Goal: Task Accomplishment & Management: Manage account settings

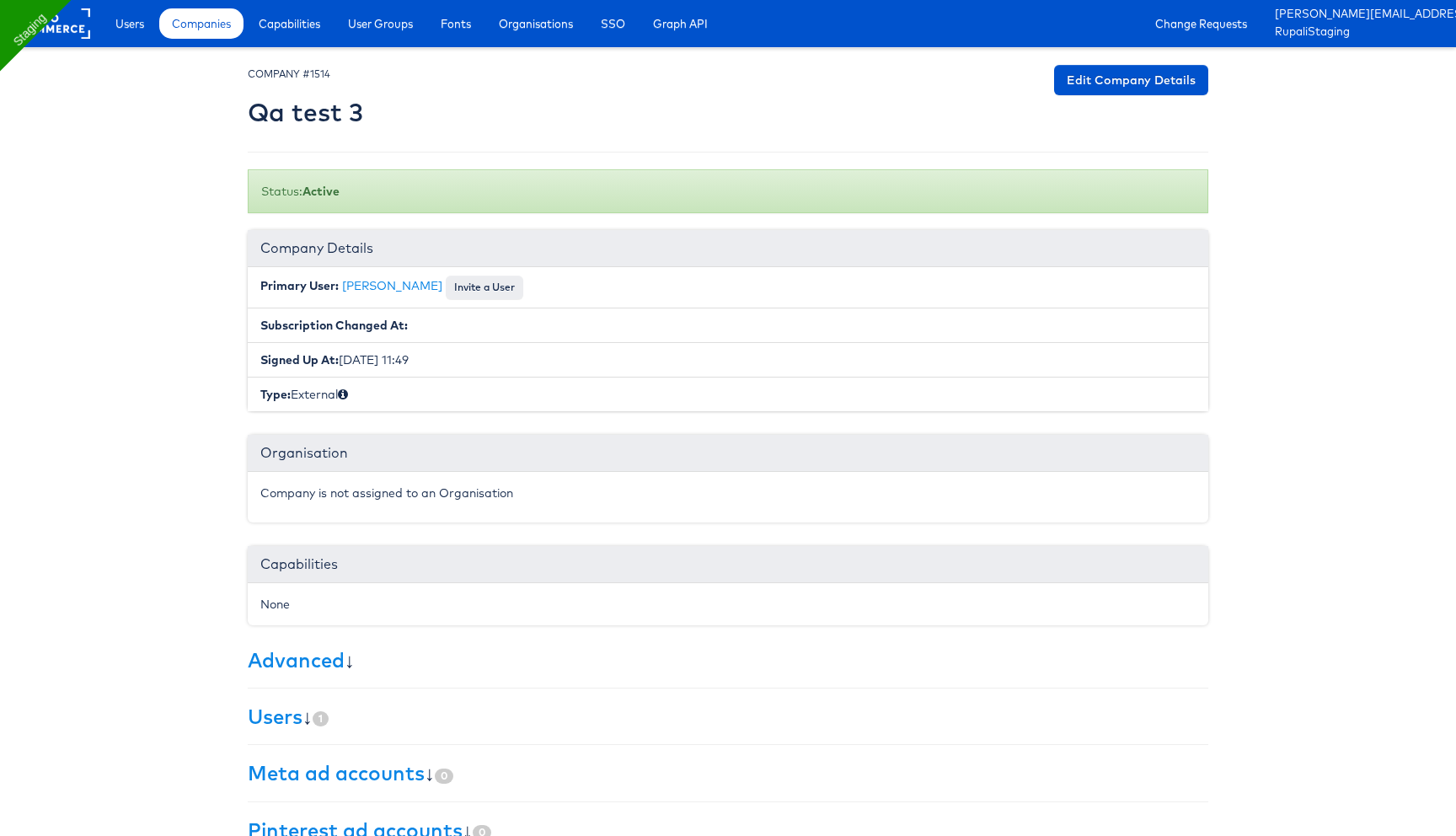
drag, startPoint x: 243, startPoint y: 114, endPoint x: 447, endPoint y: 113, distance: 204.0
click at [447, 113] on div "× Set primary user The current primary user will be reverted back to their orig…" at bounding box center [728, 527] width 986 height 924
click at [390, 101] on div at bounding box center [728, 100] width 960 height 70
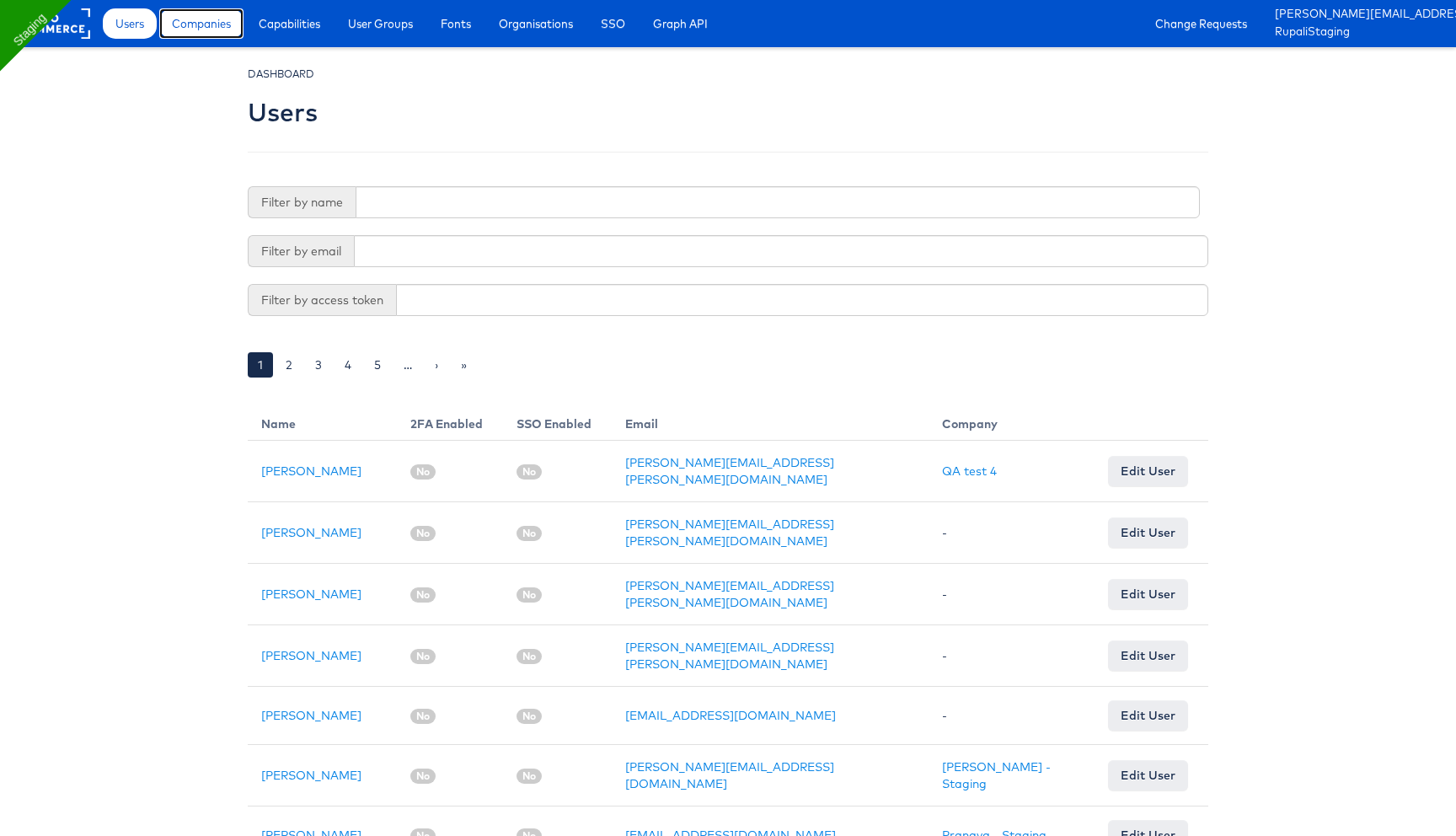
click at [205, 28] on span "Companies" at bounding box center [201, 23] width 59 height 17
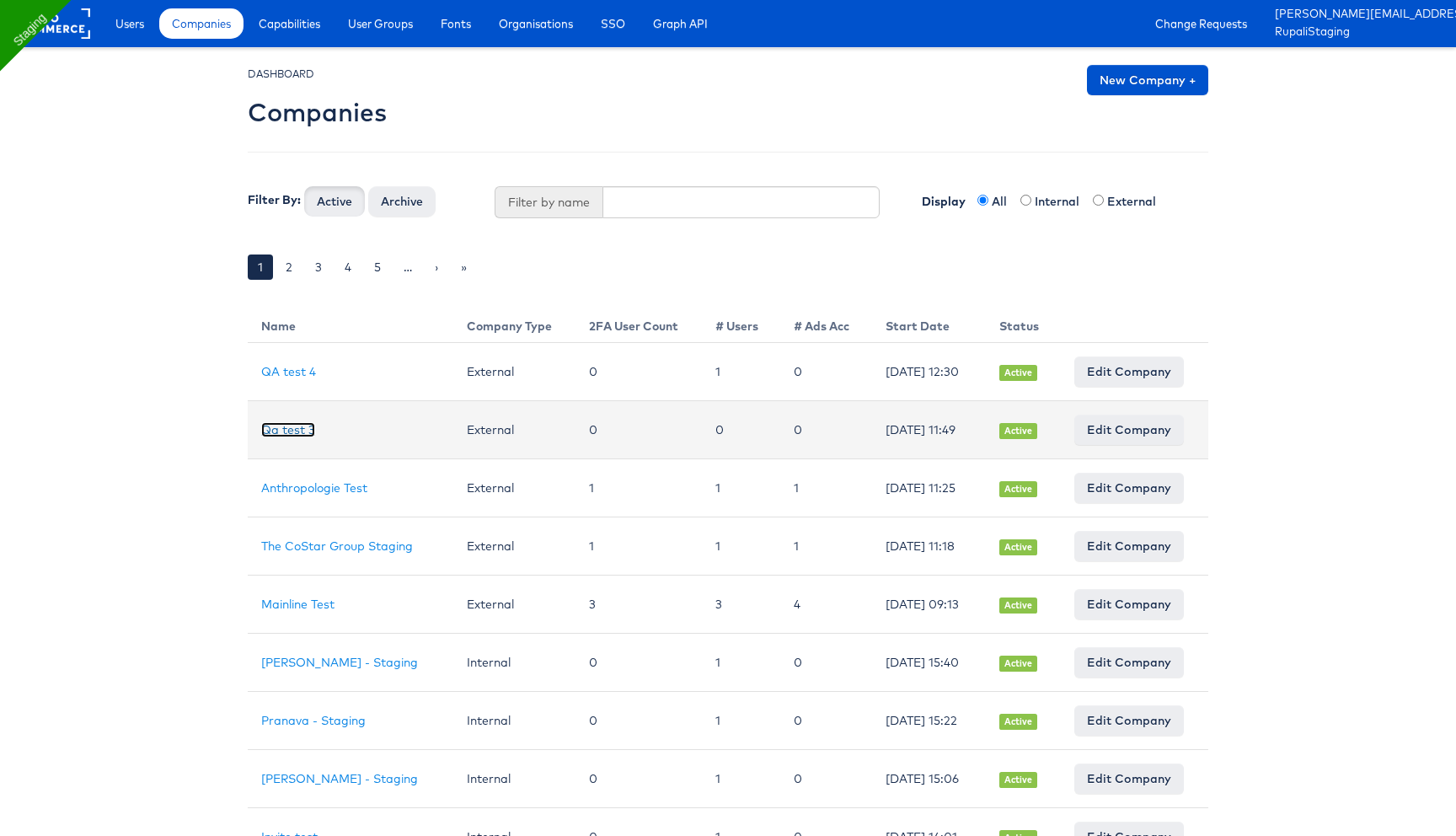
click at [298, 436] on link "Qa test 3" at bounding box center [287, 429] width 54 height 15
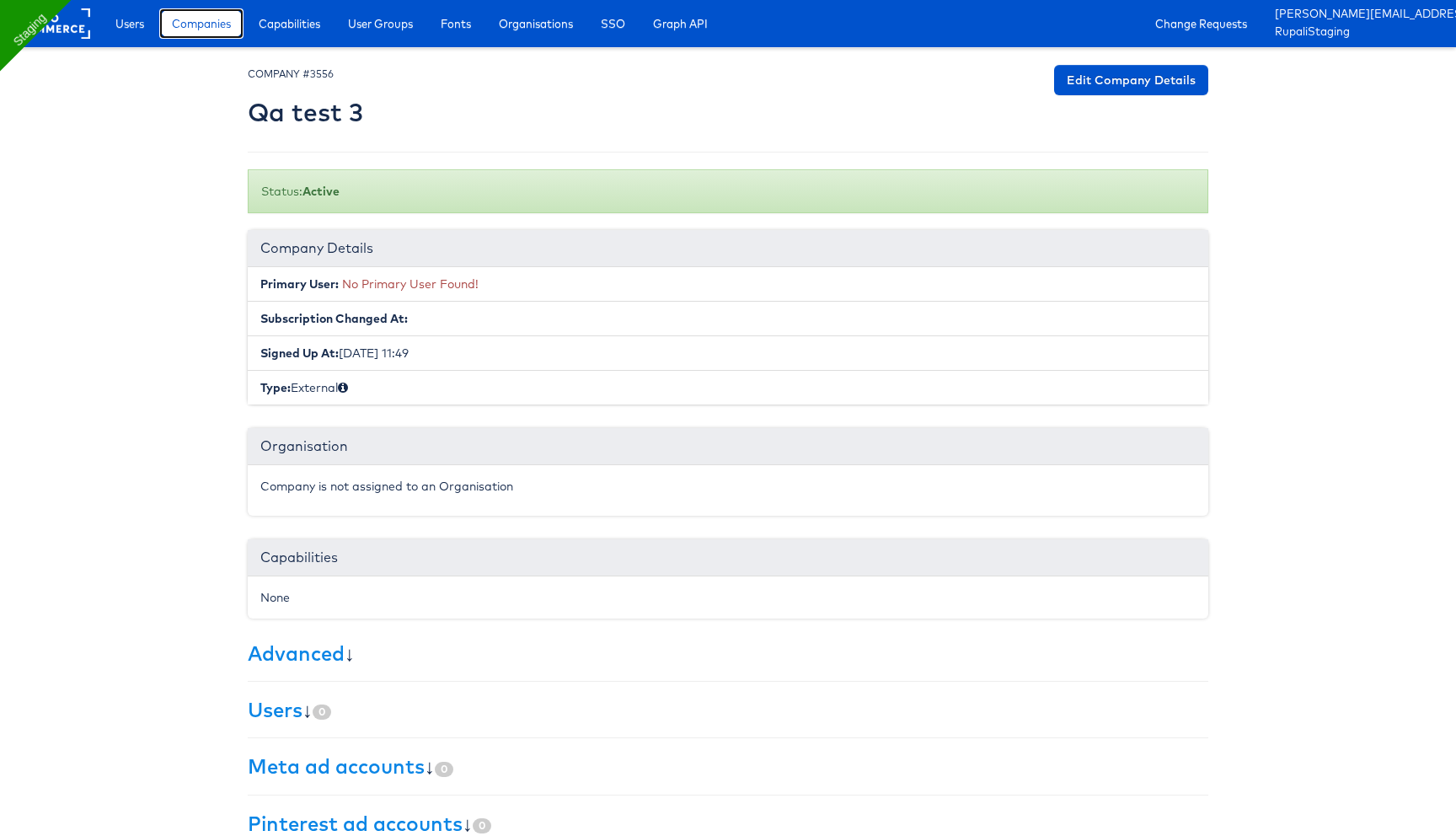
click at [197, 31] on span "Companies" at bounding box center [201, 23] width 59 height 17
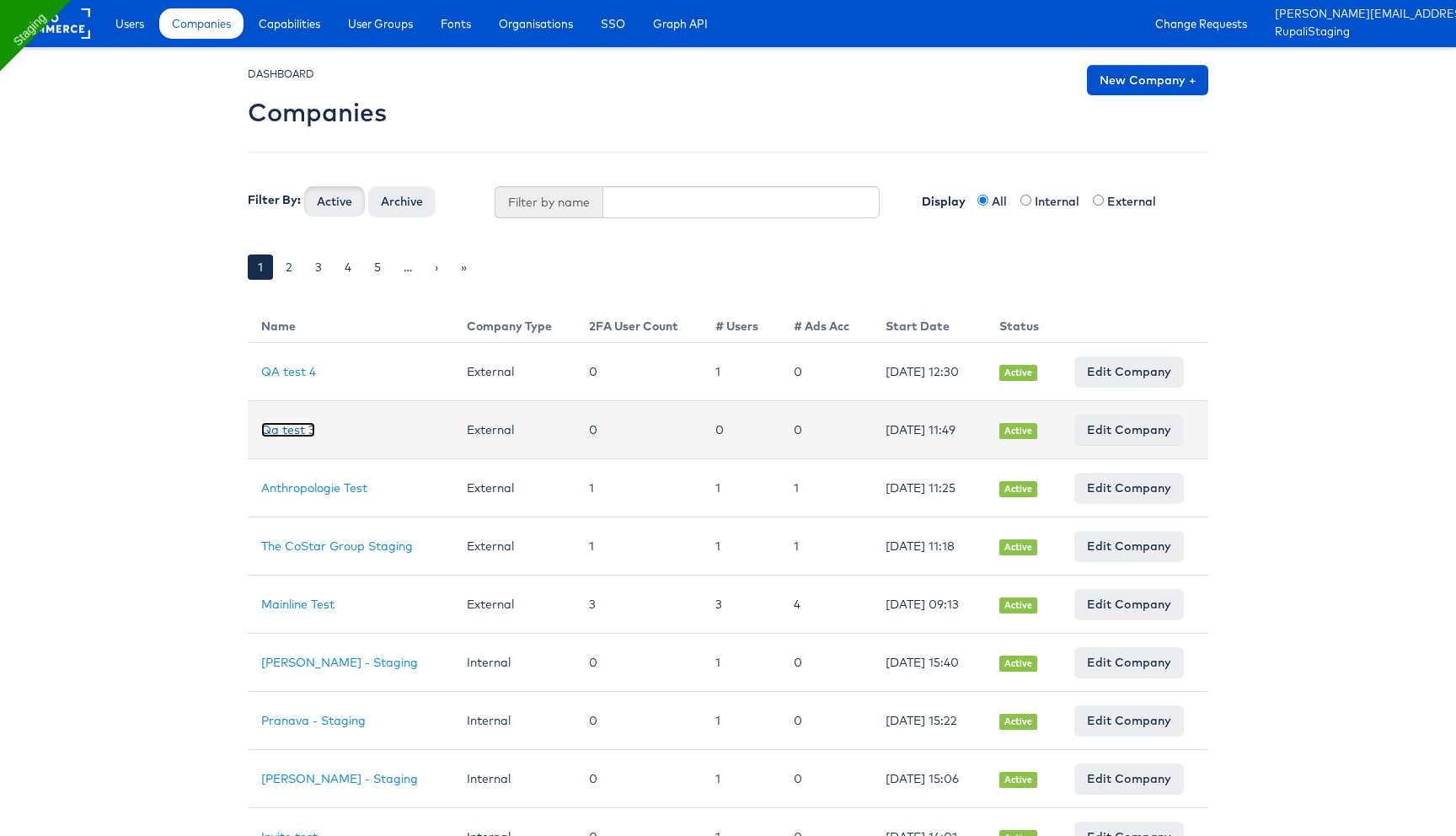
click at [296, 425] on link "Qa test 3" at bounding box center [287, 429] width 54 height 15
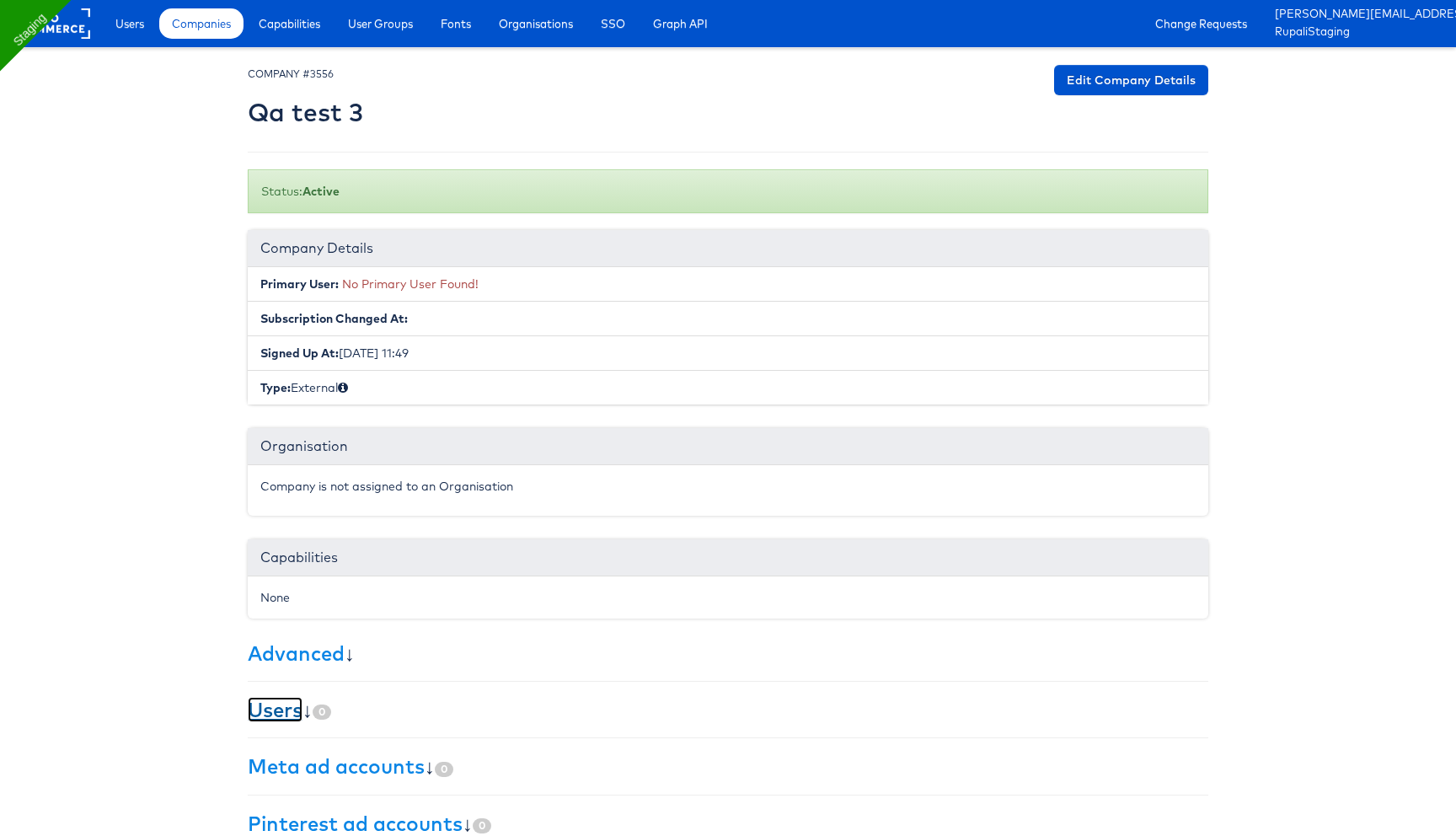
click at [269, 702] on link "Users" at bounding box center [275, 709] width 55 height 26
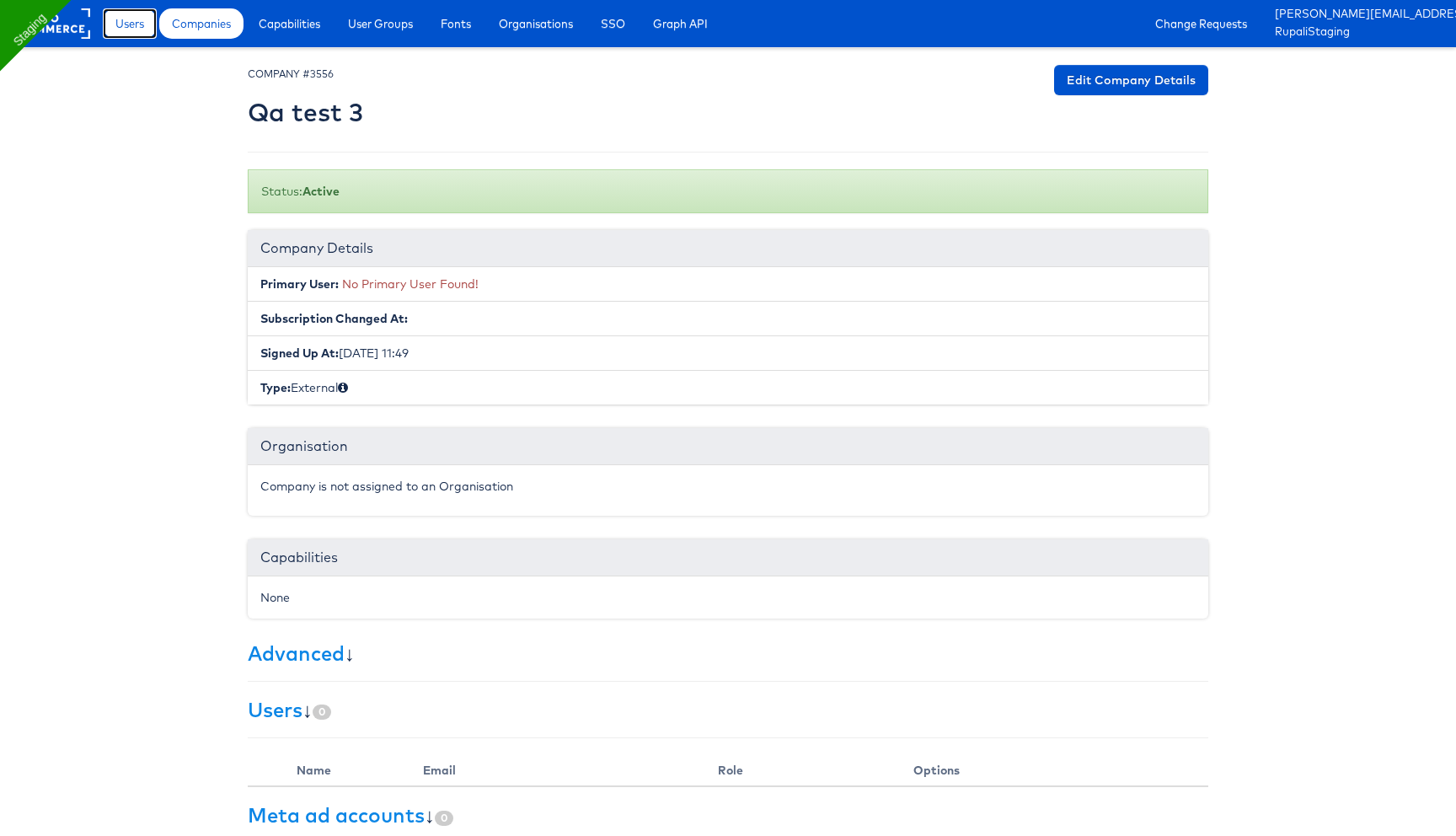
click at [133, 24] on span "Users" at bounding box center [130, 23] width 28 height 17
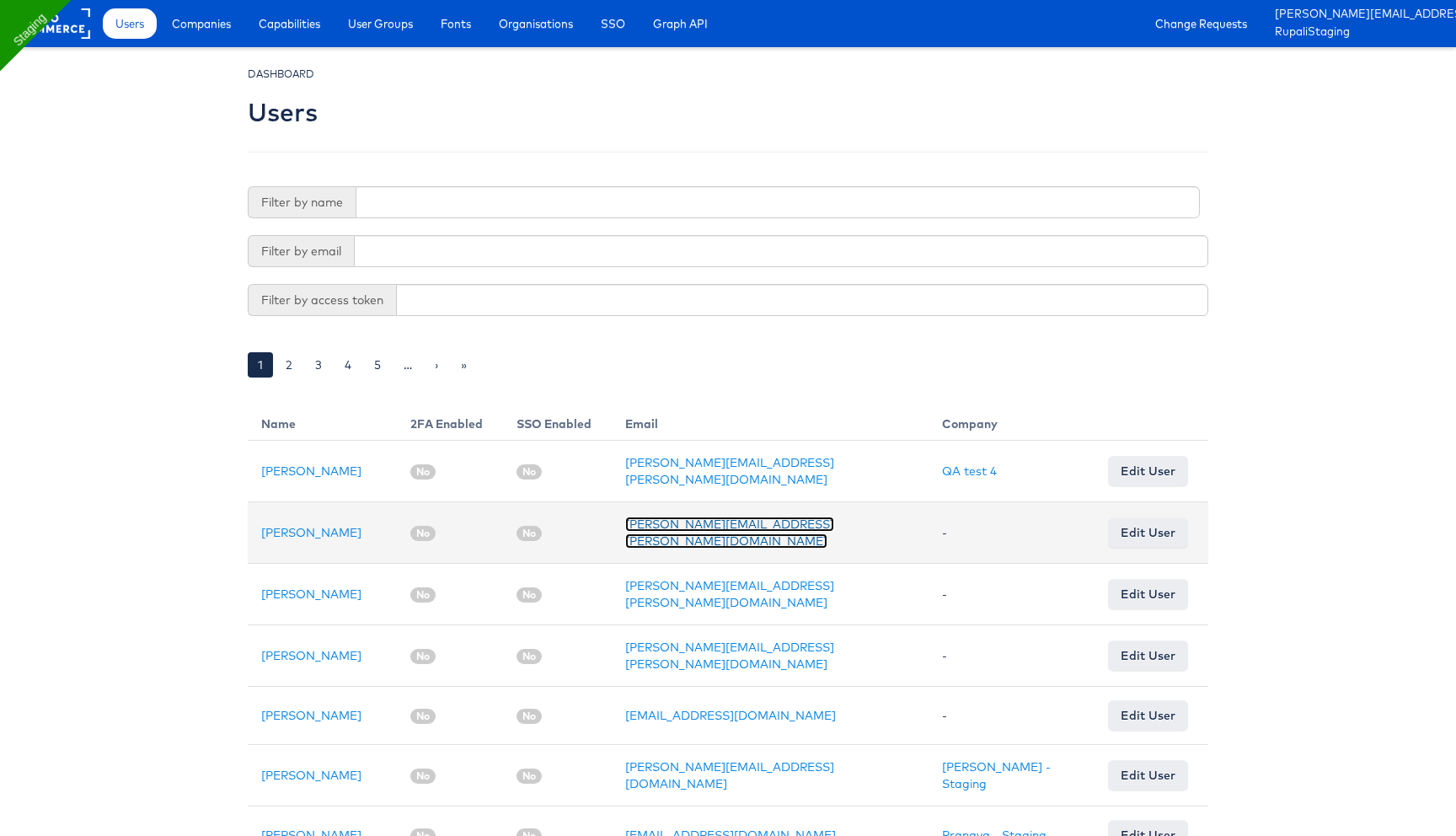
click at [685, 530] on link "rupali.narkhede+3@kargo.com" at bounding box center [729, 533] width 209 height 32
drag, startPoint x: 628, startPoint y: 524, endPoint x: 840, endPoint y: 523, distance: 212.0
click at [842, 523] on td "rupali.narkhede+3@kargo.com" at bounding box center [769, 533] width 316 height 62
copy link "rupali.narkhede+3@kargo.com"
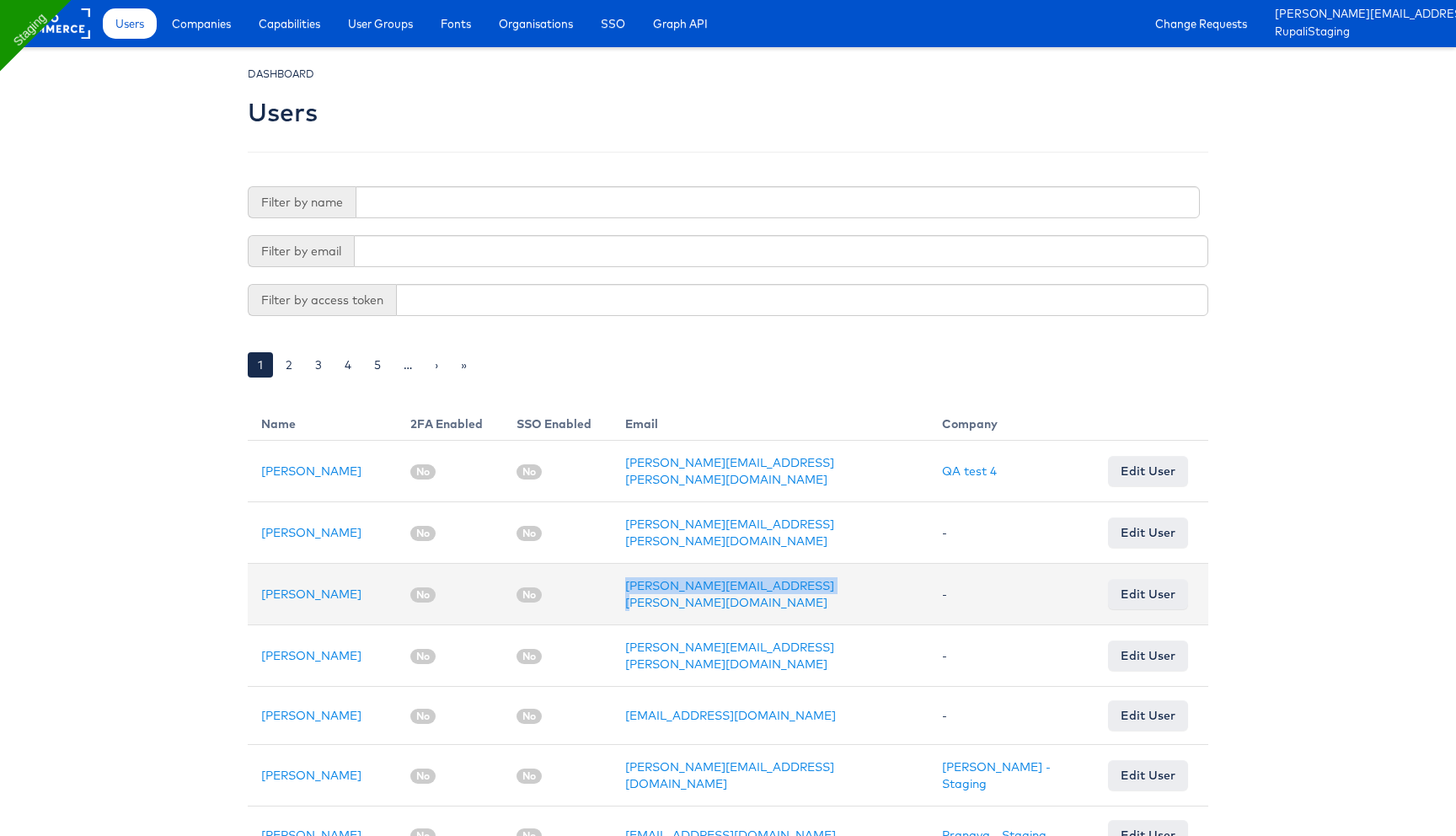
drag, startPoint x: 631, startPoint y: 586, endPoint x: 844, endPoint y: 590, distance: 213.0
click at [844, 590] on td "rupali.narkhede+qa2@kargo.com" at bounding box center [769, 594] width 316 height 62
copy link "rupali.narkhede+qa2@kargo.com"
click at [312, 586] on link "Rupali Narkhede" at bounding box center [311, 593] width 101 height 15
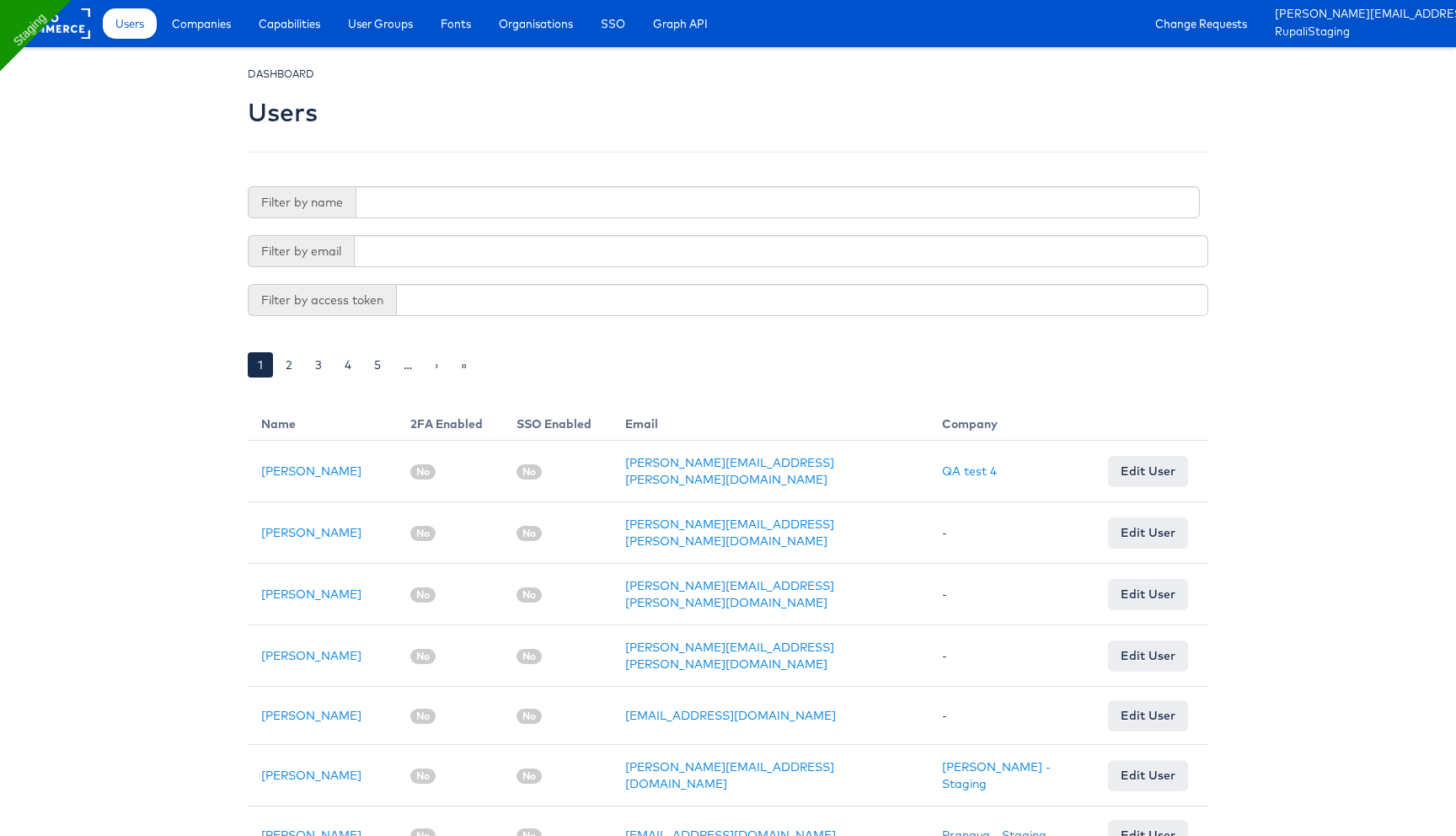
click at [206, 7] on div "Users Companies Capabilities User Groups Fonts Organisations SSO Graph API Chan…" at bounding box center [775, 23] width 1362 height 47
click at [207, 34] on link "Companies" at bounding box center [202, 24] width 85 height 30
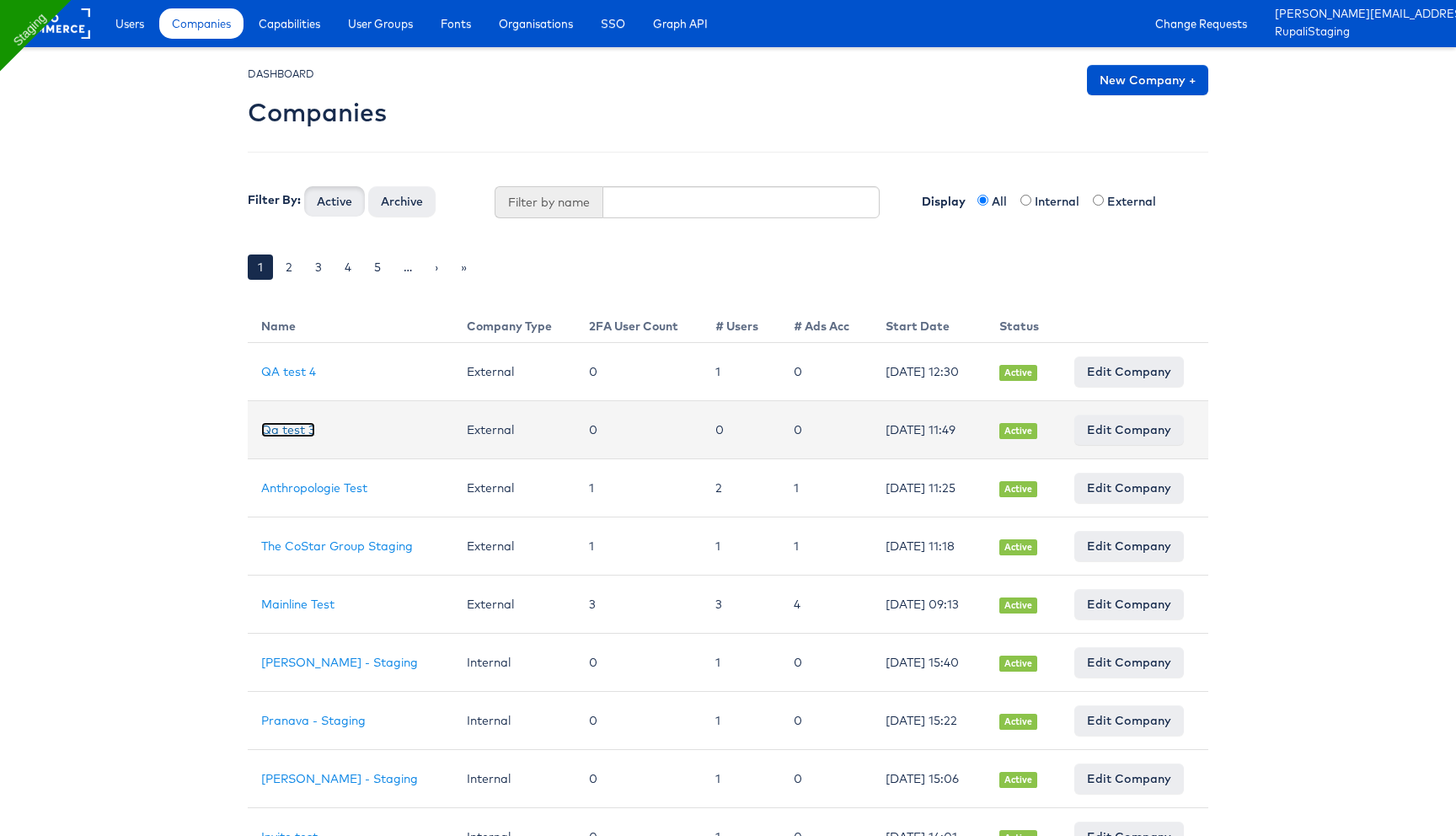
click at [303, 430] on link "Qa test 3" at bounding box center [287, 429] width 54 height 15
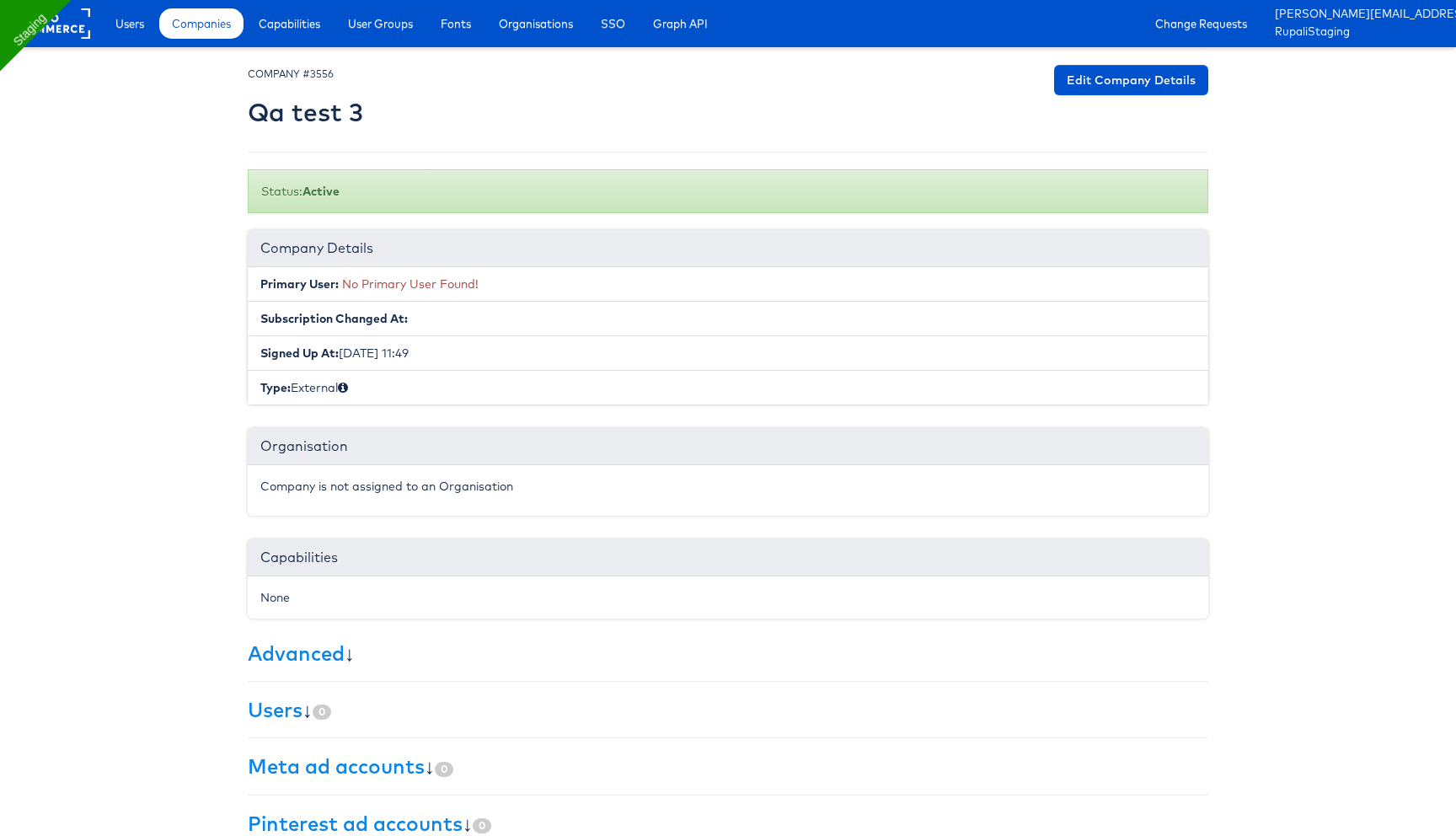
scroll to position [146, 0]
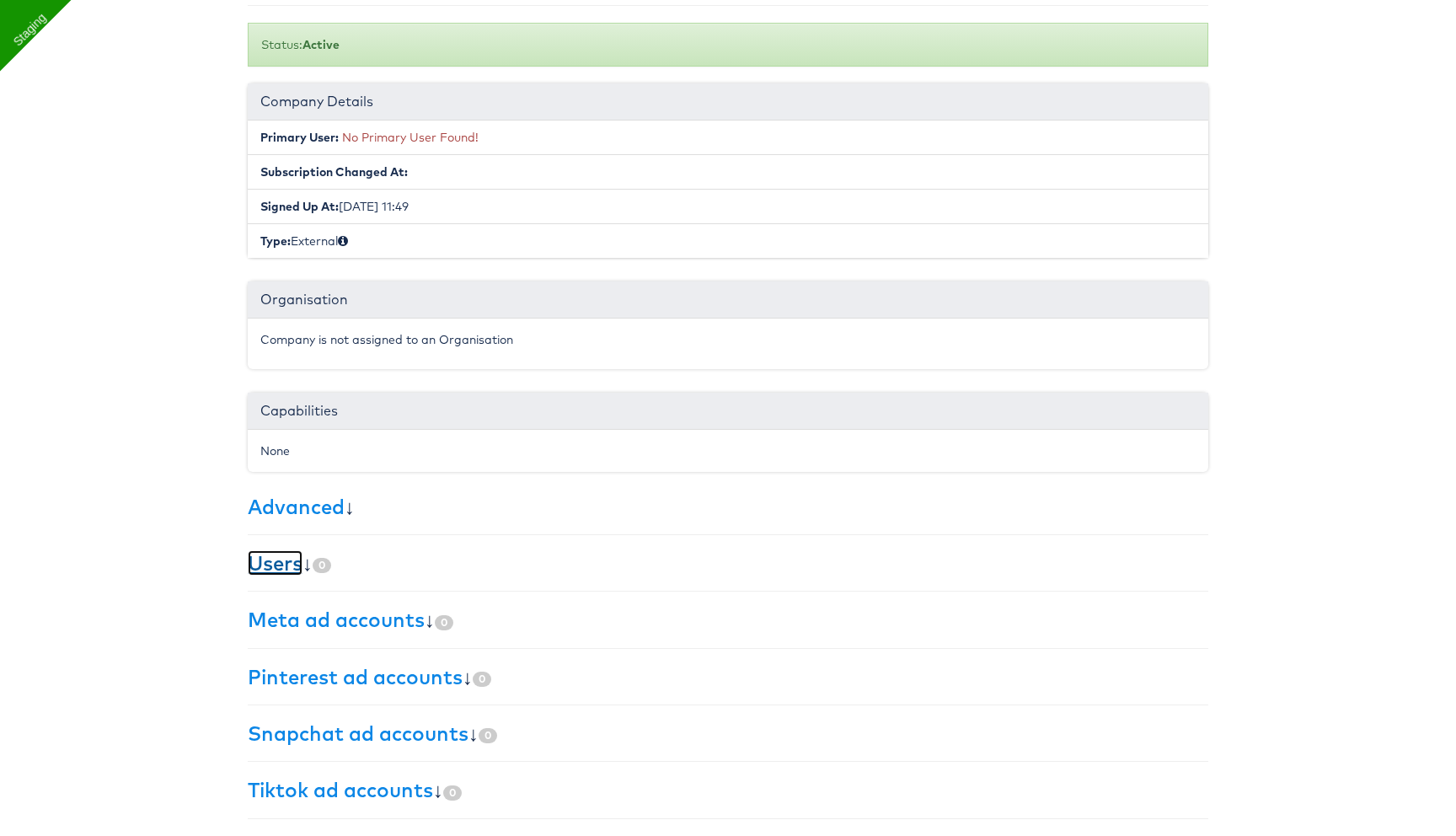
click at [292, 566] on link "Users" at bounding box center [275, 563] width 55 height 26
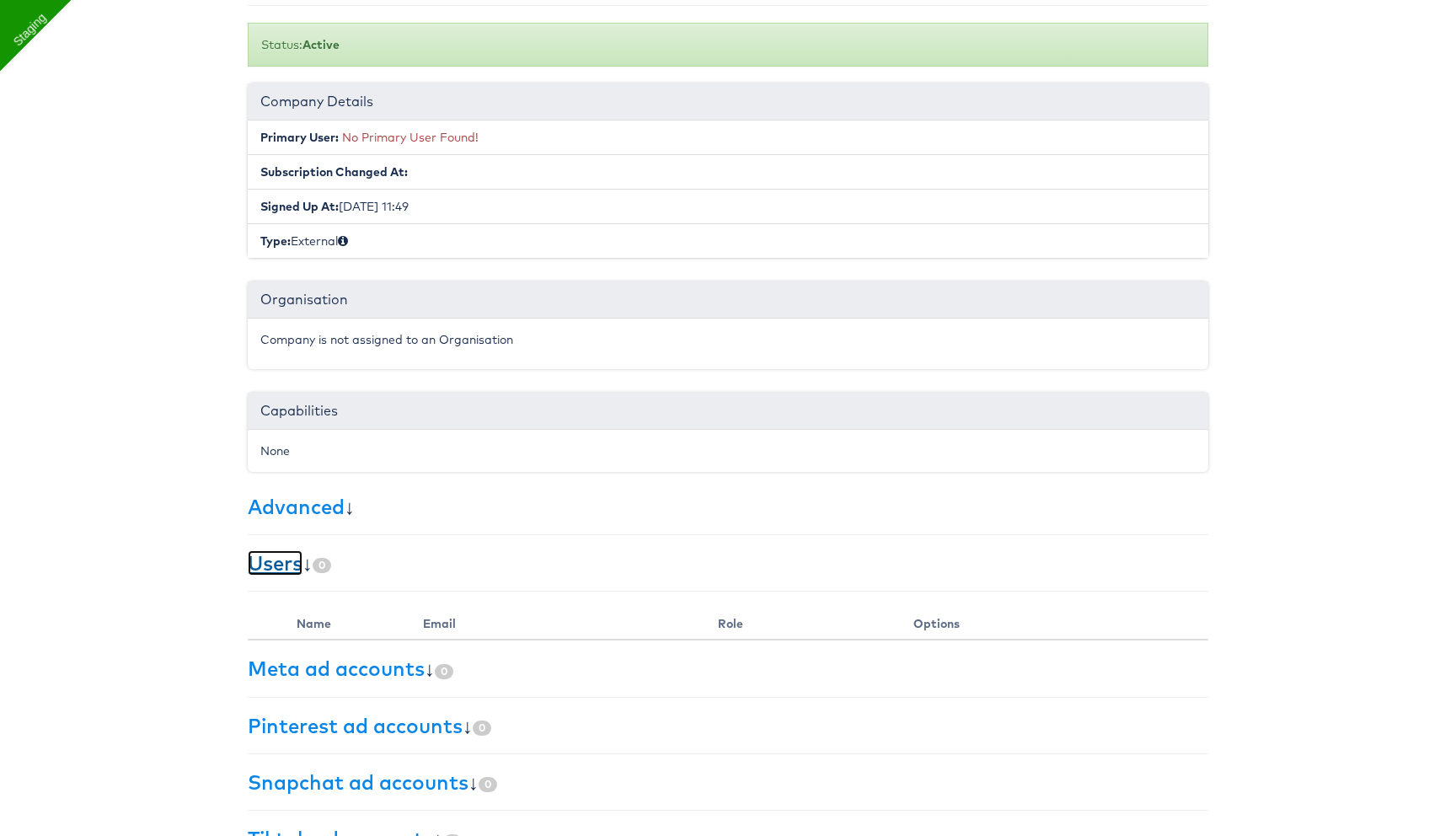
scroll to position [0, 0]
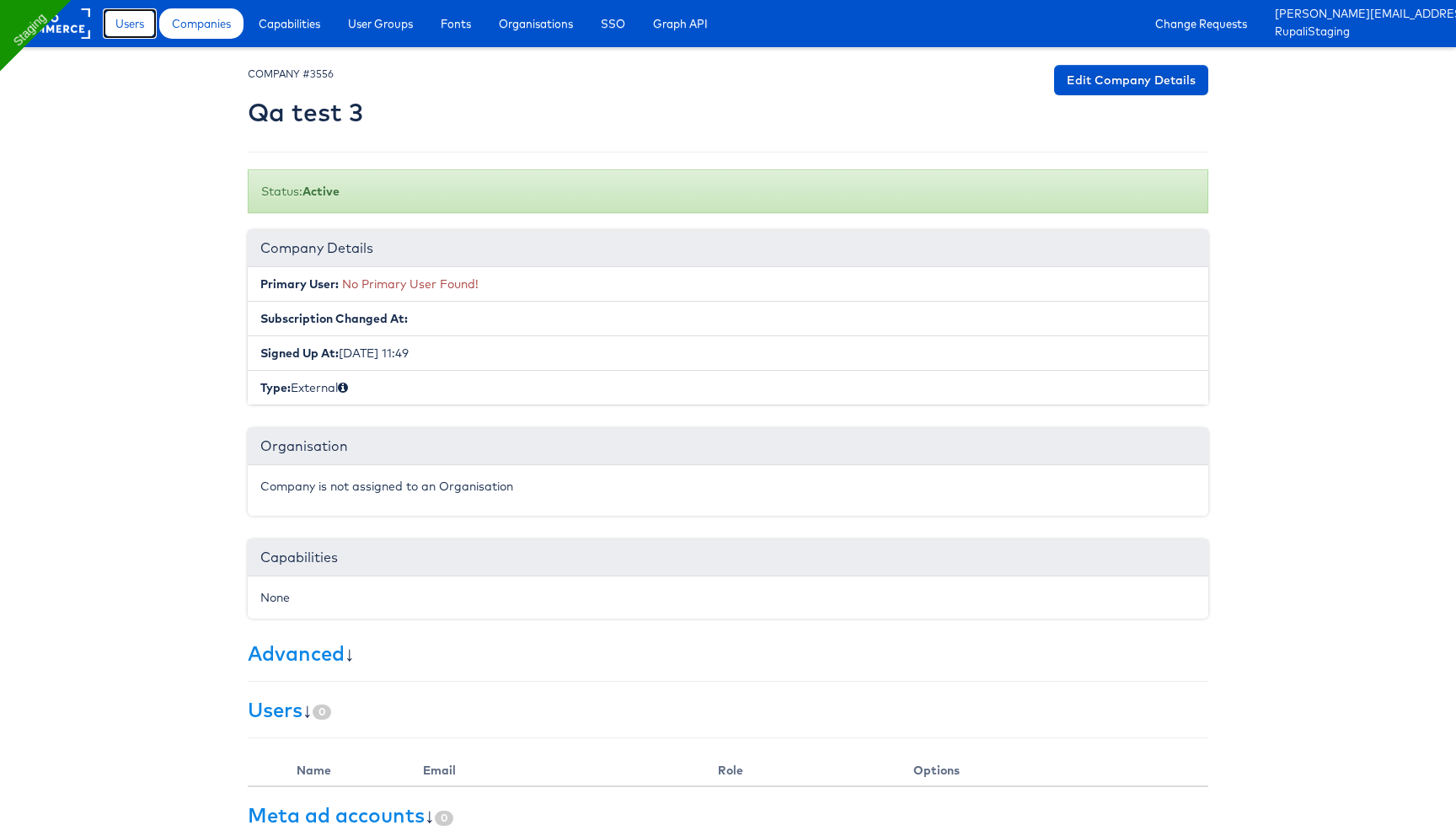
click at [124, 25] on span "Users" at bounding box center [130, 23] width 28 height 17
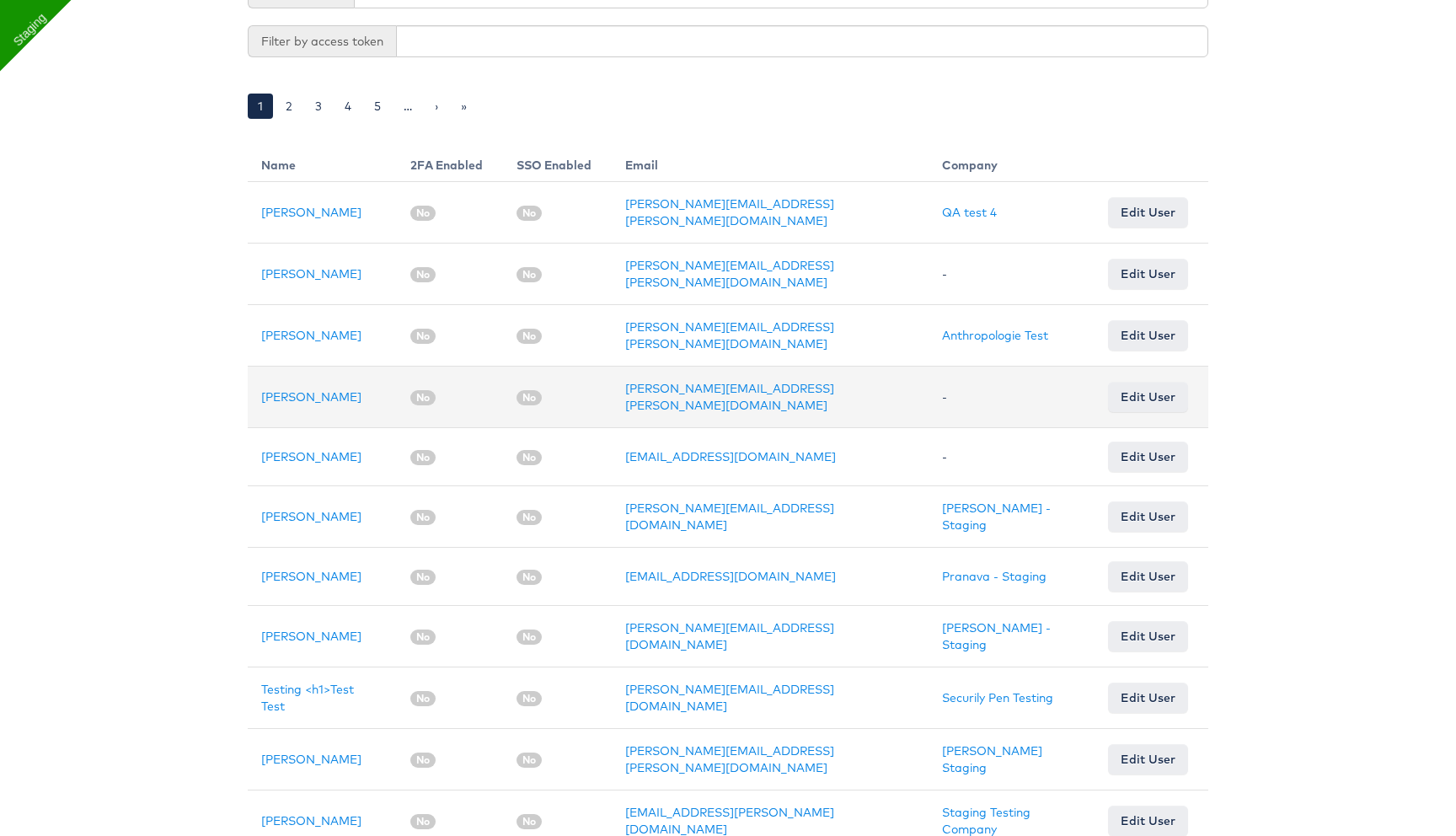
scroll to position [314, 0]
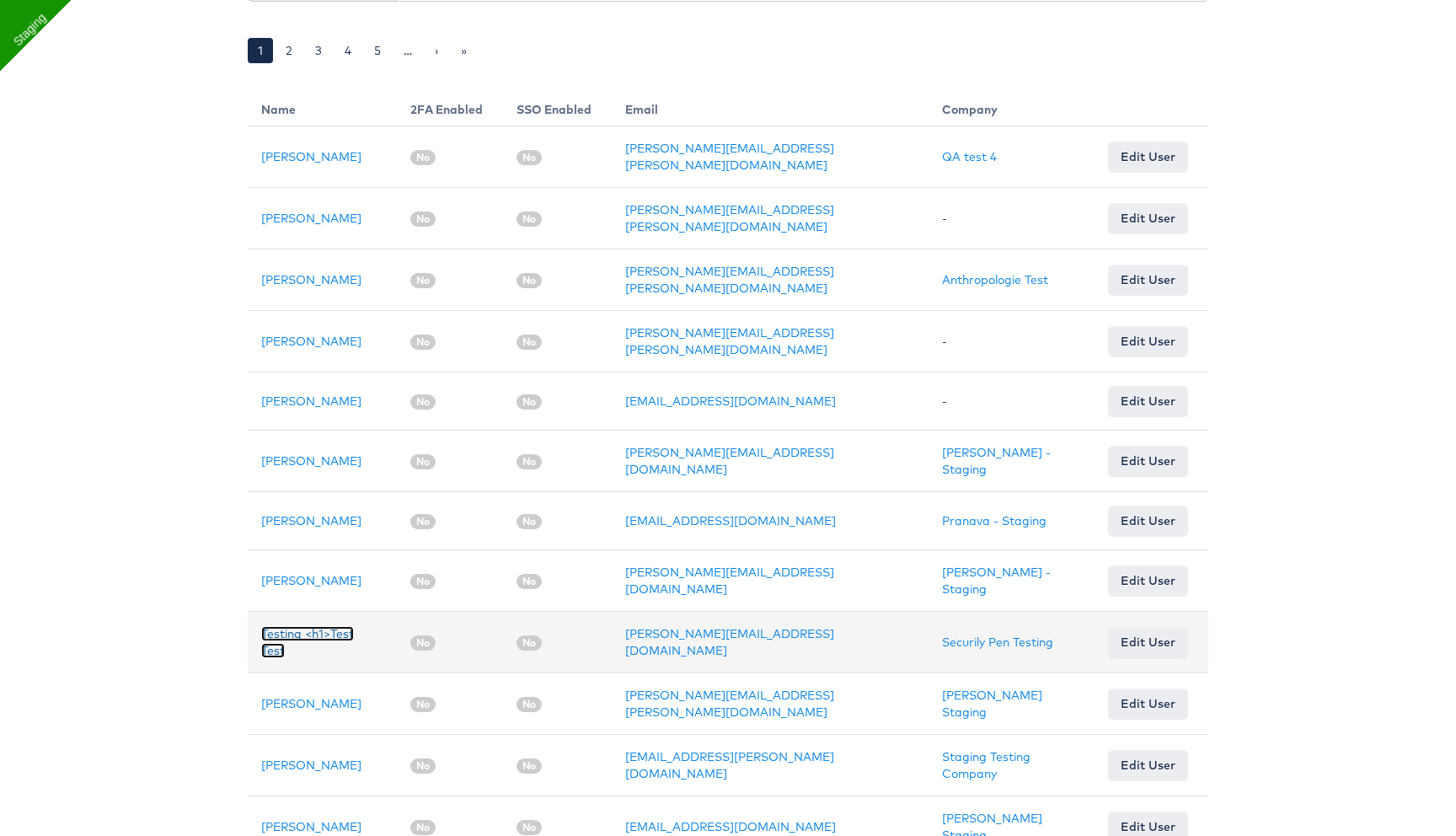
click at [310, 626] on link "Testing <h1>Test Test" at bounding box center [307, 642] width 93 height 32
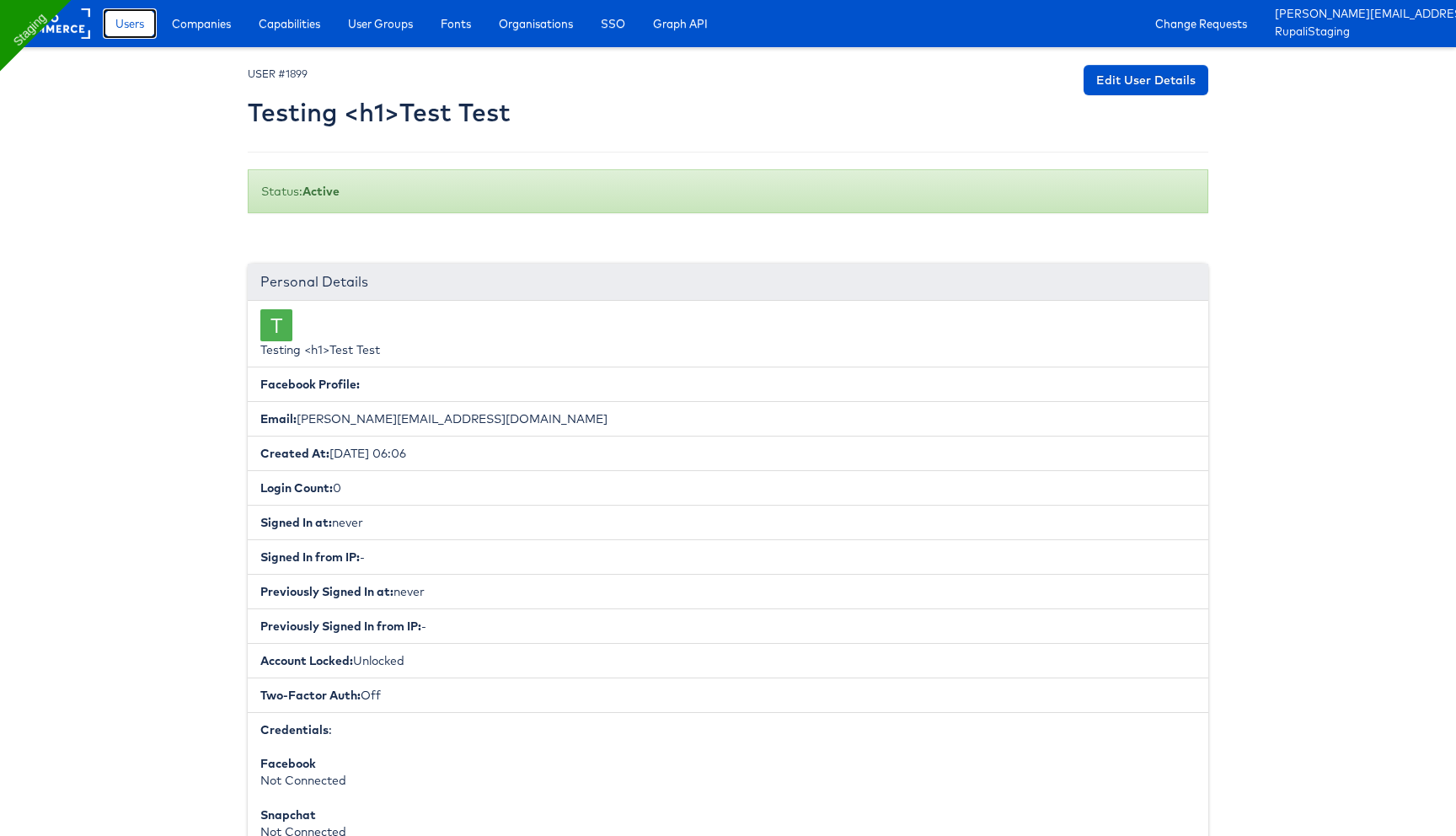
click at [147, 31] on link "Users" at bounding box center [130, 24] width 54 height 30
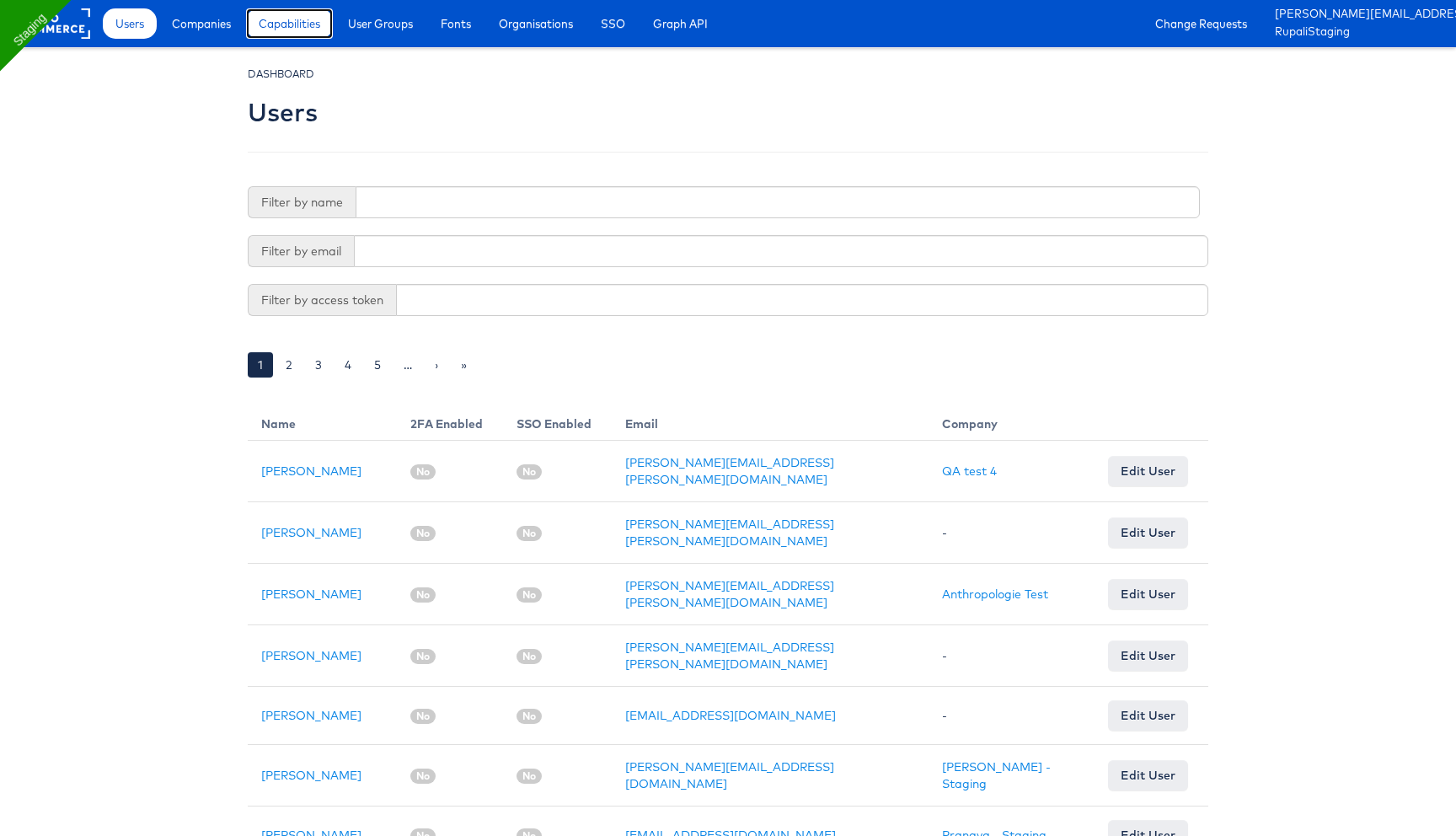
click at [295, 26] on span "Capabilities" at bounding box center [289, 23] width 62 height 17
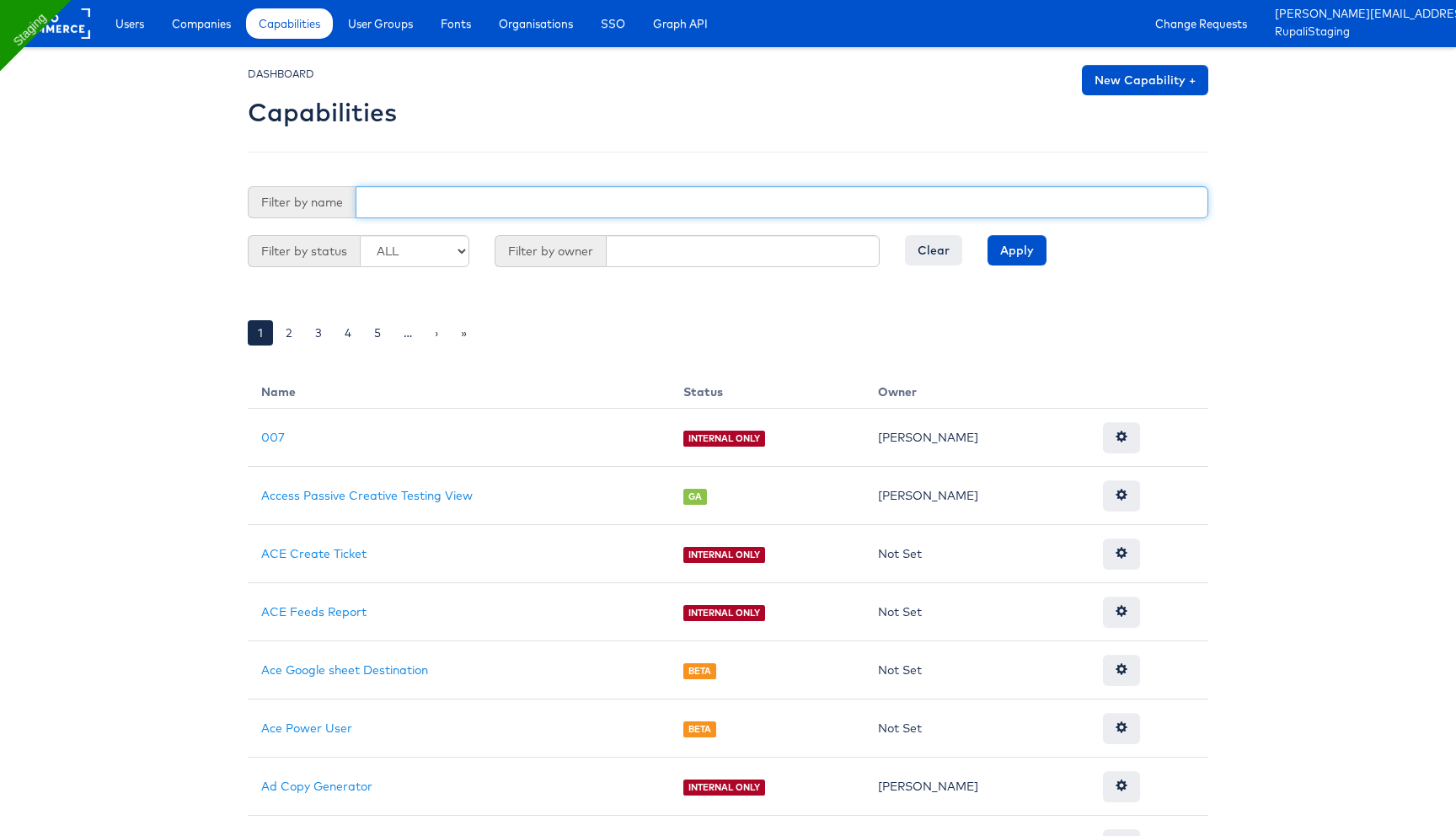
click at [454, 193] on input "text" at bounding box center [781, 202] width 853 height 32
type input "Use Preferred Offline User"
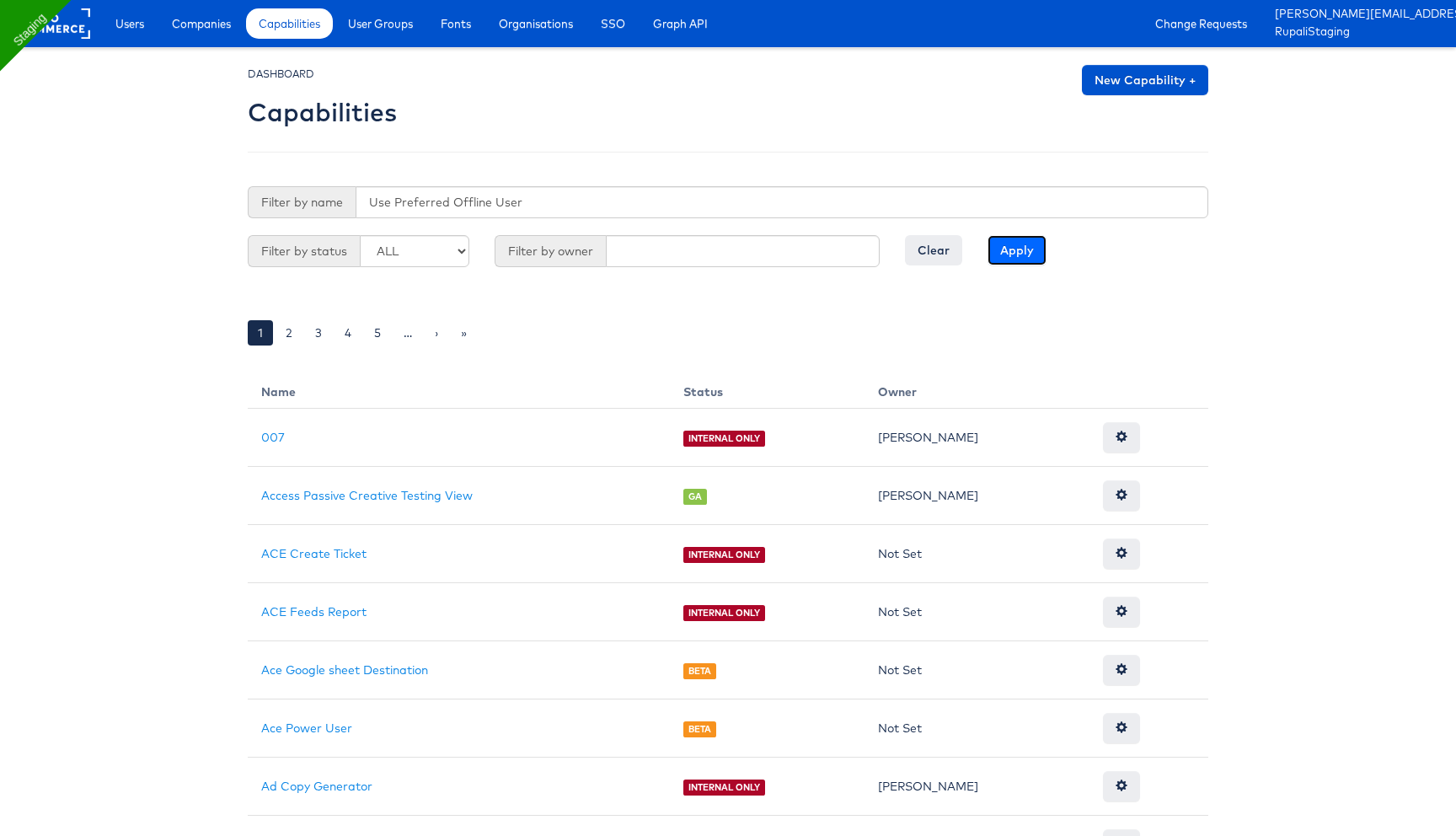
click at [1007, 238] on input "Apply" at bounding box center [1017, 250] width 59 height 30
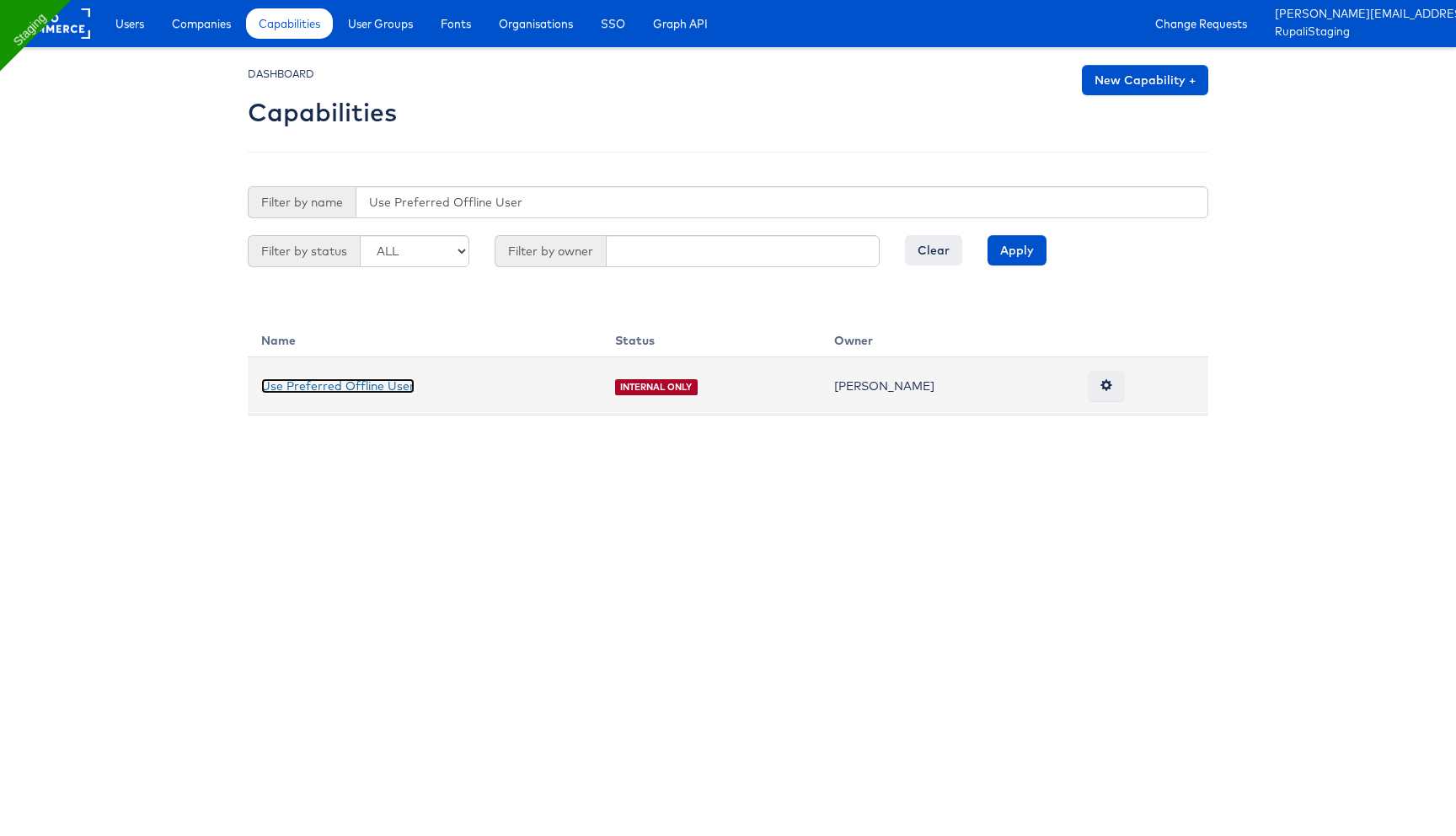
click at [387, 383] on link "Use Preferred Offline User" at bounding box center [338, 385] width 153 height 15
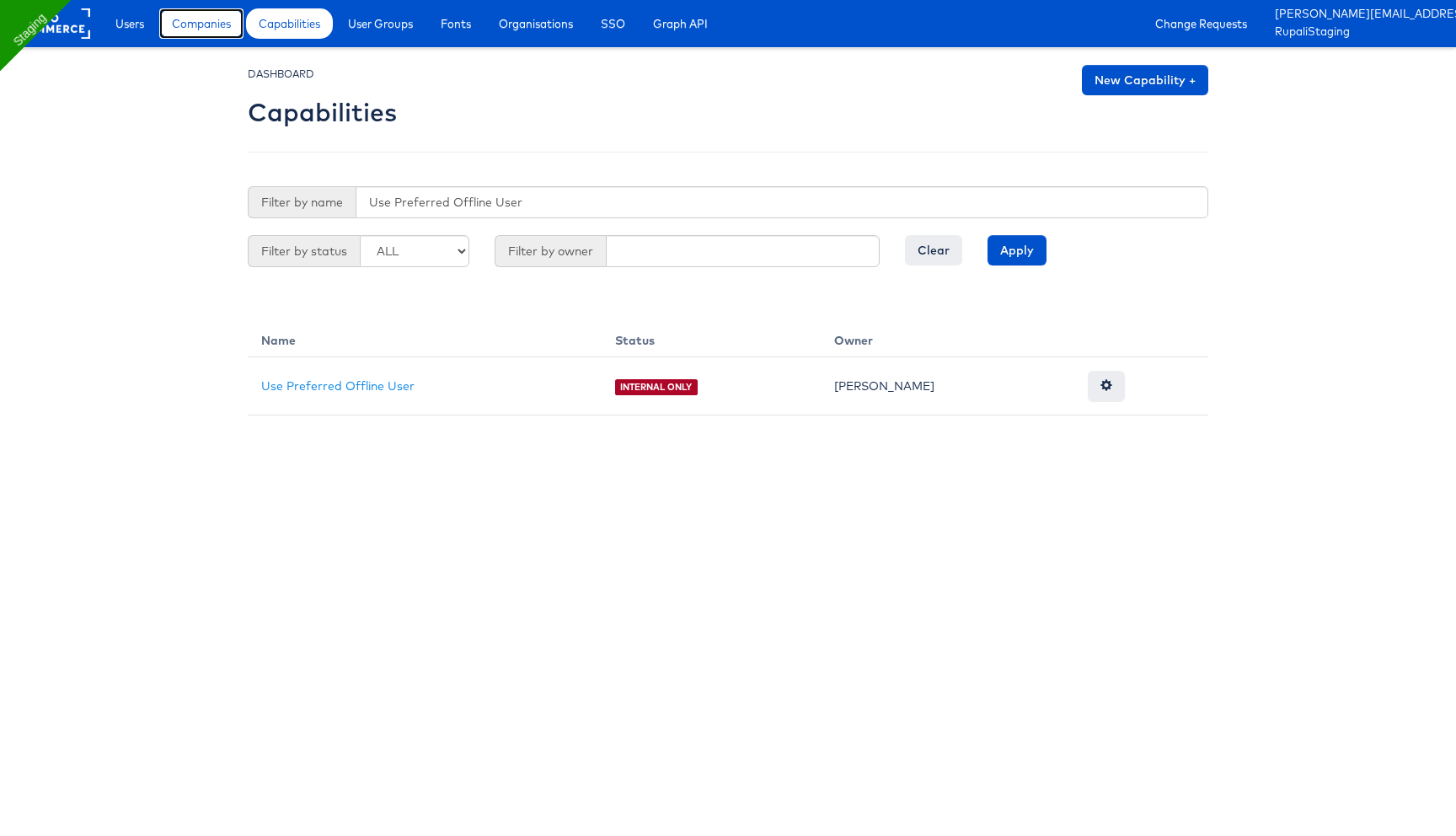
click at [183, 24] on span "Companies" at bounding box center [201, 23] width 59 height 17
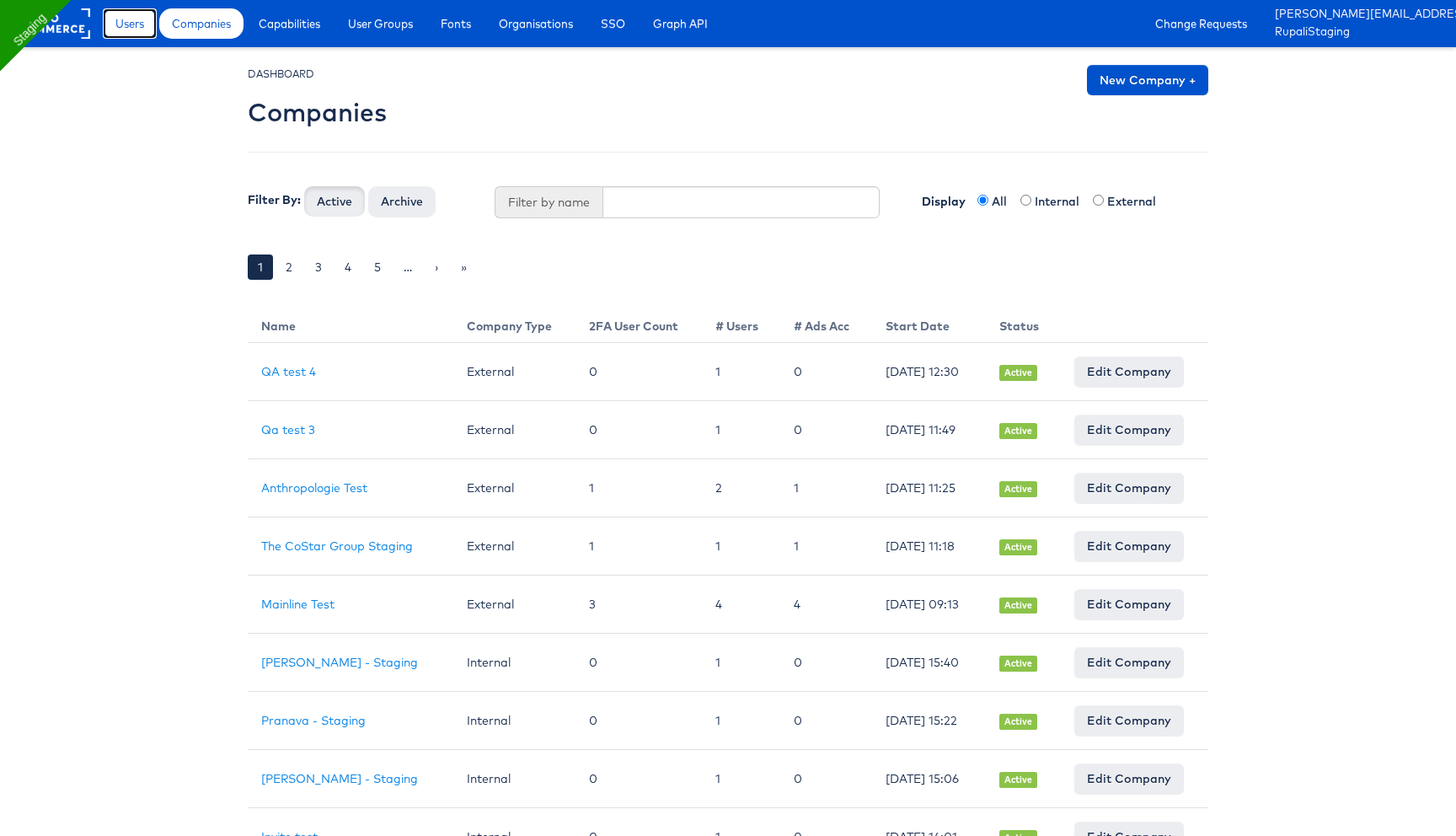
click at [143, 26] on span "Users" at bounding box center [130, 23] width 28 height 17
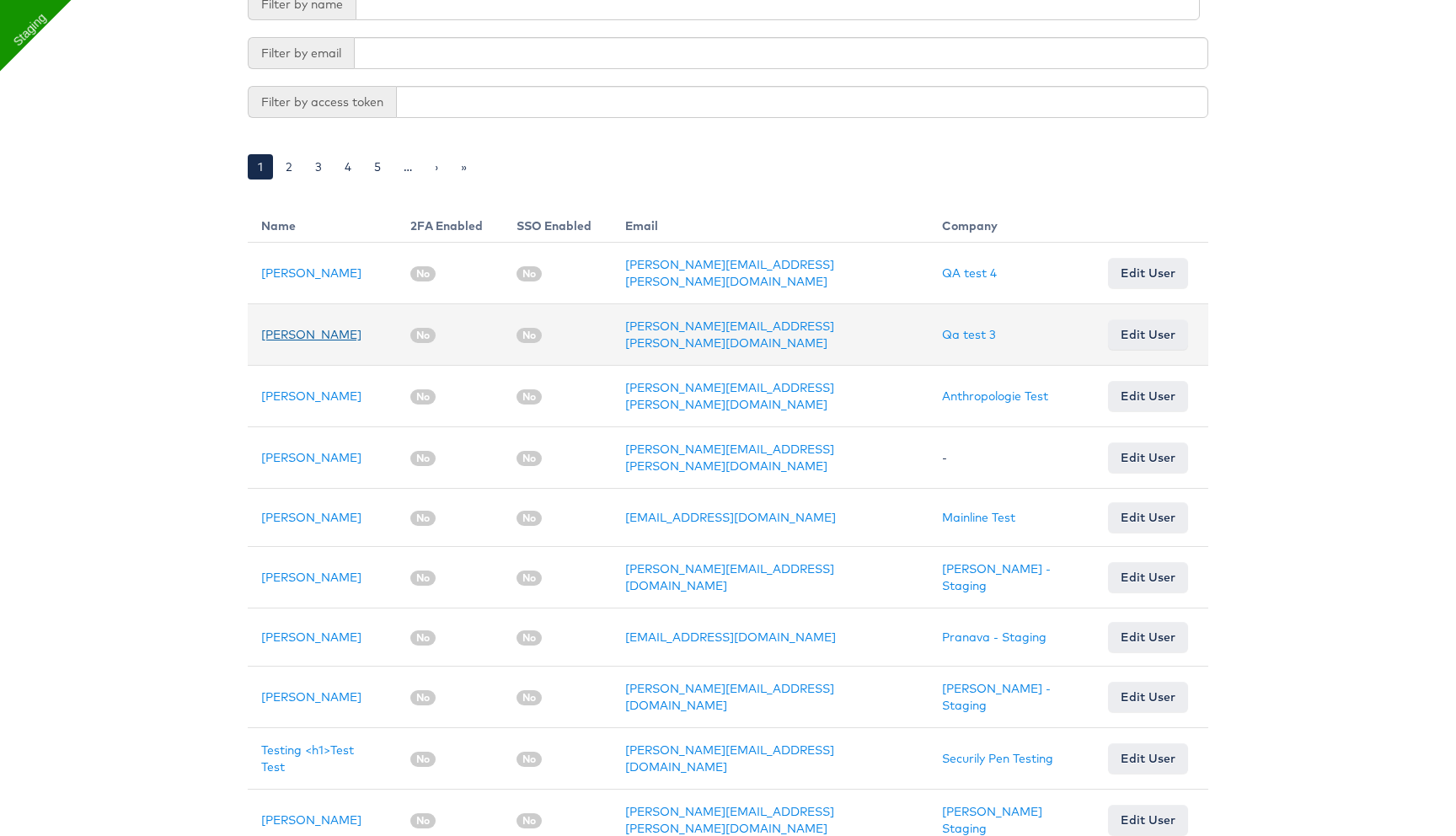
scroll to position [219, 0]
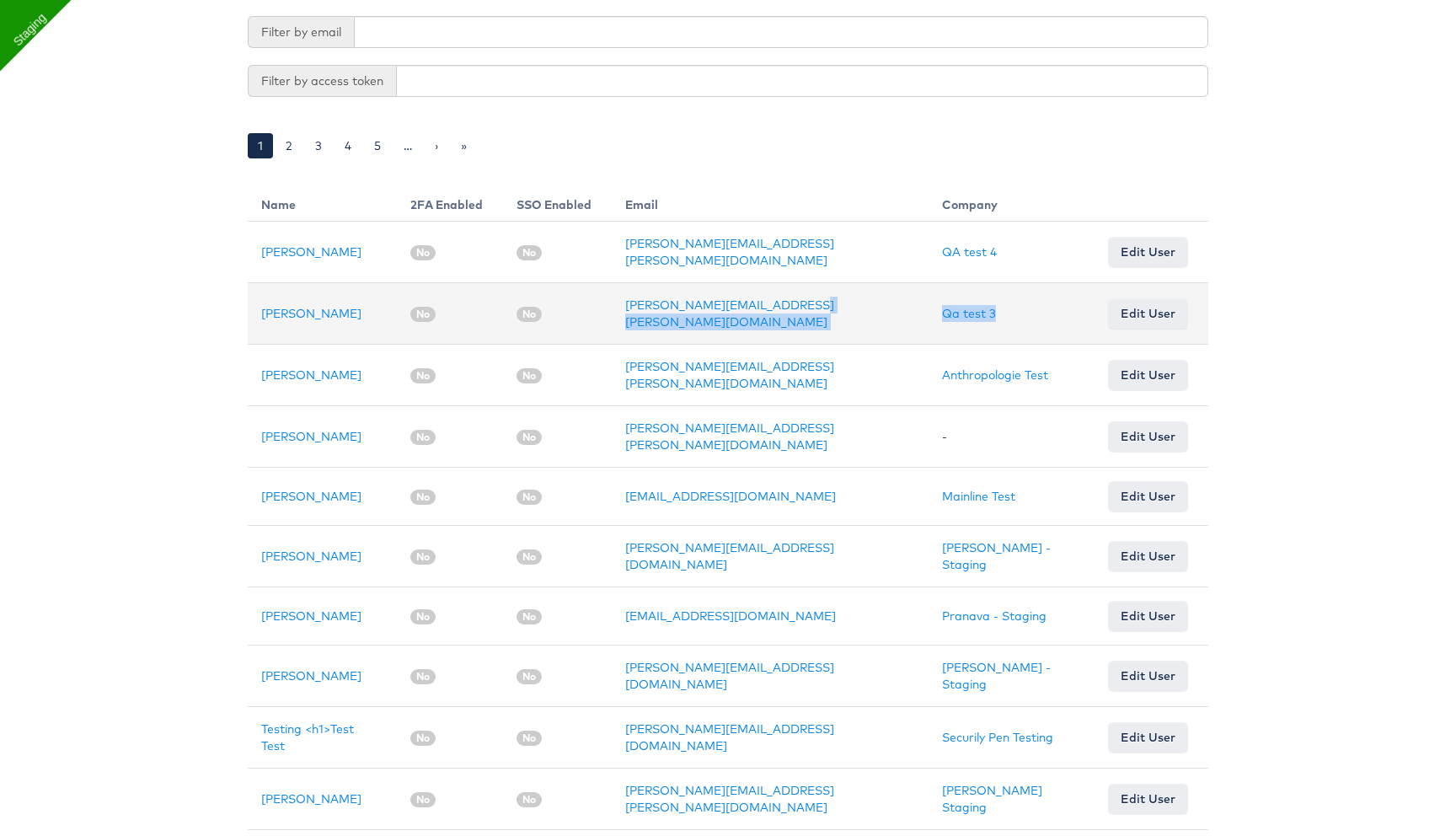
drag, startPoint x: 981, startPoint y: 311, endPoint x: 893, endPoint y: 311, distance: 88.0
click at [893, 311] on tr "Rupali Narkhede No No rupali.narkhede+3@kargo.com Qa test 3 Edit User" at bounding box center [728, 314] width 960 height 62
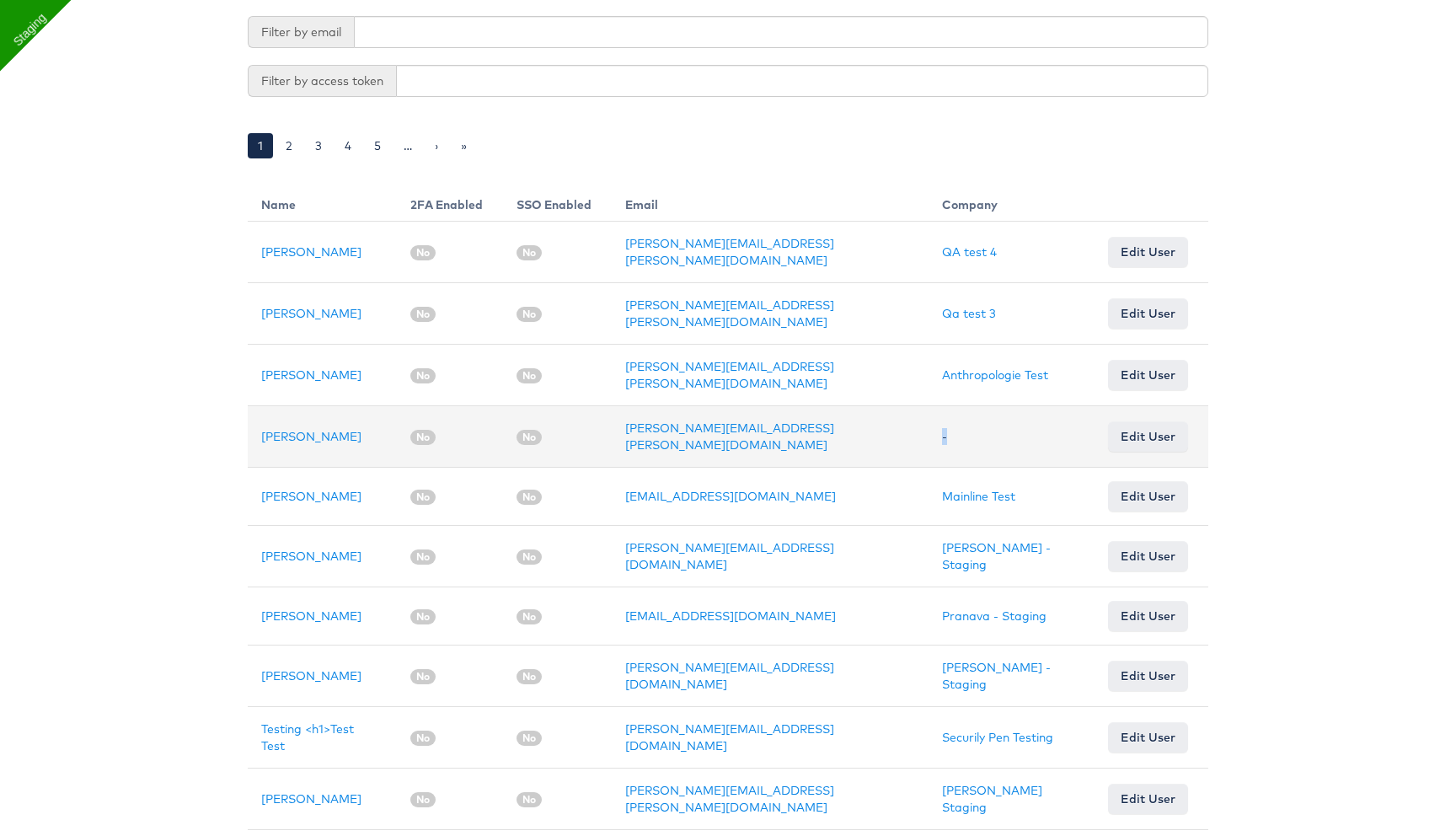
drag, startPoint x: 906, startPoint y: 423, endPoint x: 922, endPoint y: 423, distance: 16.0
click at [929, 423] on td "-" at bounding box center [1012, 437] width 166 height 62
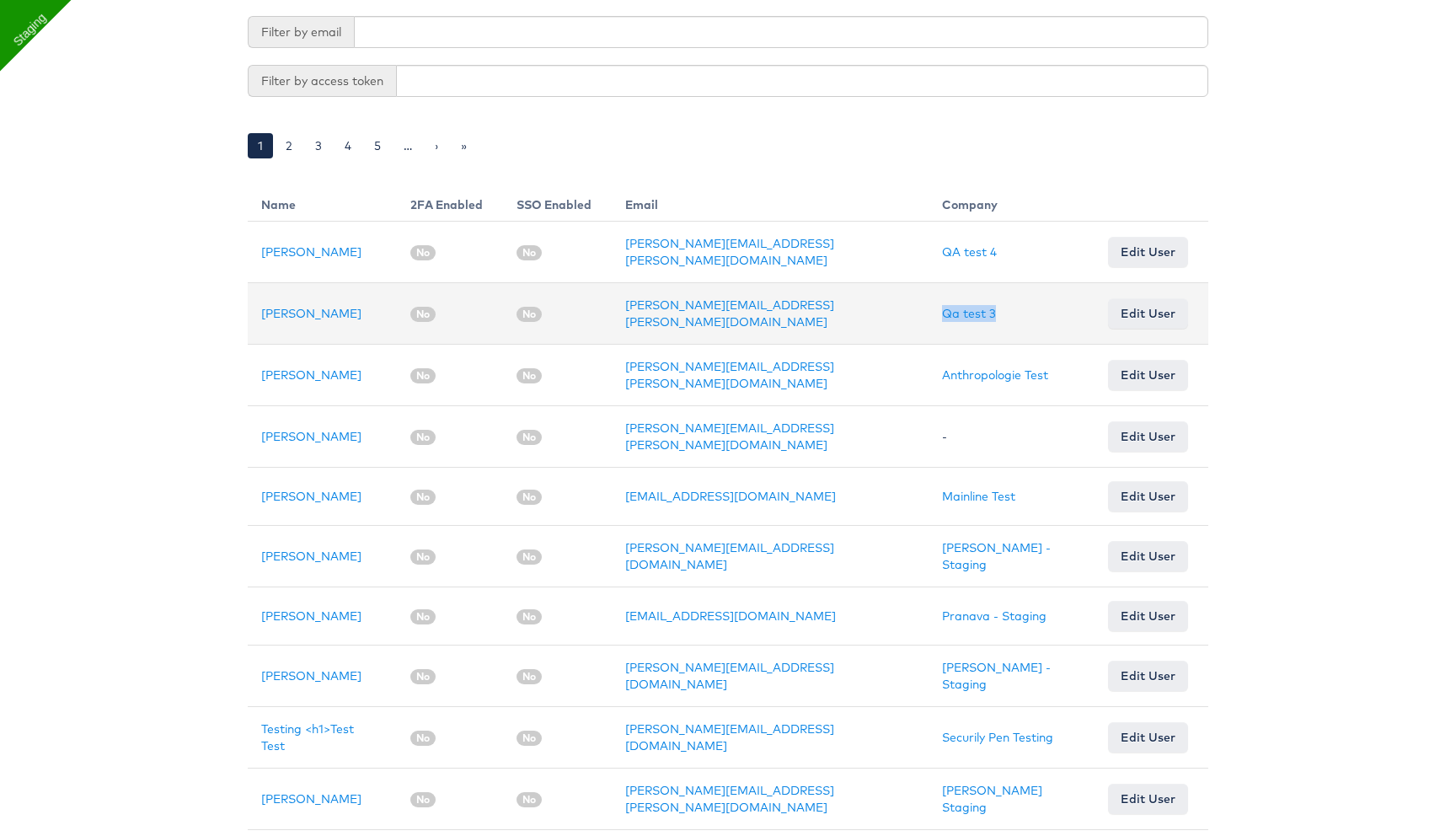
drag, startPoint x: 989, startPoint y: 309, endPoint x: 908, endPoint y: 310, distance: 81.0
click at [929, 310] on td "Qa test 3" at bounding box center [1012, 314] width 166 height 62
click at [948, 312] on link "Qa test 3" at bounding box center [968, 313] width 54 height 15
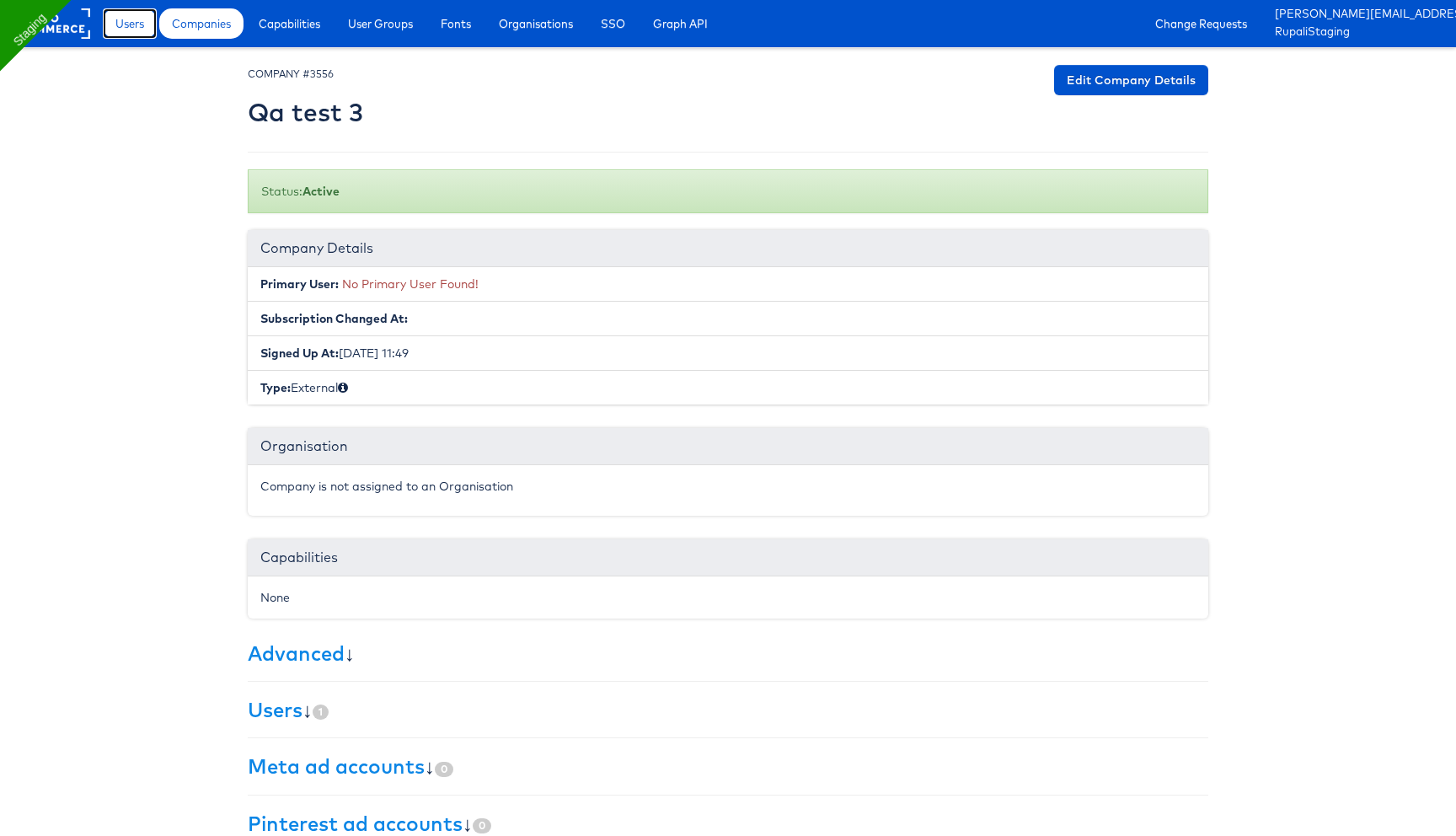
click at [132, 23] on span "Users" at bounding box center [130, 23] width 28 height 17
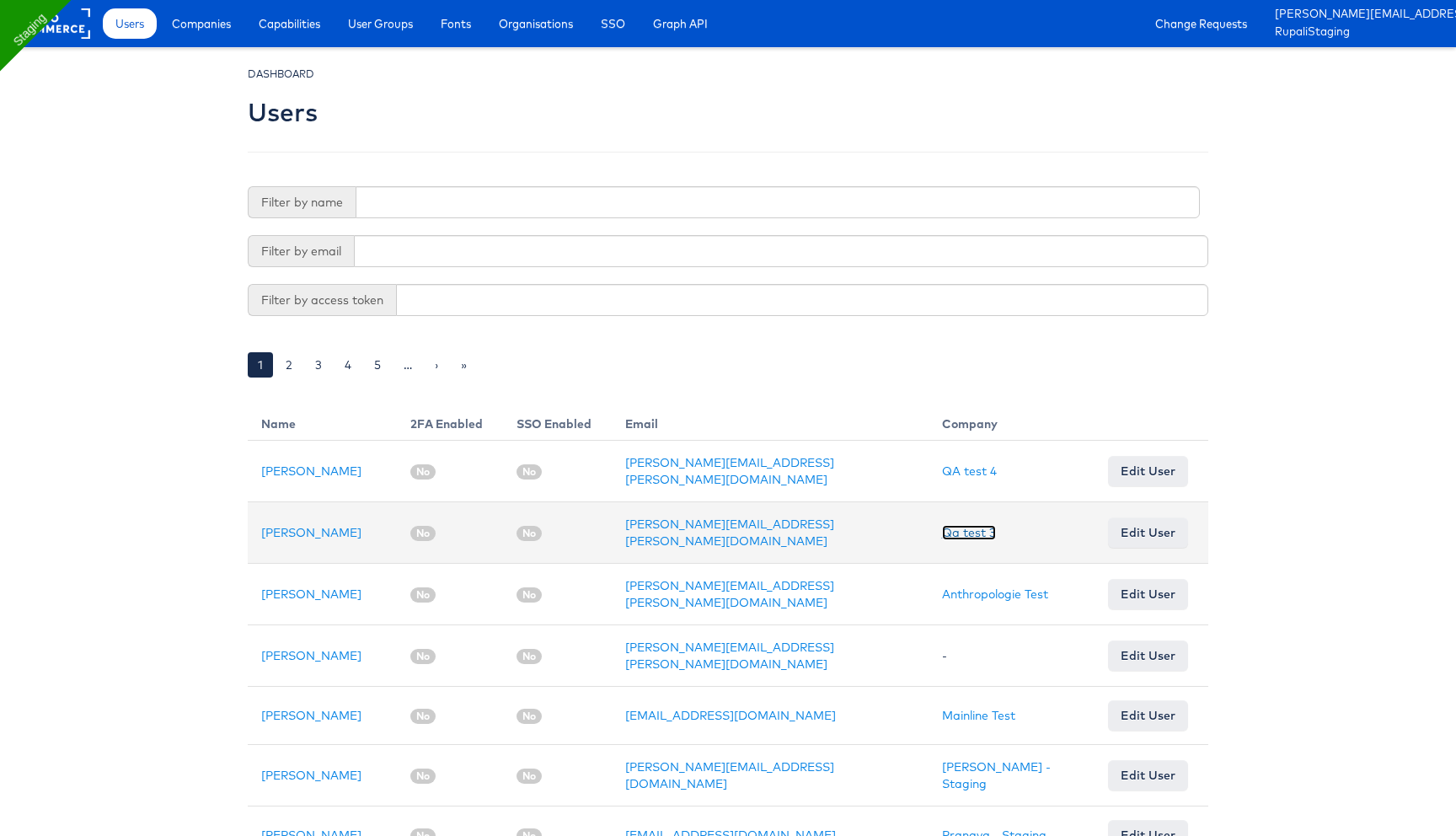
click at [955, 527] on link "Qa test 3" at bounding box center [968, 532] width 54 height 15
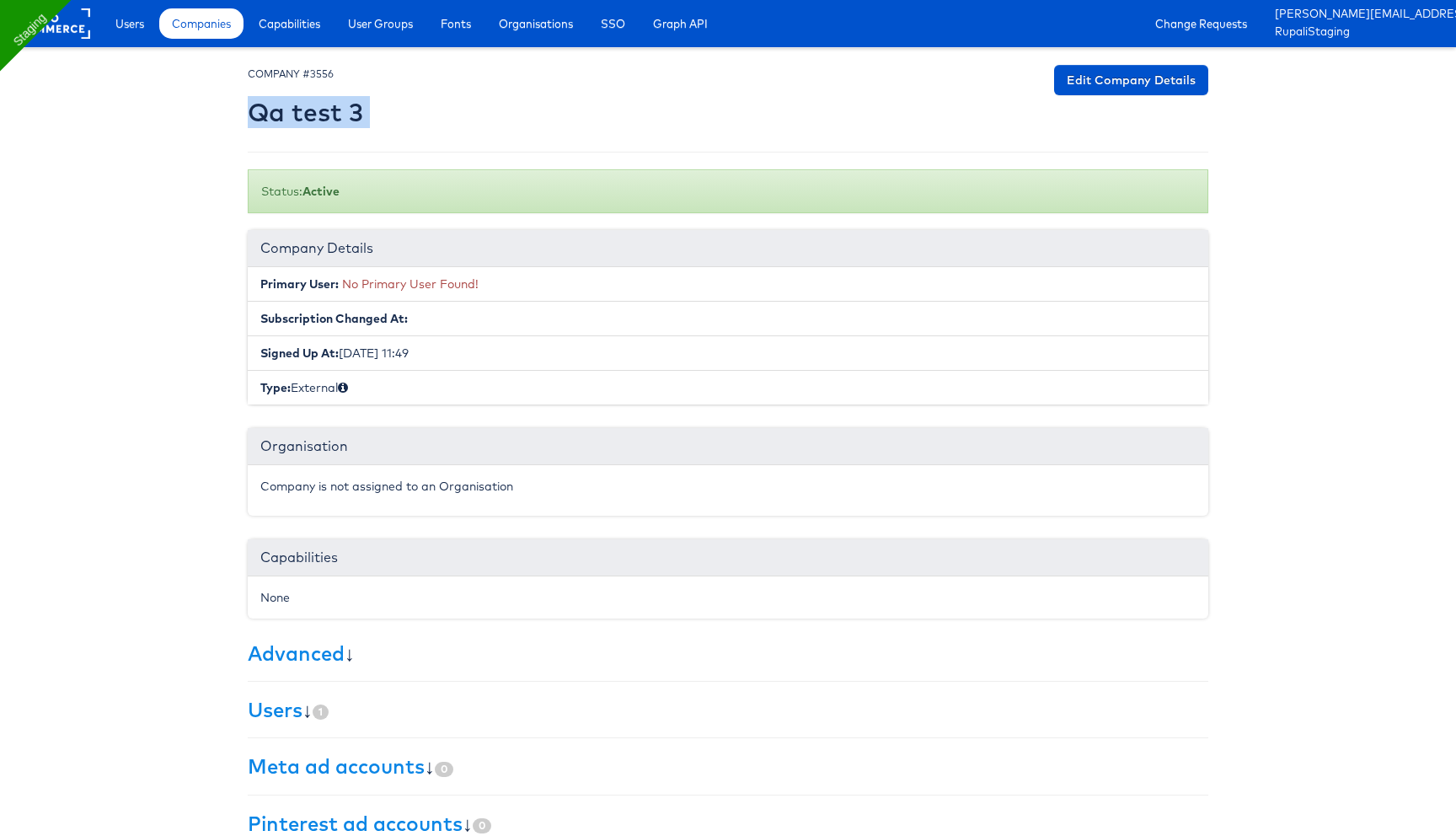
drag, startPoint x: 254, startPoint y: 115, endPoint x: 390, endPoint y: 116, distance: 136.0
click at [391, 116] on div "COMPANY #3556 Qa test 3 Edit Company Details" at bounding box center [728, 100] width 960 height 70
click at [131, 21] on span "Users" at bounding box center [130, 23] width 28 height 17
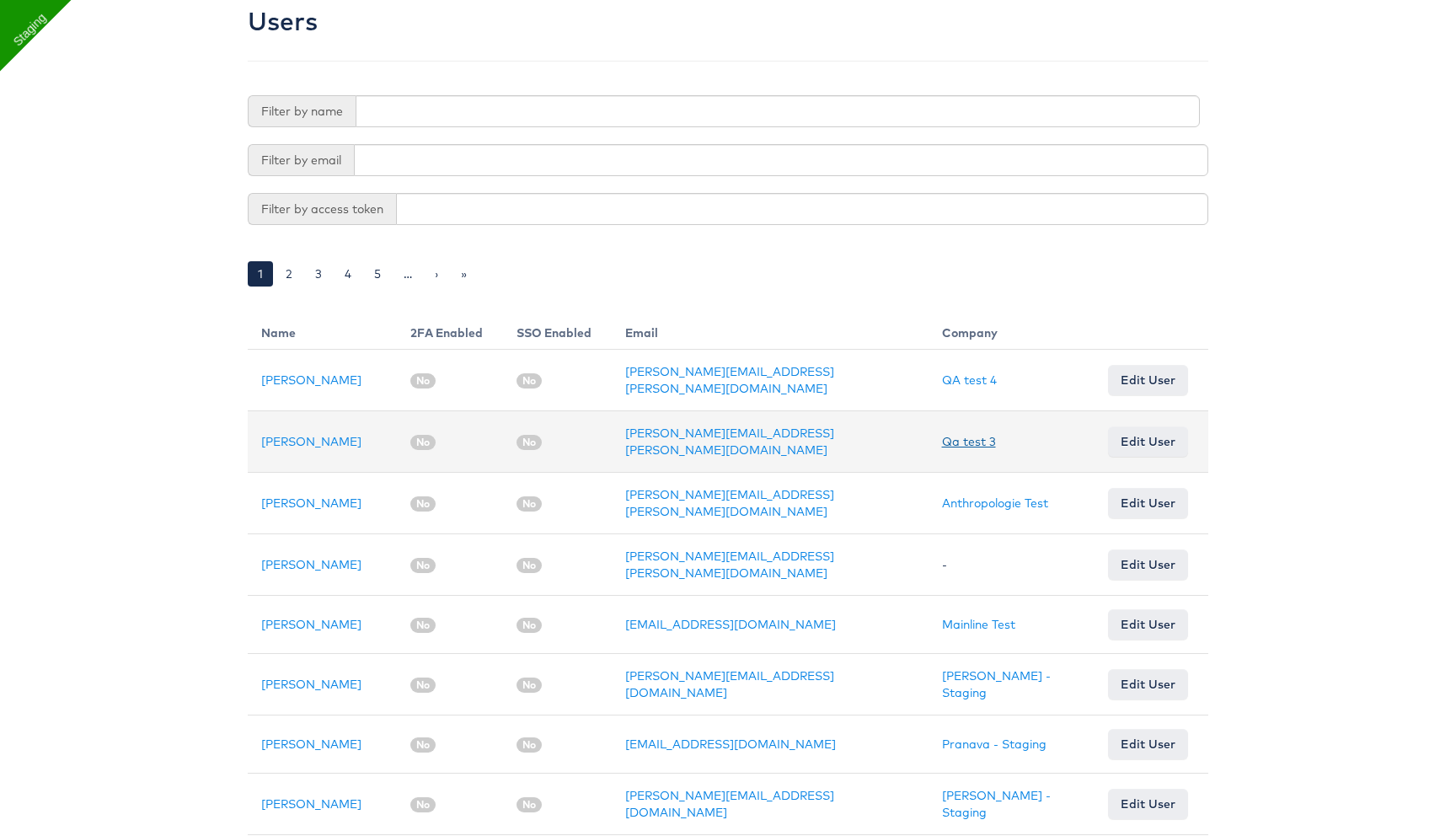
scroll to position [92, 0]
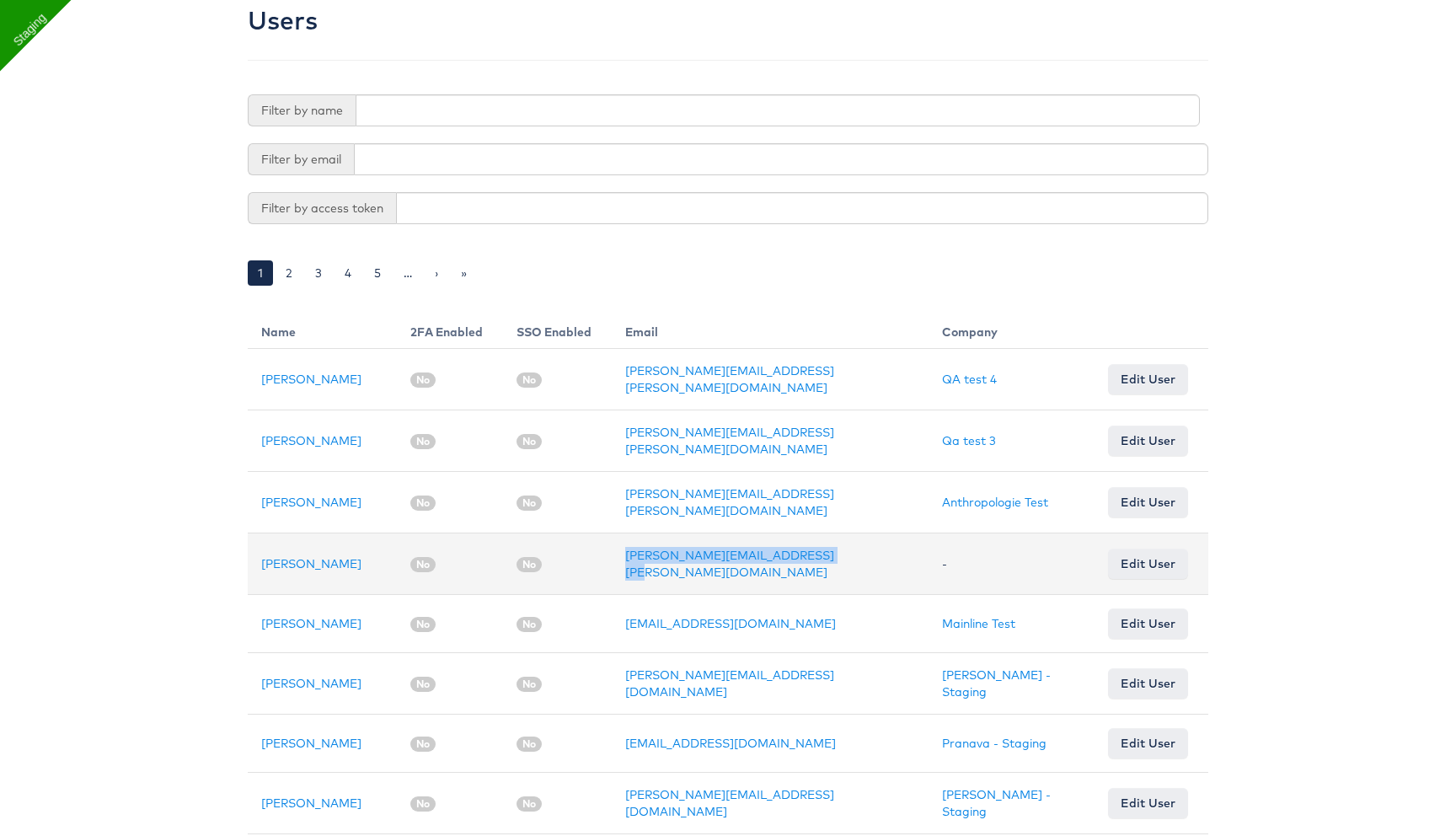
drag, startPoint x: 624, startPoint y: 547, endPoint x: 846, endPoint y: 561, distance: 222.4
click at [846, 561] on tr "Rupali Narkhede No No rupali.narkhede+test1@kargo.com - Edit User" at bounding box center [728, 564] width 960 height 62
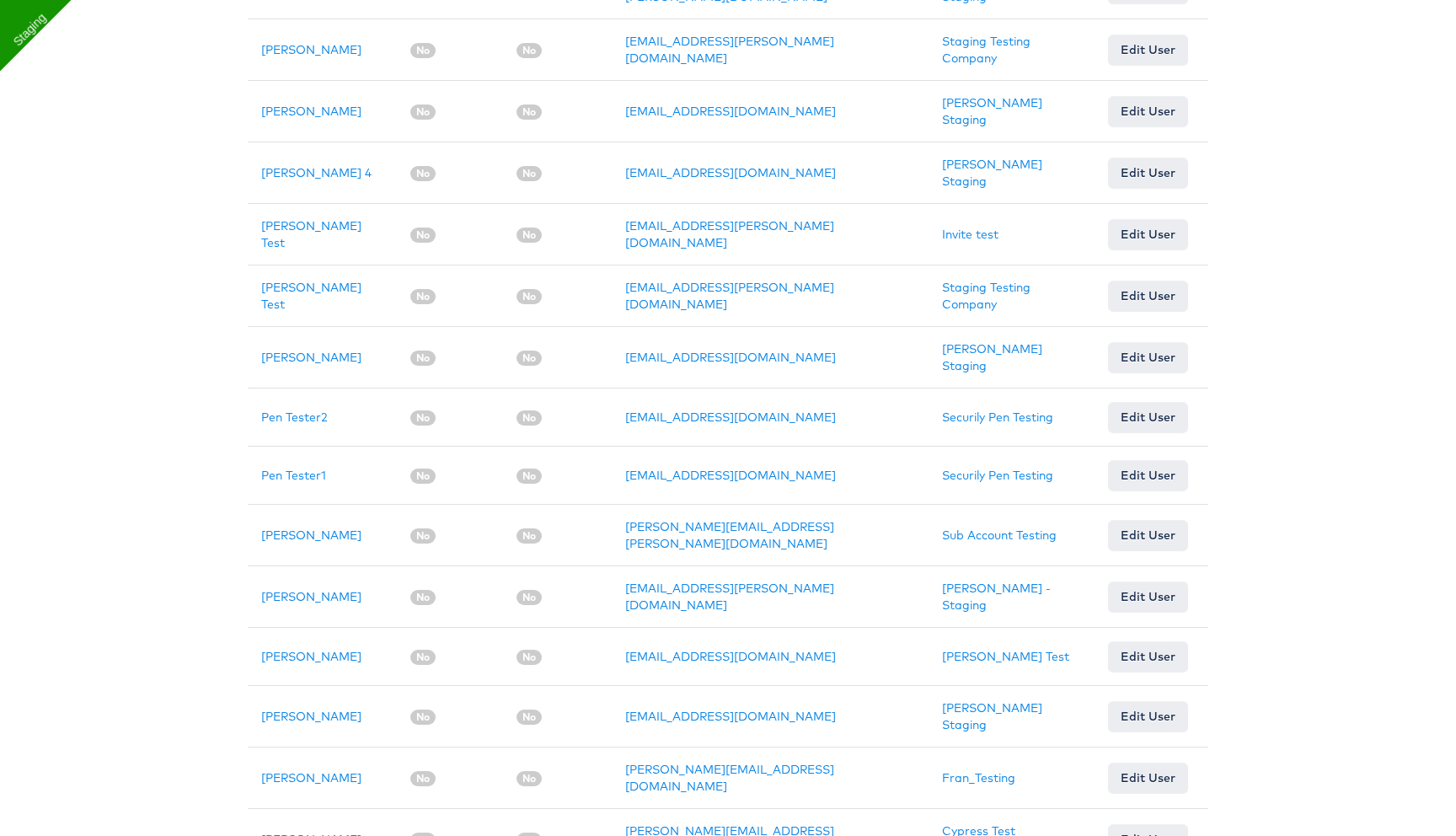
scroll to position [1110, 0]
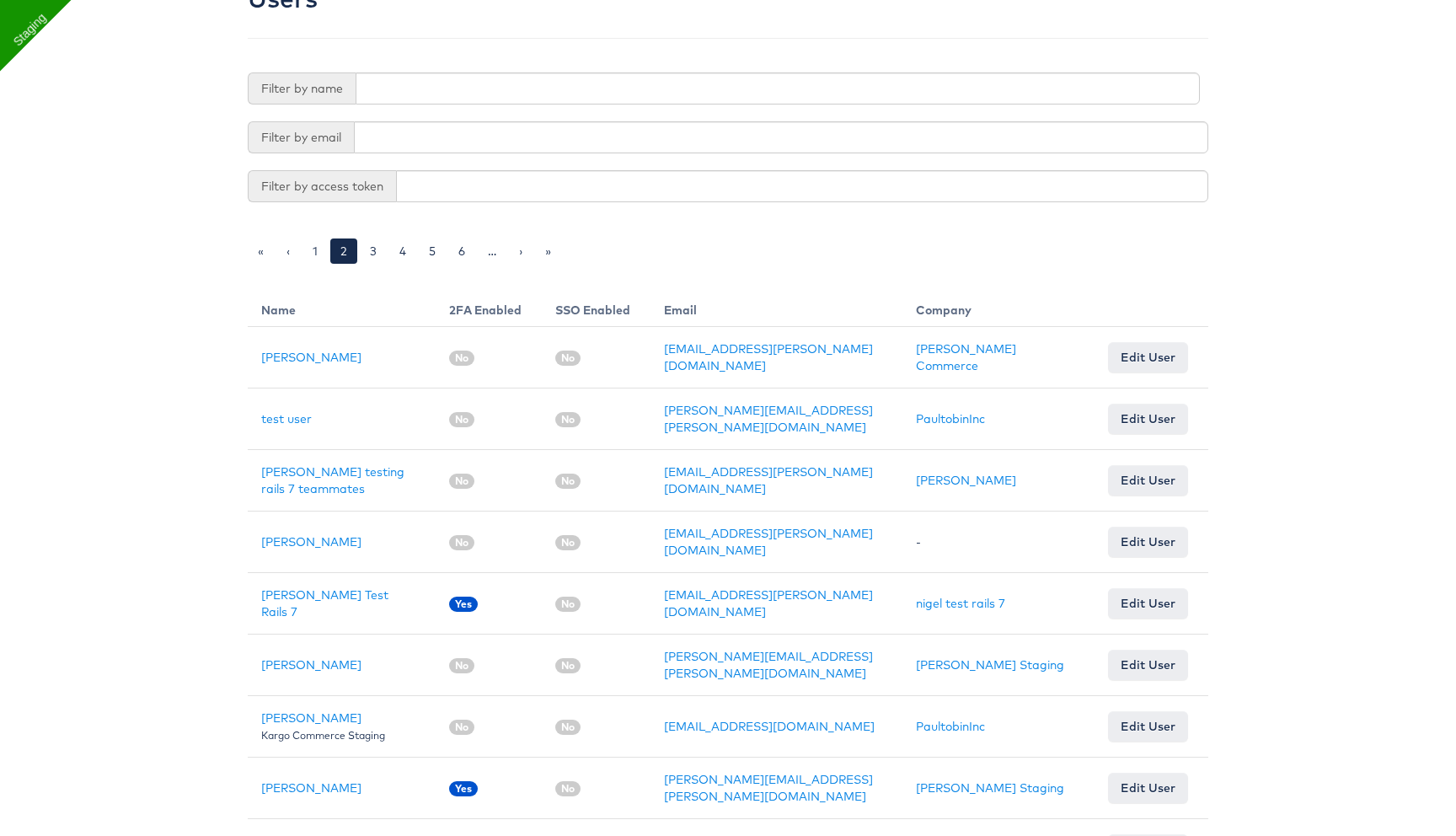
scroll to position [117, 0]
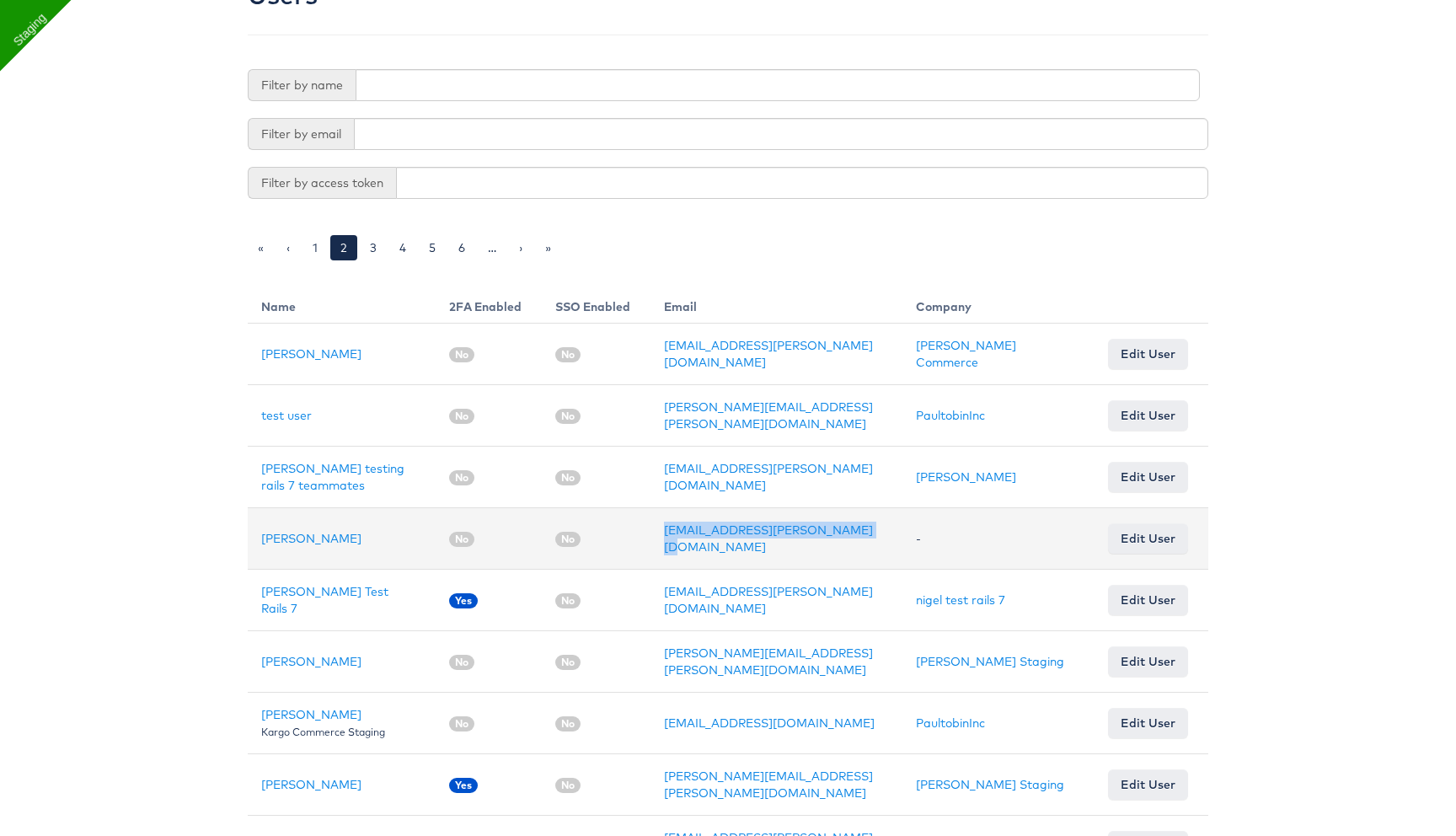
drag, startPoint x: 624, startPoint y: 526, endPoint x: 855, endPoint y: 526, distance: 231.0
click at [855, 526] on tr "Colin Clarke No No colin.clarke+email90@kargo.com - Edit User" at bounding box center [728, 539] width 960 height 62
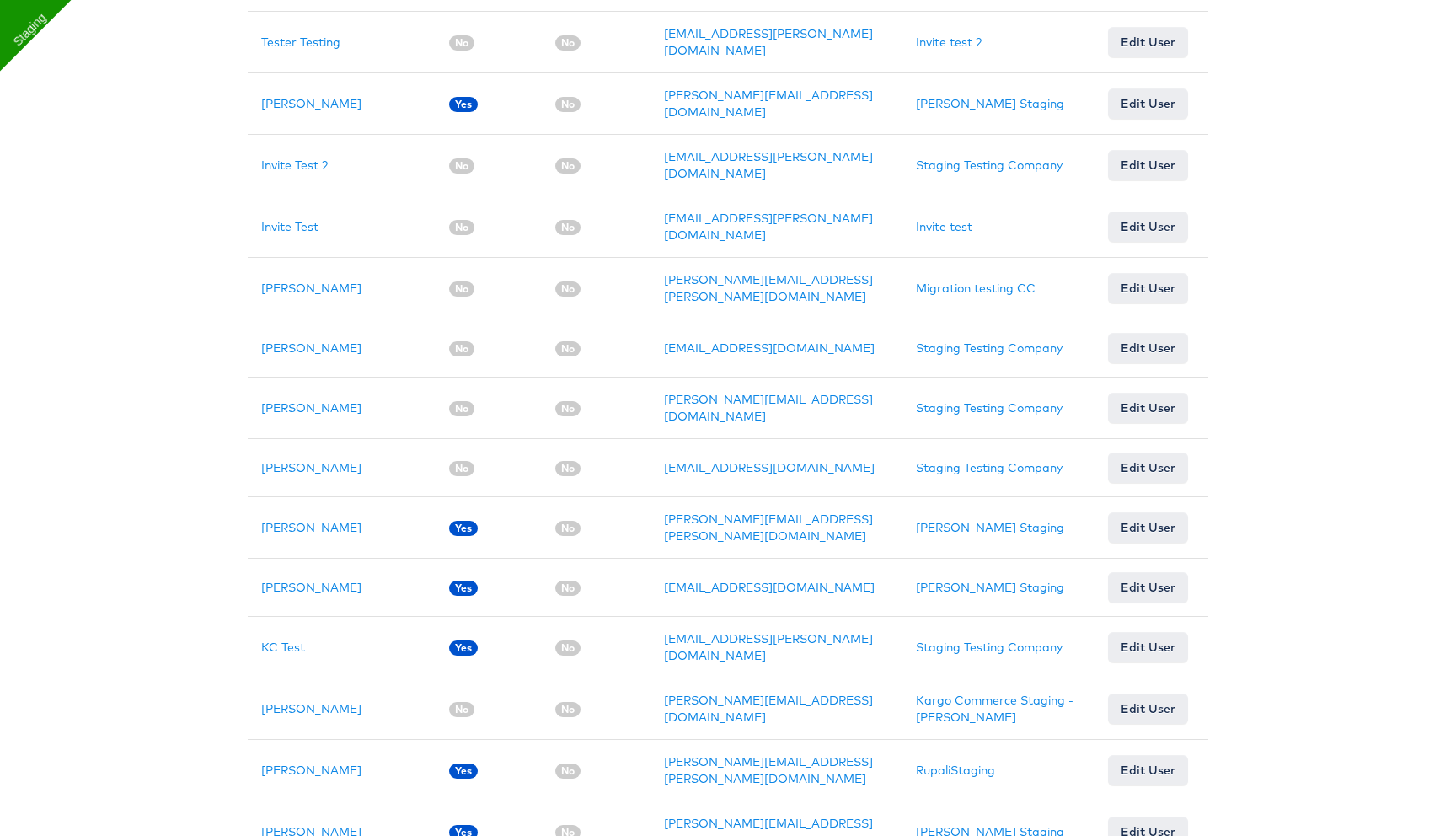
scroll to position [1127, 0]
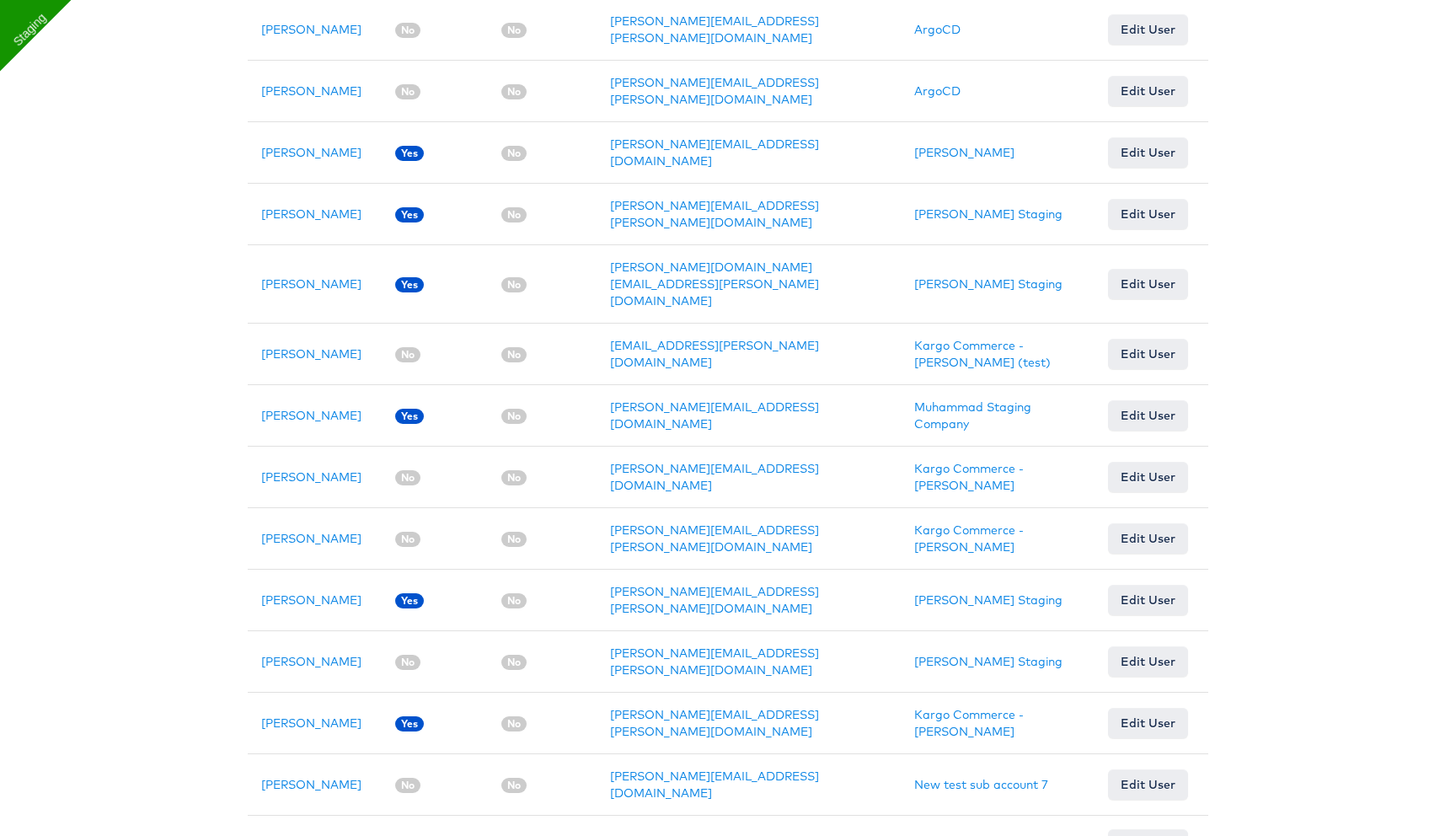
scroll to position [1110, 0]
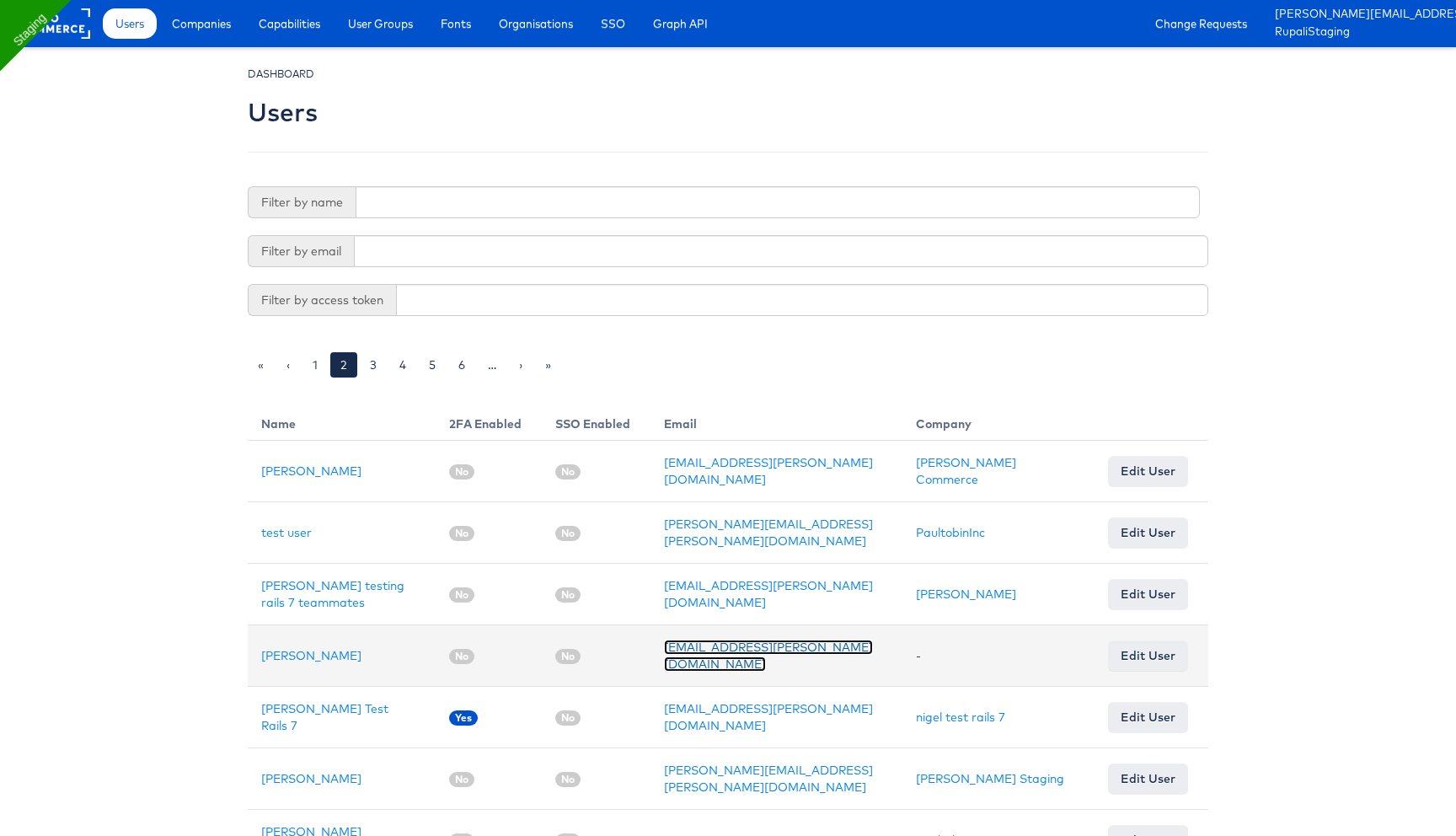
click at [720, 644] on link "colin.clarke+email90@kargo.com" at bounding box center [768, 655] width 209 height 32
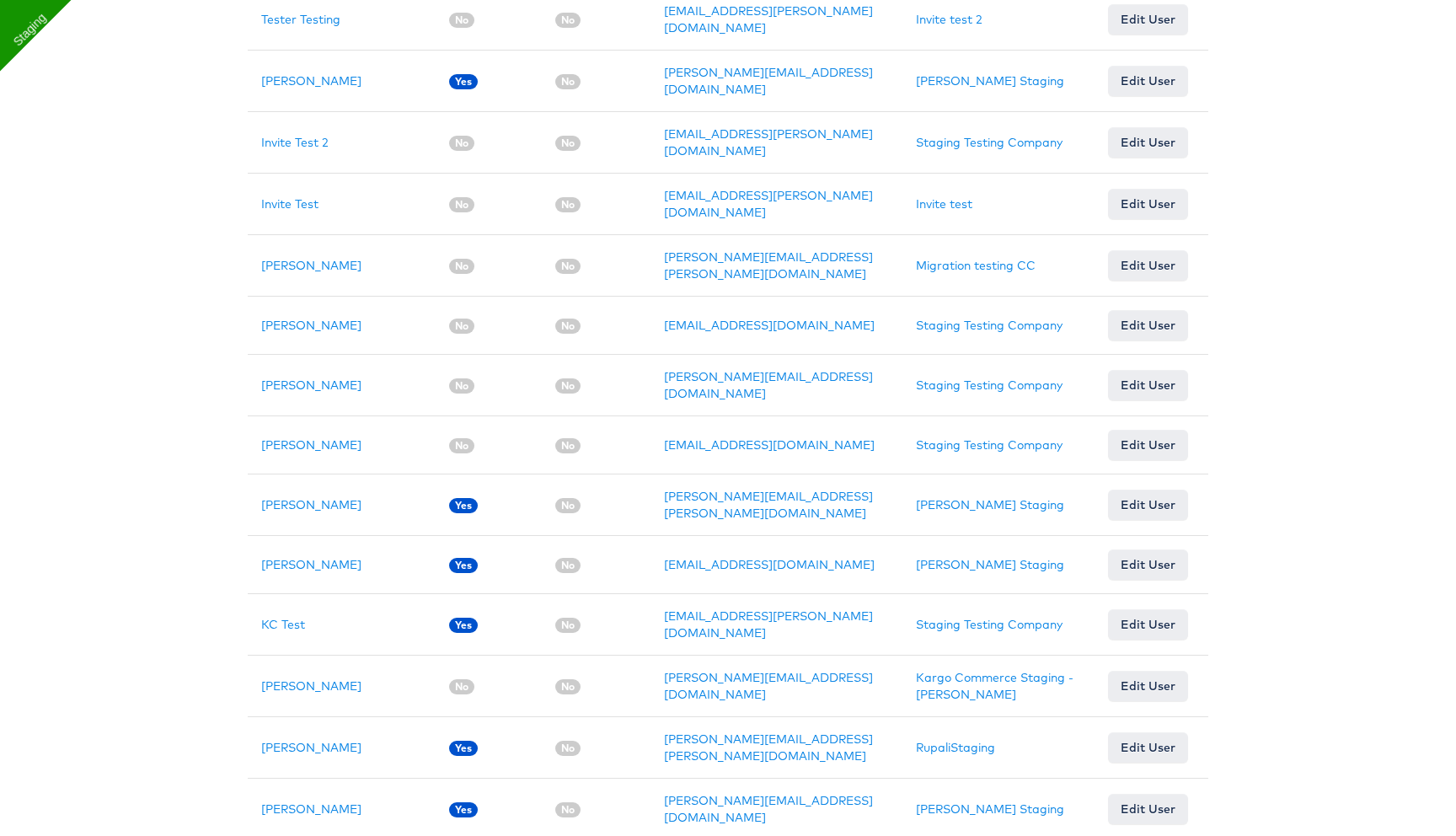
scroll to position [1127, 0]
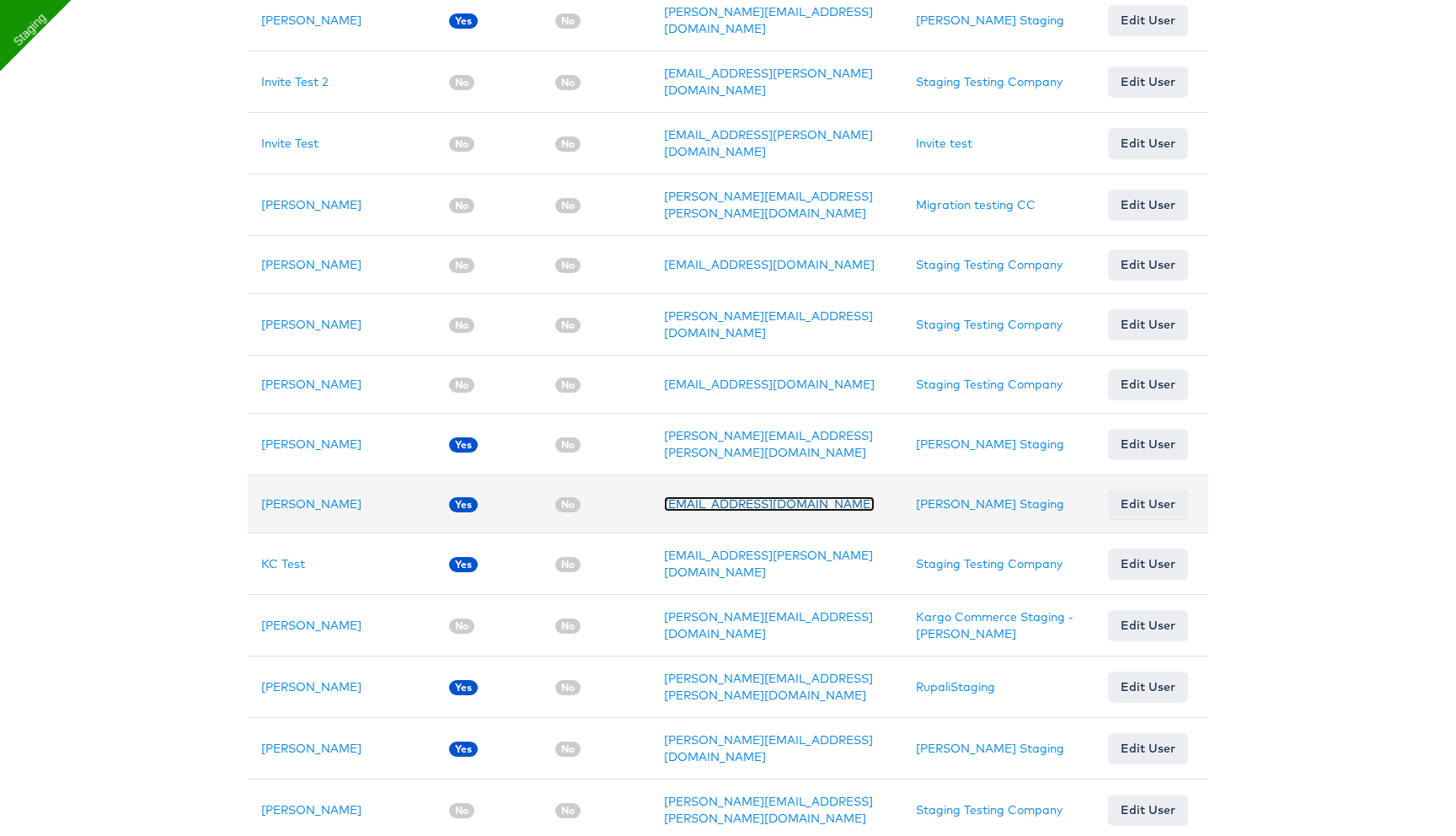
click at [681, 496] on link "ekelly@kargo.com" at bounding box center [769, 504] width 211 height 15
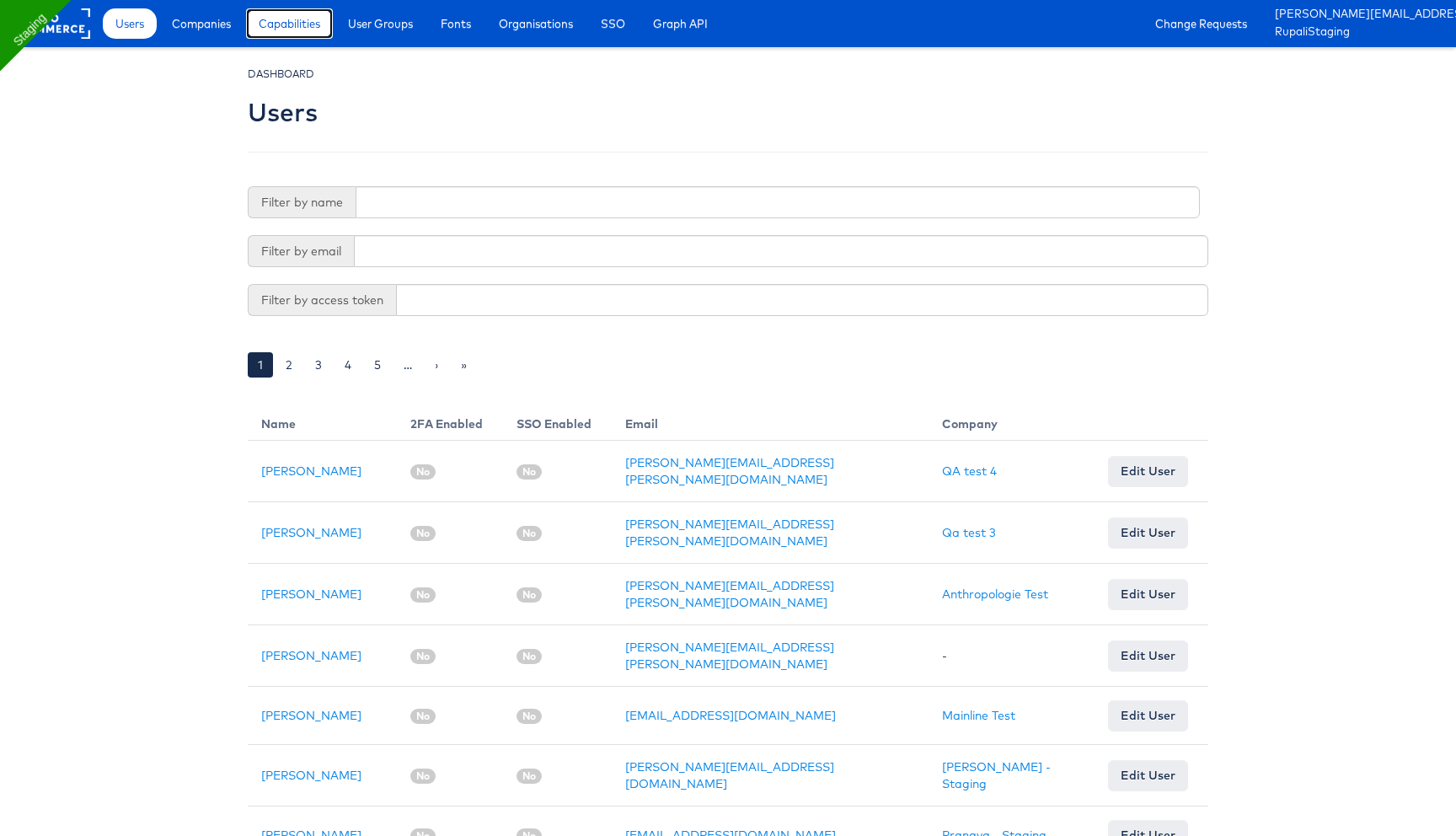
click at [297, 35] on link "Capabilities" at bounding box center [289, 24] width 86 height 30
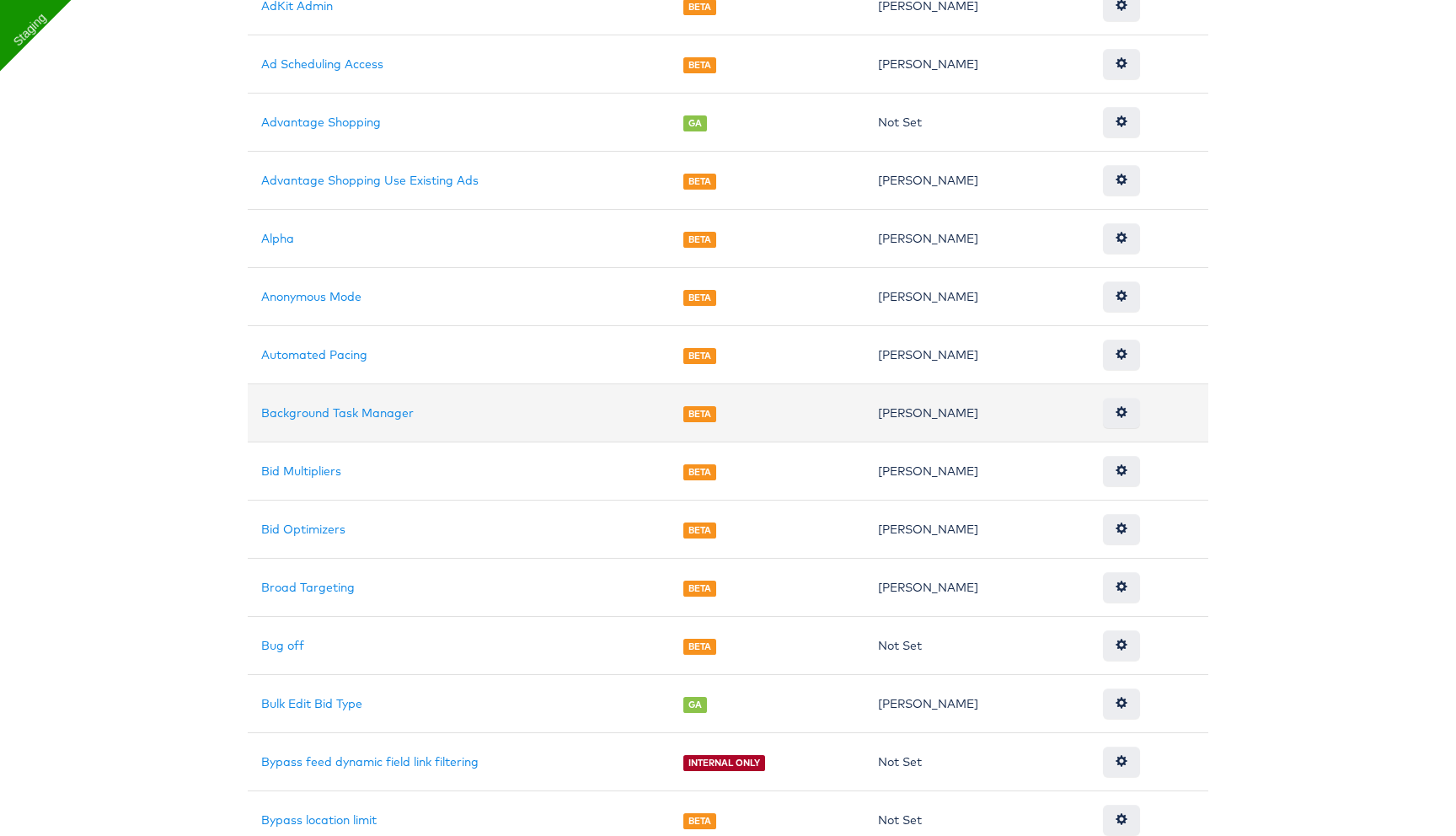
scroll to position [959, 0]
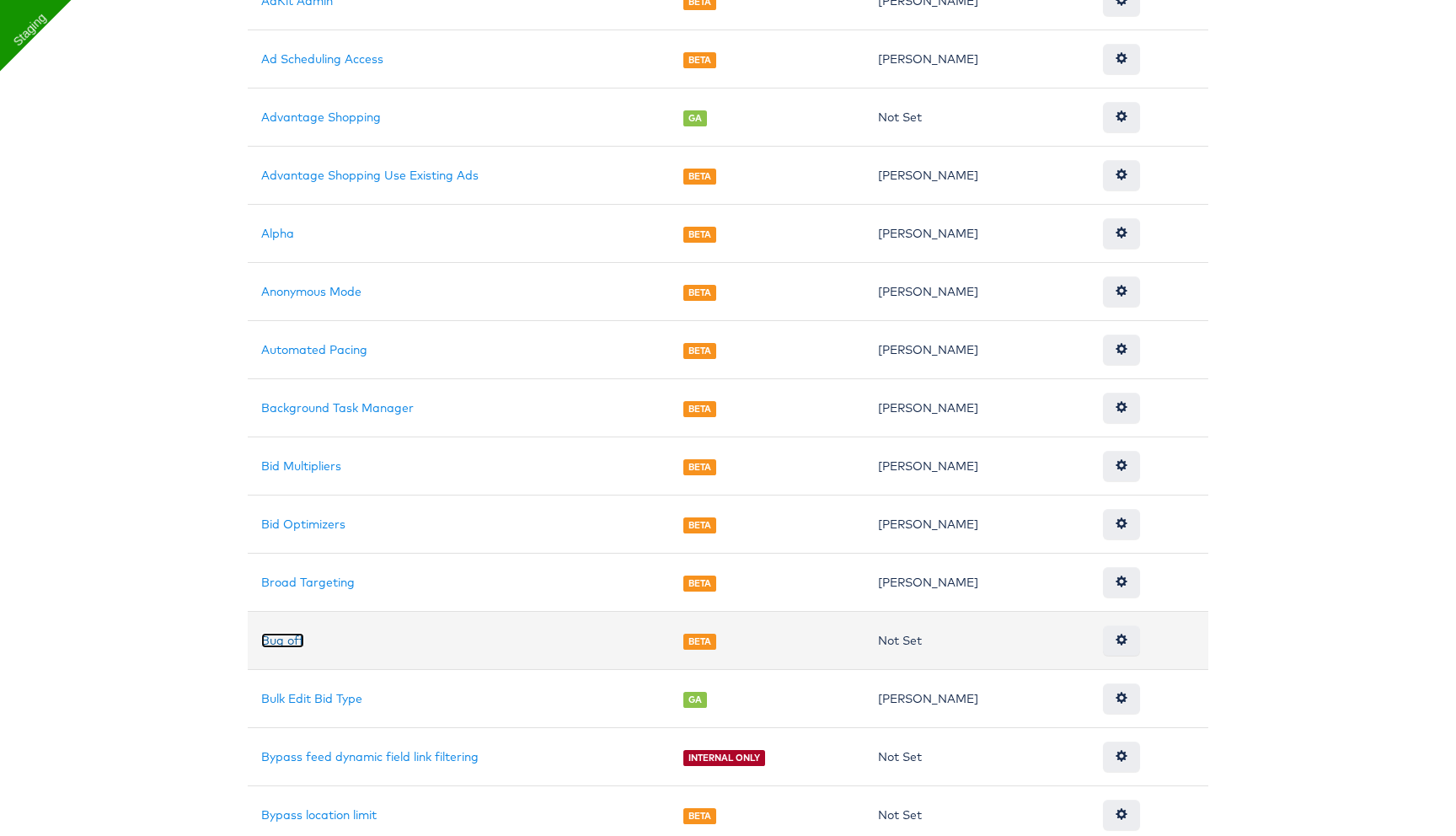
click at [284, 635] on link "Bug off" at bounding box center [282, 639] width 43 height 15
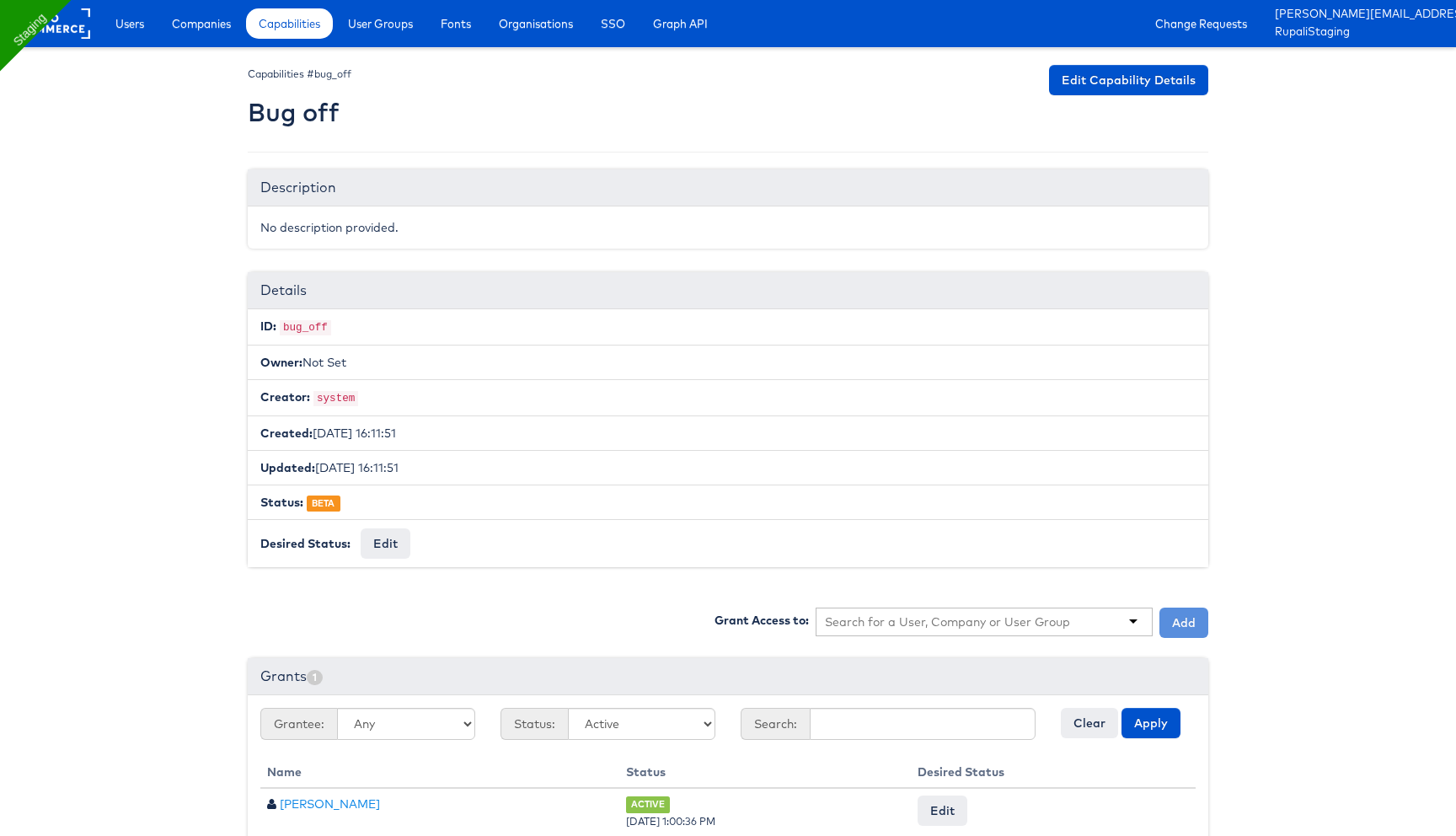
scroll to position [49, 0]
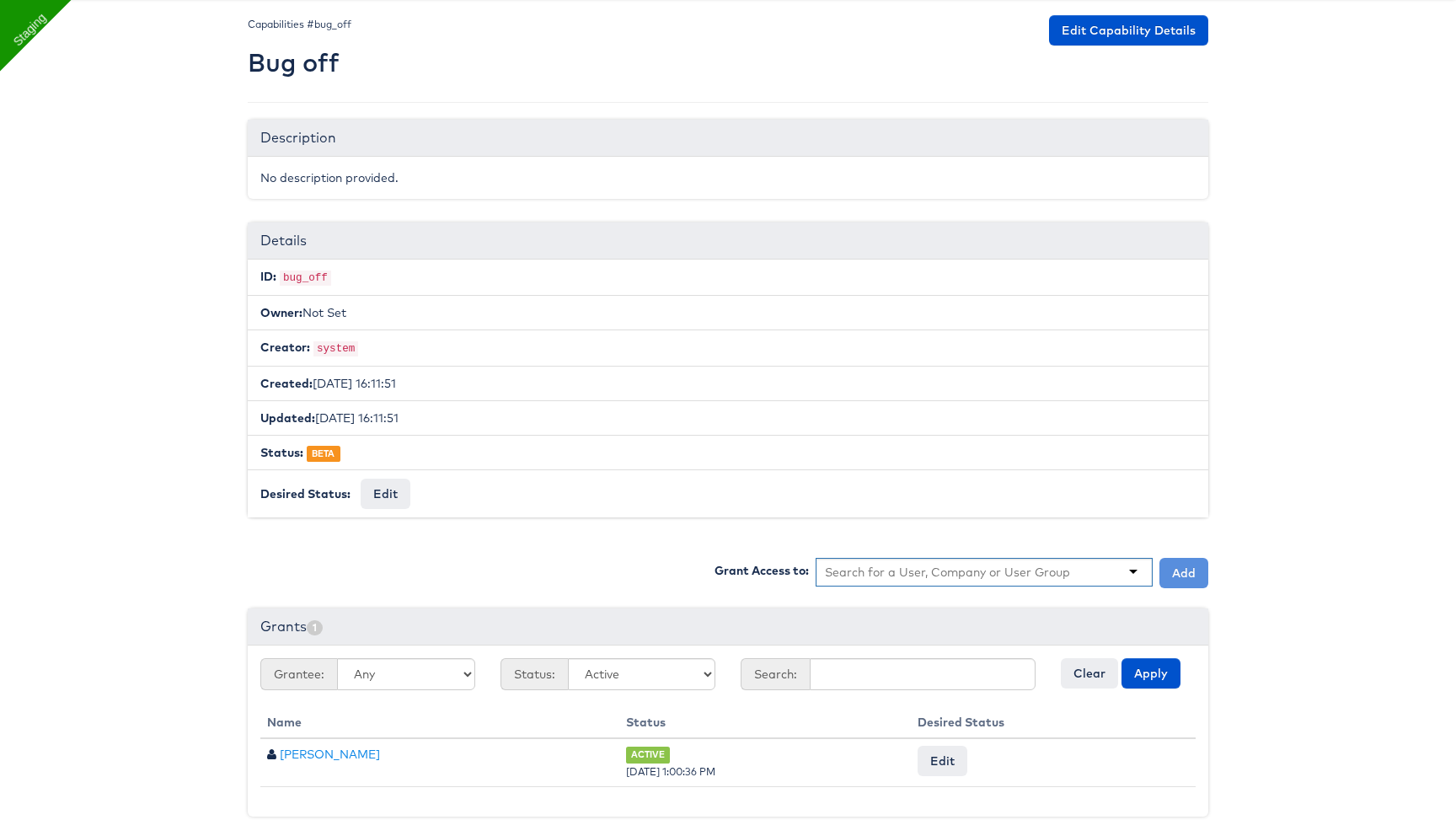
click at [869, 557] on div at bounding box center [984, 571] width 337 height 28
click at [873, 570] on input "text" at bounding box center [947, 571] width 246 height 17
click at [926, 569] on input "text" at bounding box center [947, 571] width 246 height 17
click at [1120, 572] on div at bounding box center [984, 571] width 337 height 28
click at [1089, 571] on div at bounding box center [984, 571] width 337 height 28
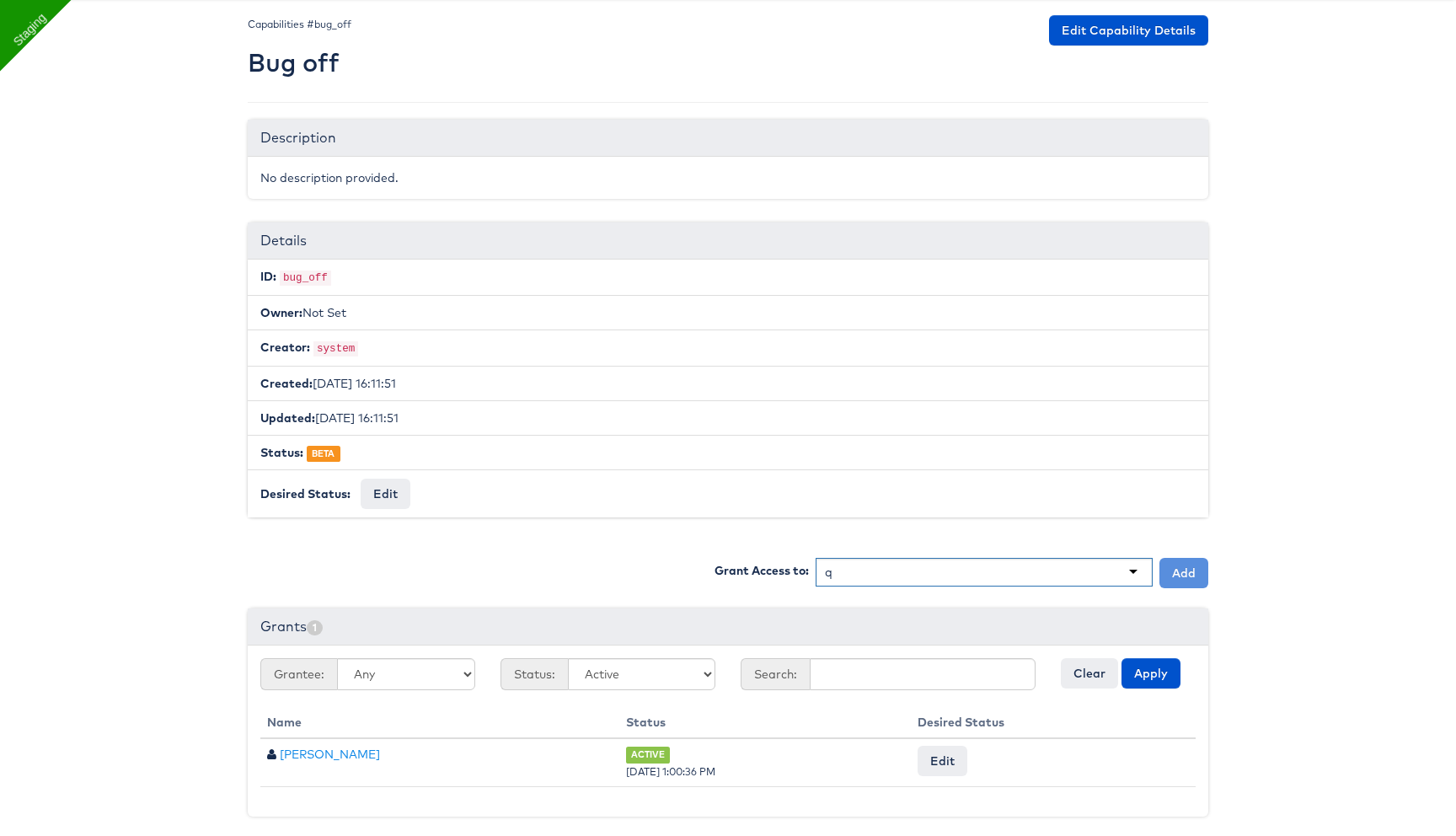
type input "qa"
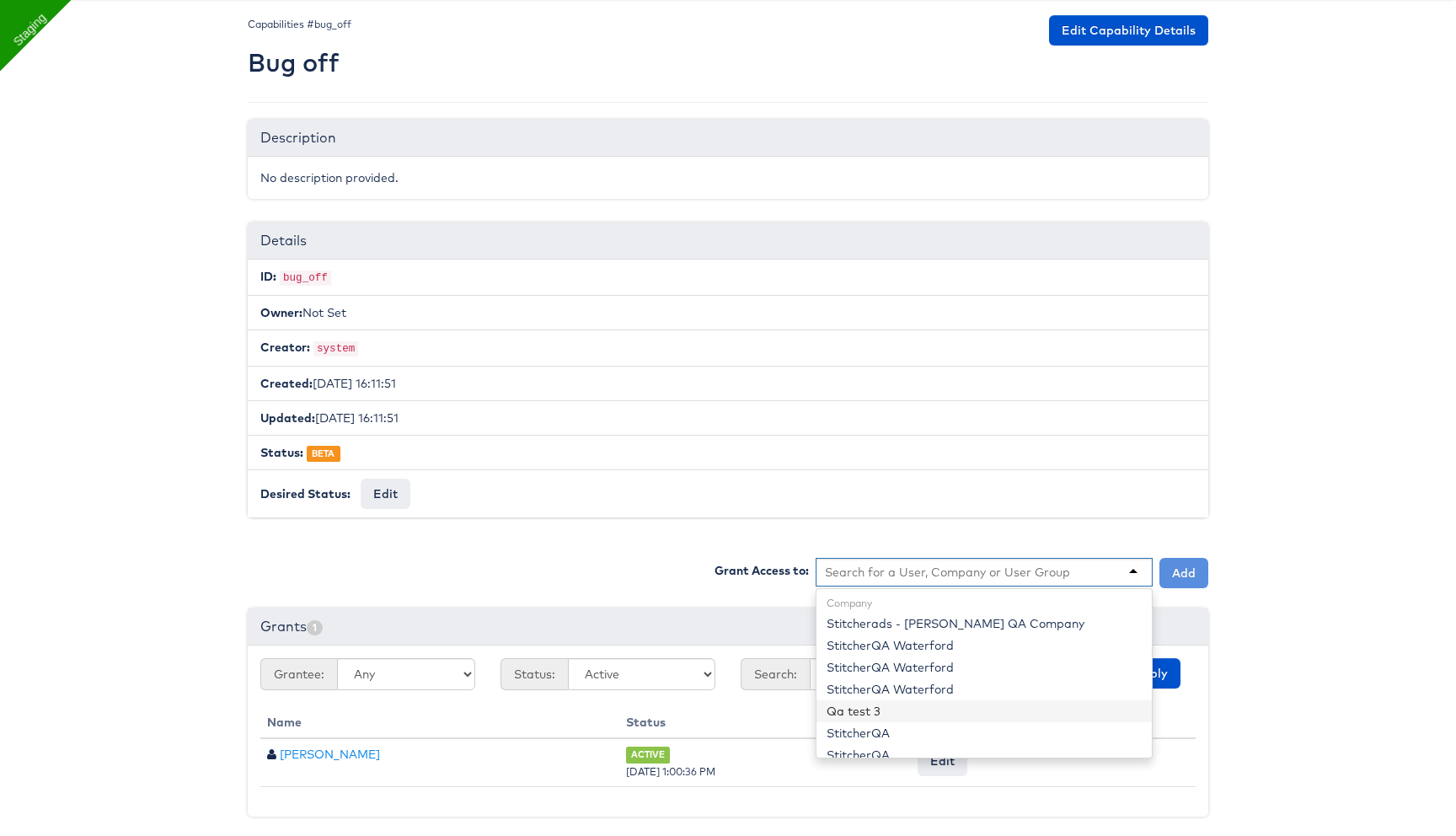
click at [825, 405] on li "Updated: 2023-01-11 16:11:51" at bounding box center [728, 418] width 960 height 35
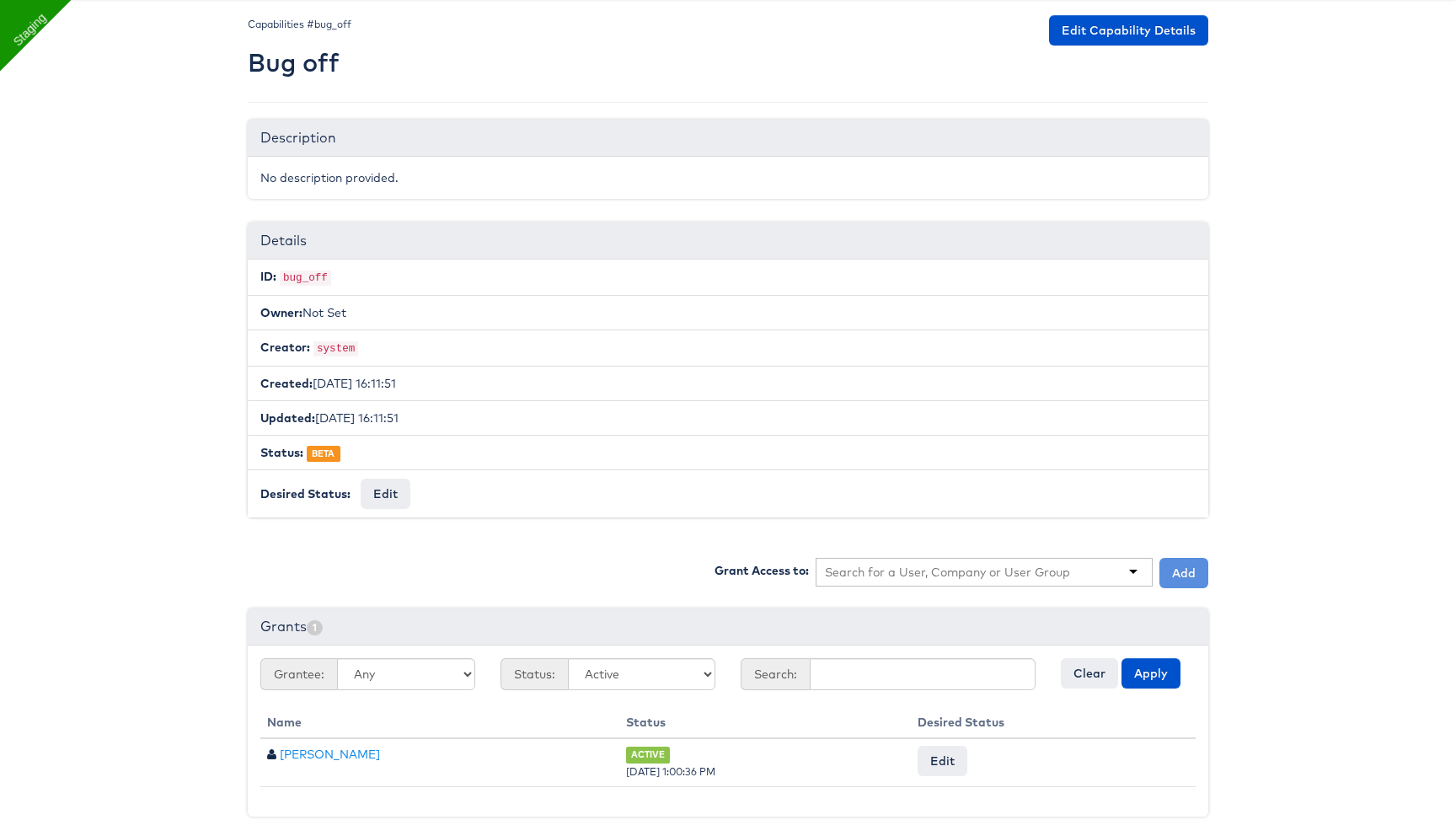
scroll to position [0, 0]
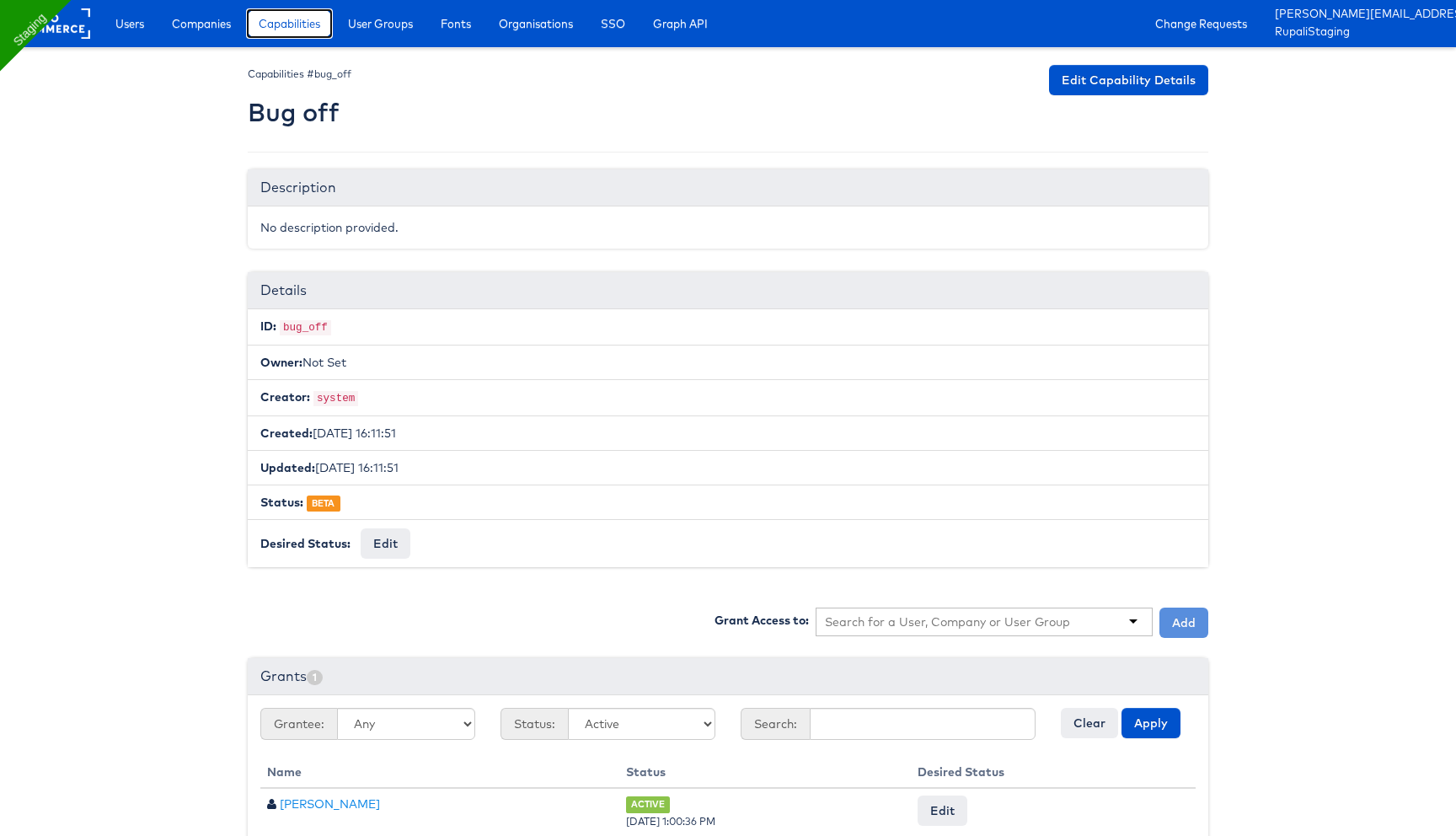
click at [292, 19] on span "Capabilities" at bounding box center [289, 23] width 62 height 17
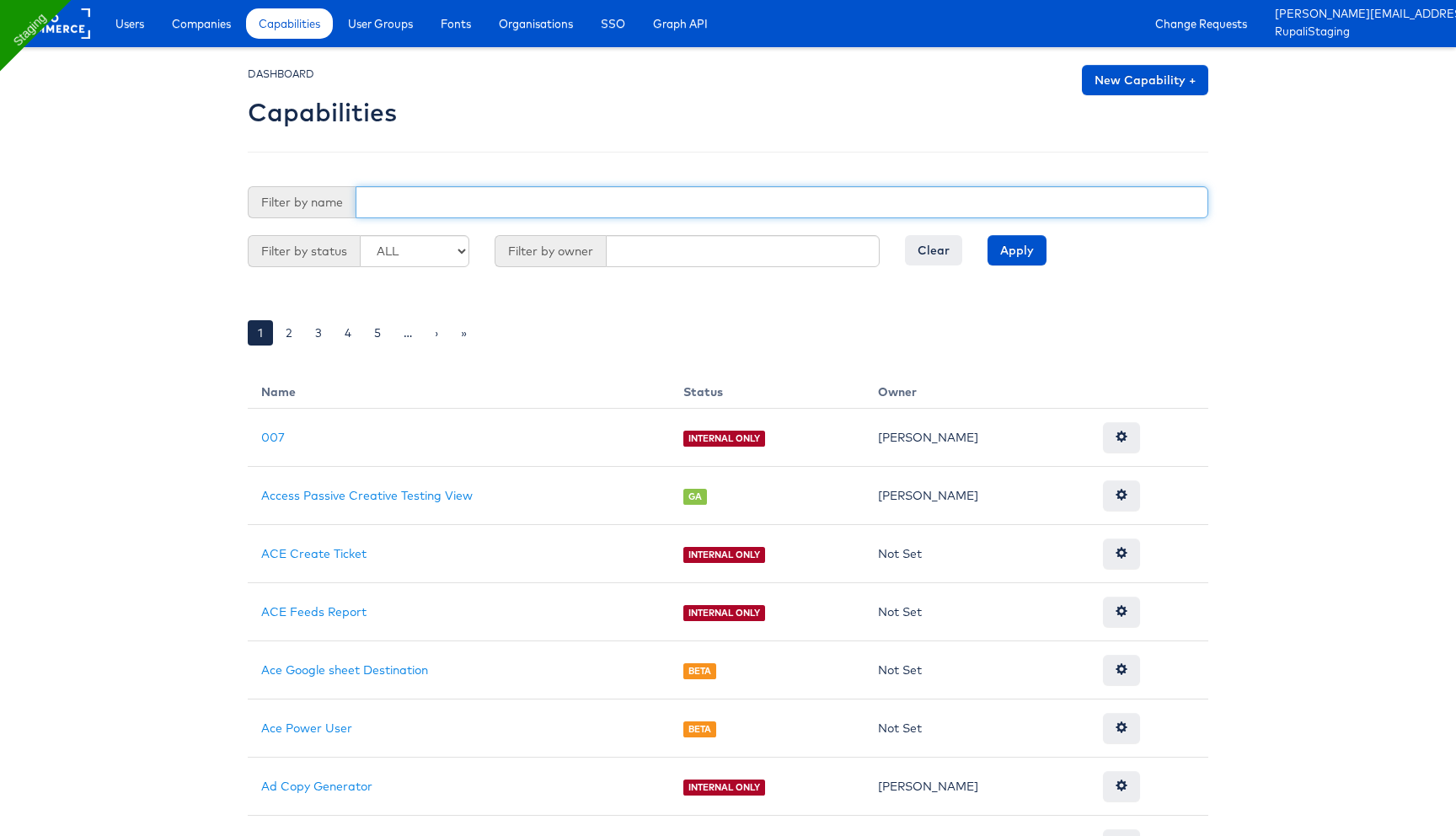
click at [605, 203] on input "text" at bounding box center [781, 202] width 853 height 32
type input "Use Preferred Offline User"
click at [988, 235] on input "Apply" at bounding box center [1017, 250] width 59 height 30
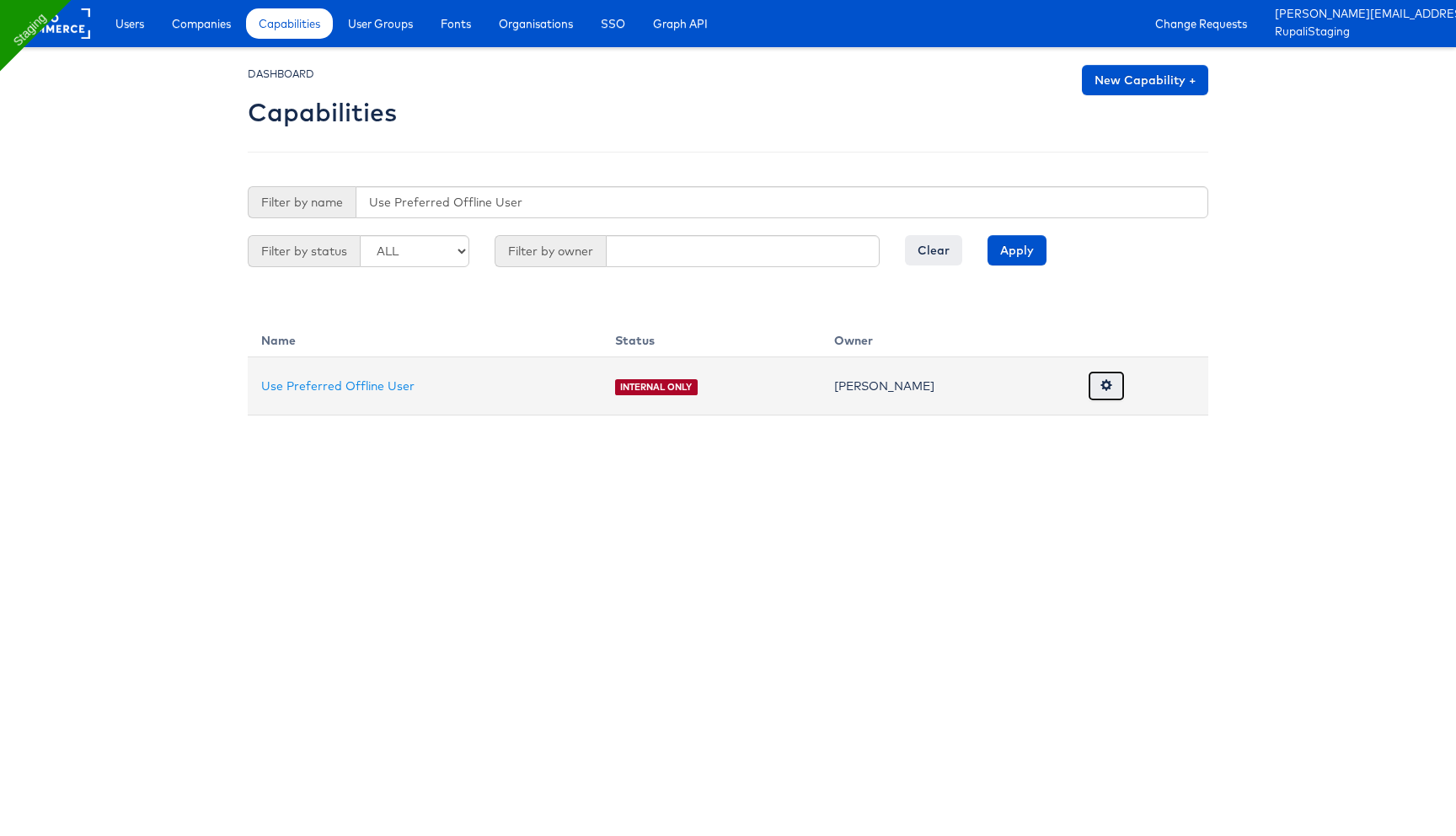
click at [1101, 390] on span at bounding box center [1106, 384] width 11 height 11
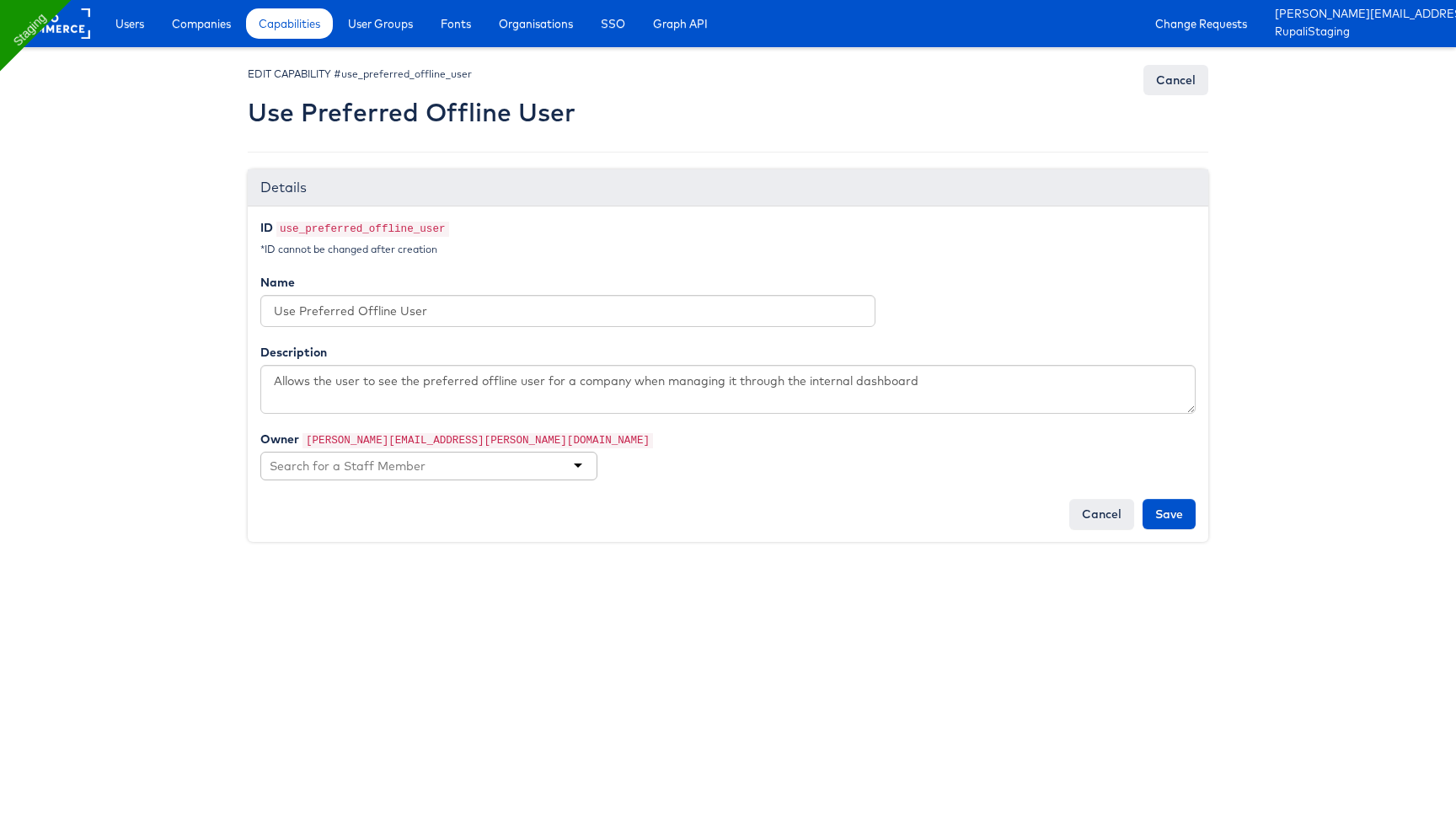
click at [520, 464] on div at bounding box center [429, 466] width 337 height 28
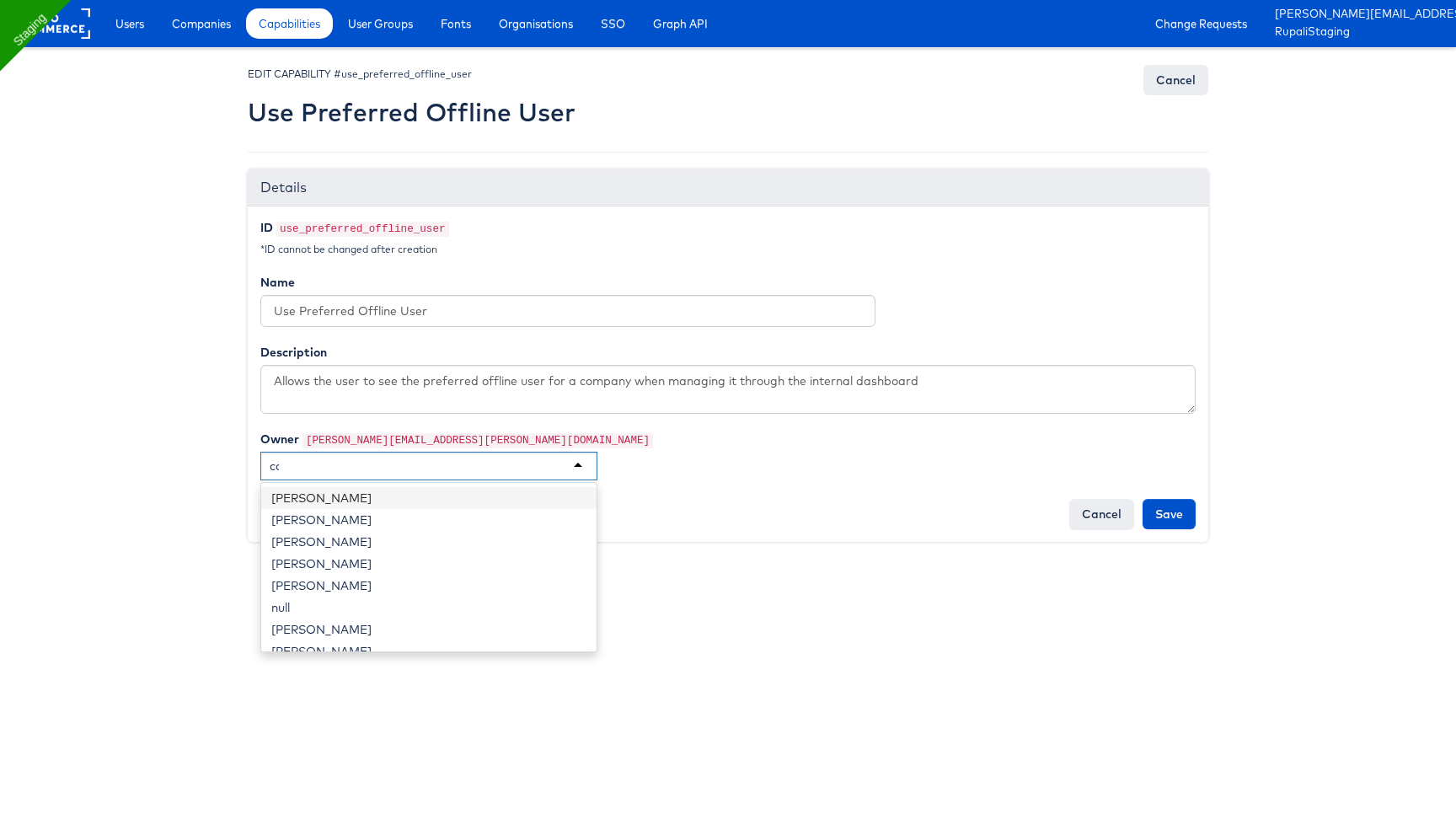
scroll to position [1618, 0]
type input "col"
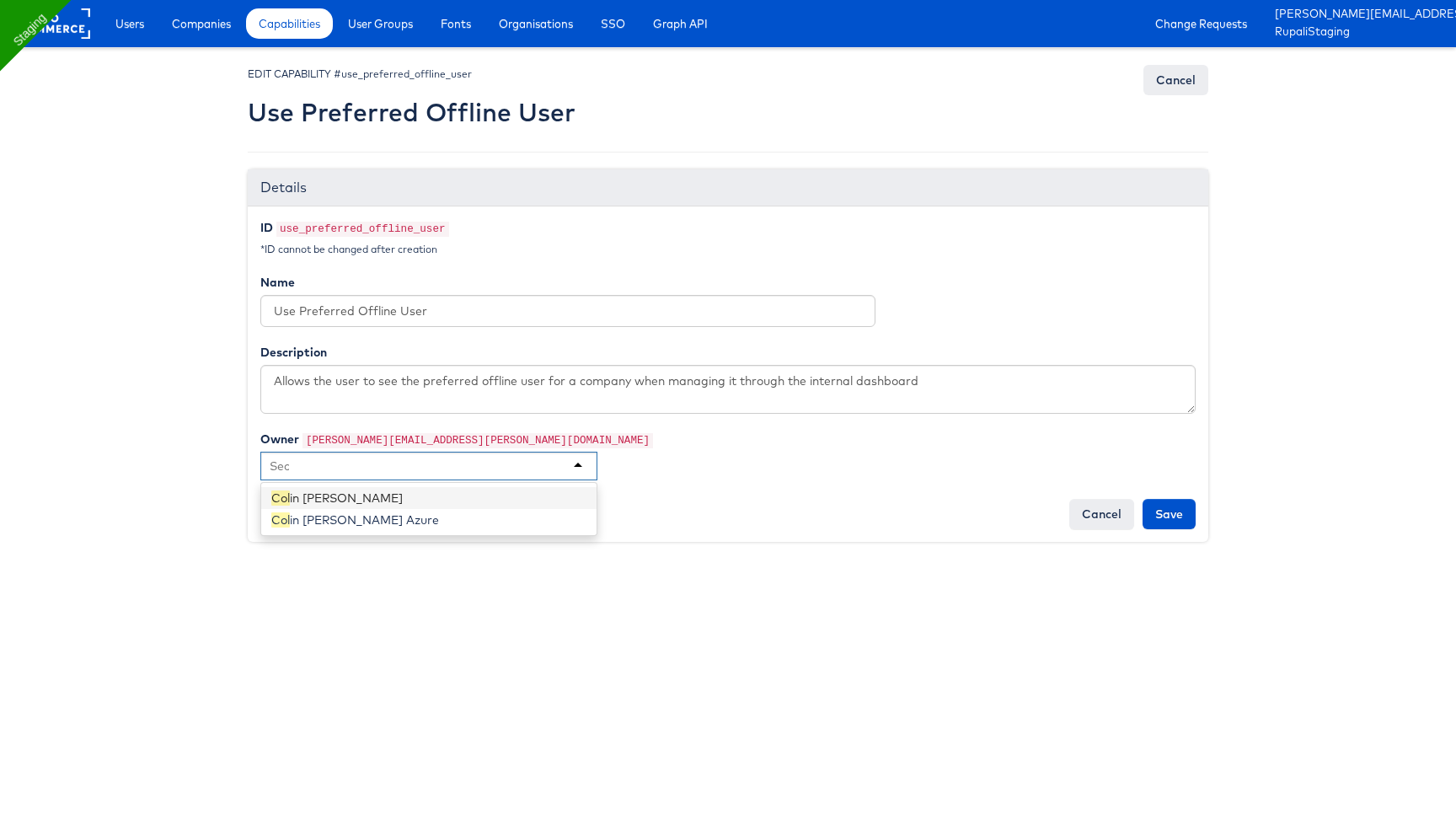
scroll to position [63, 0]
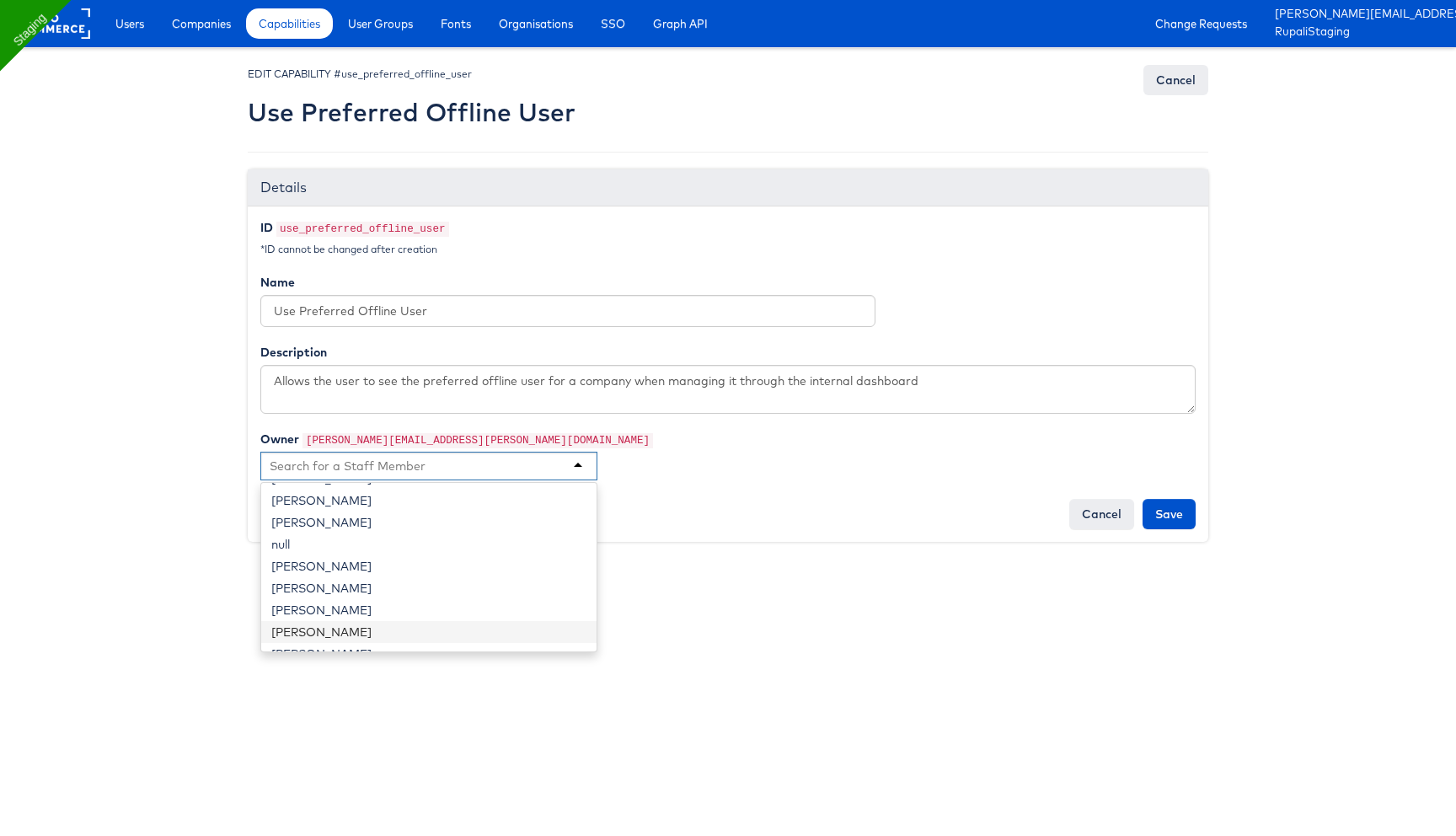
click at [686, 360] on div "Description Allows the user to see the preferred offline user for a company whe…" at bounding box center [728, 378] width 960 height 70
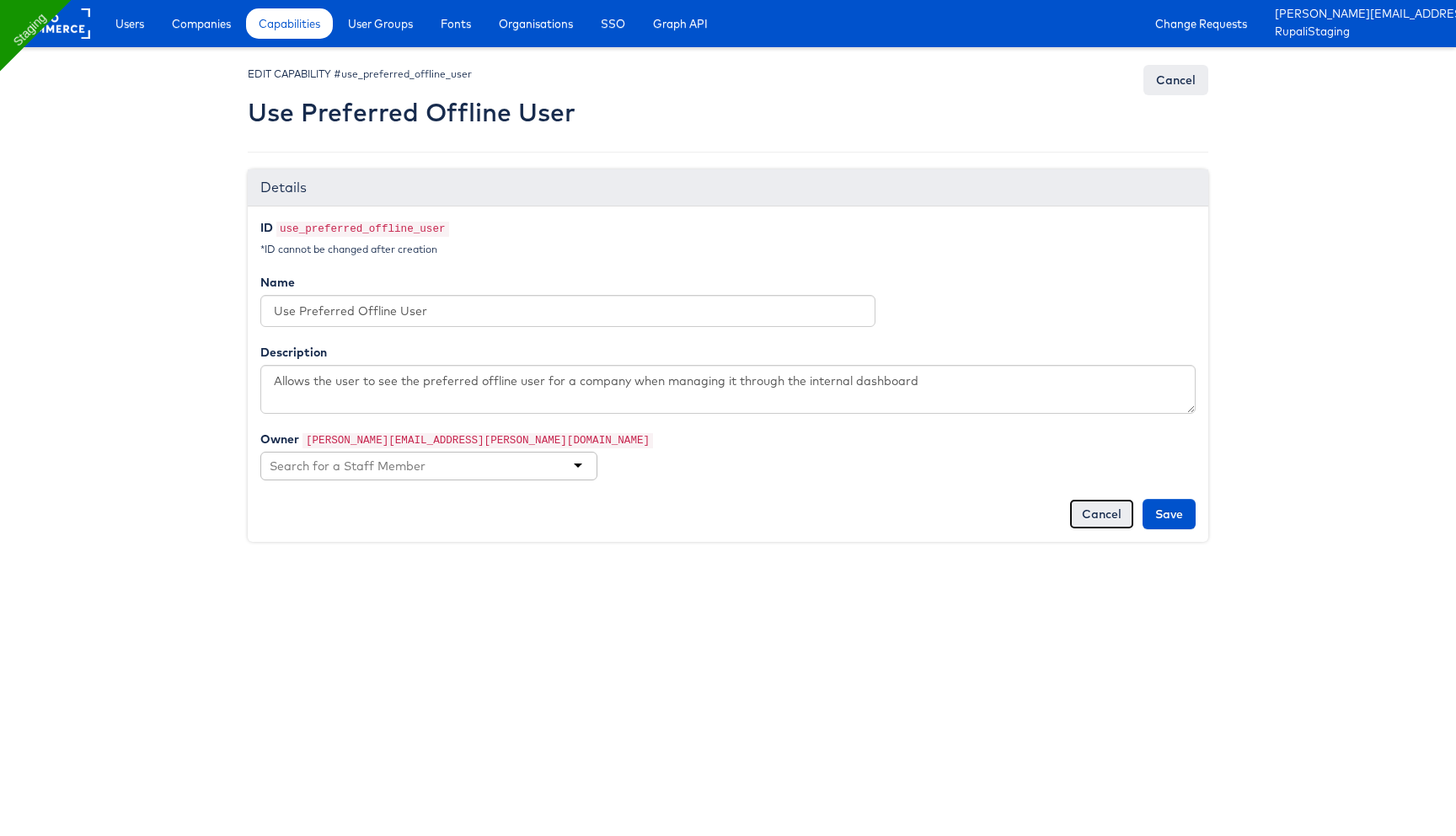
click at [1086, 514] on link "Cancel" at bounding box center [1101, 513] width 65 height 30
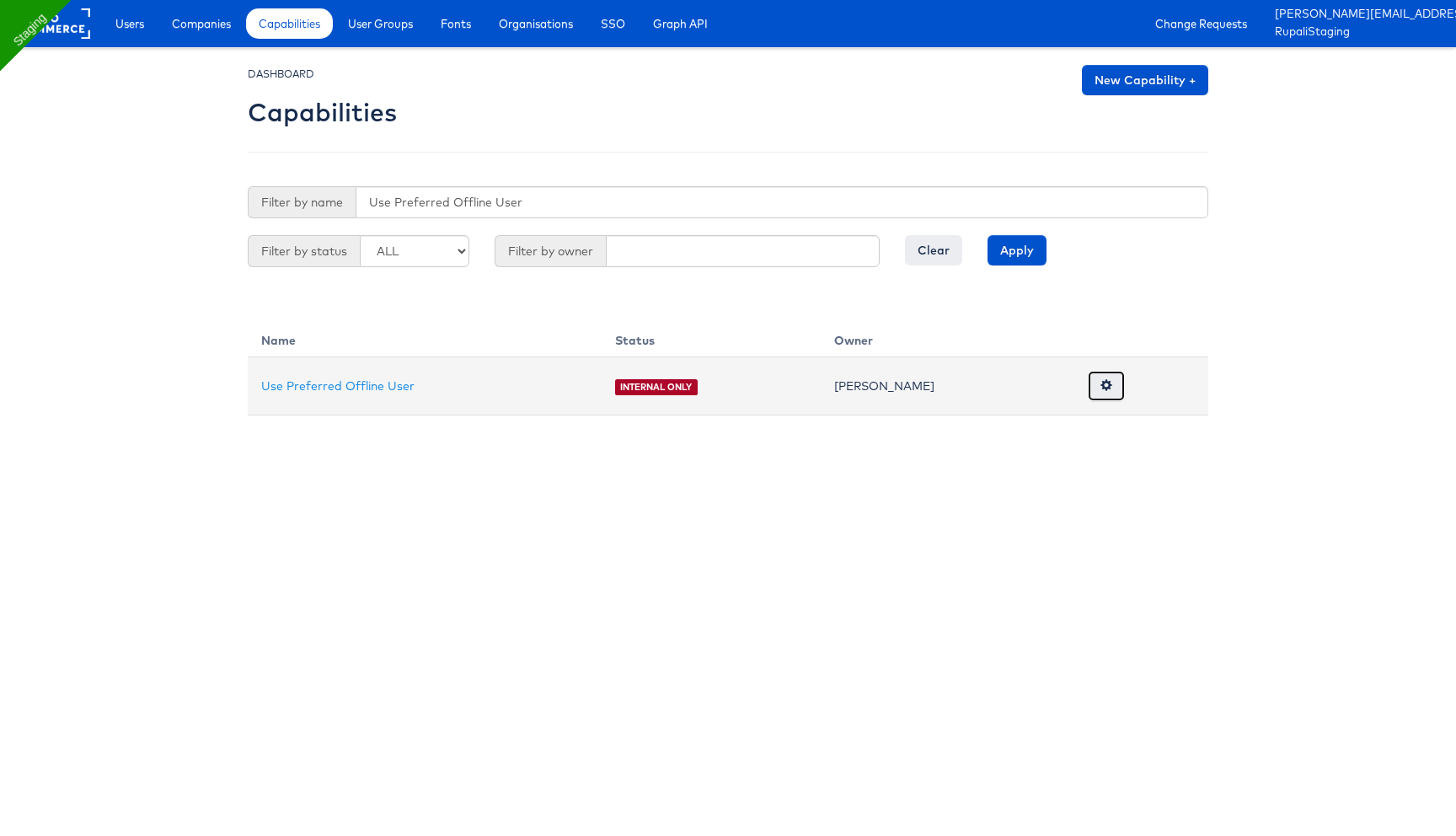
click at [1103, 390] on span at bounding box center [1106, 384] width 11 height 11
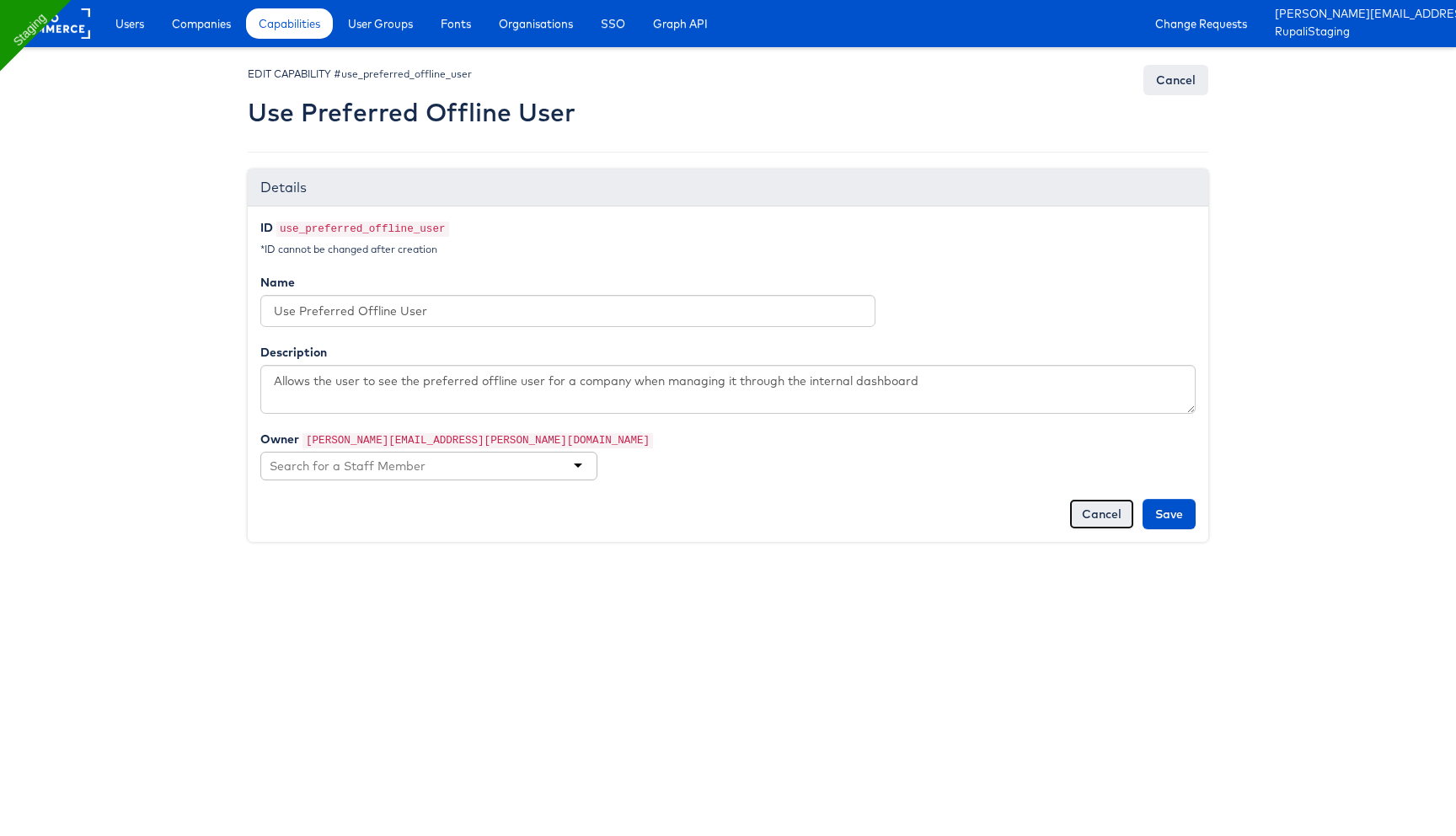
click at [1114, 517] on link "Cancel" at bounding box center [1101, 513] width 65 height 30
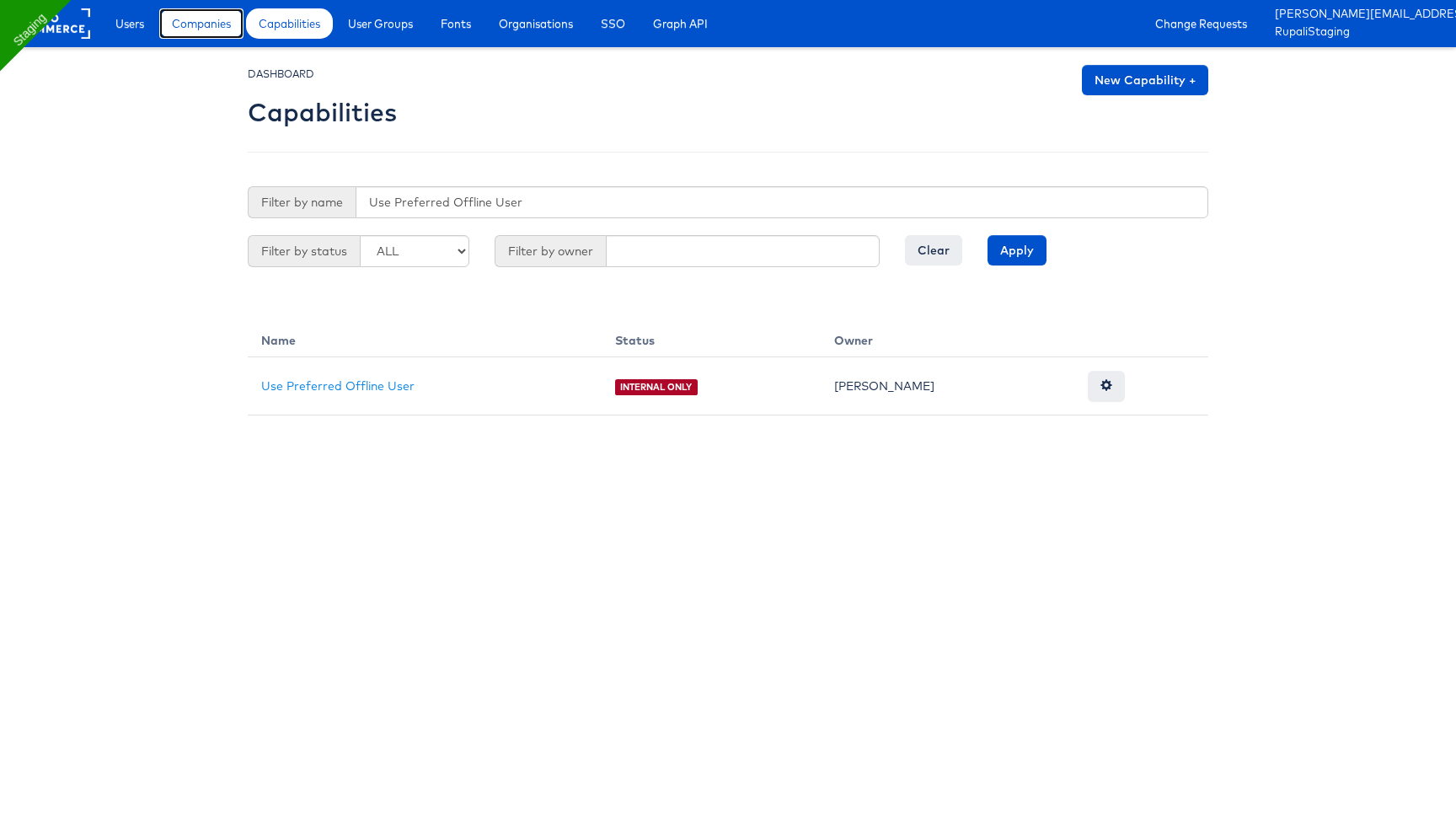
click at [205, 26] on span "Companies" at bounding box center [201, 23] width 59 height 17
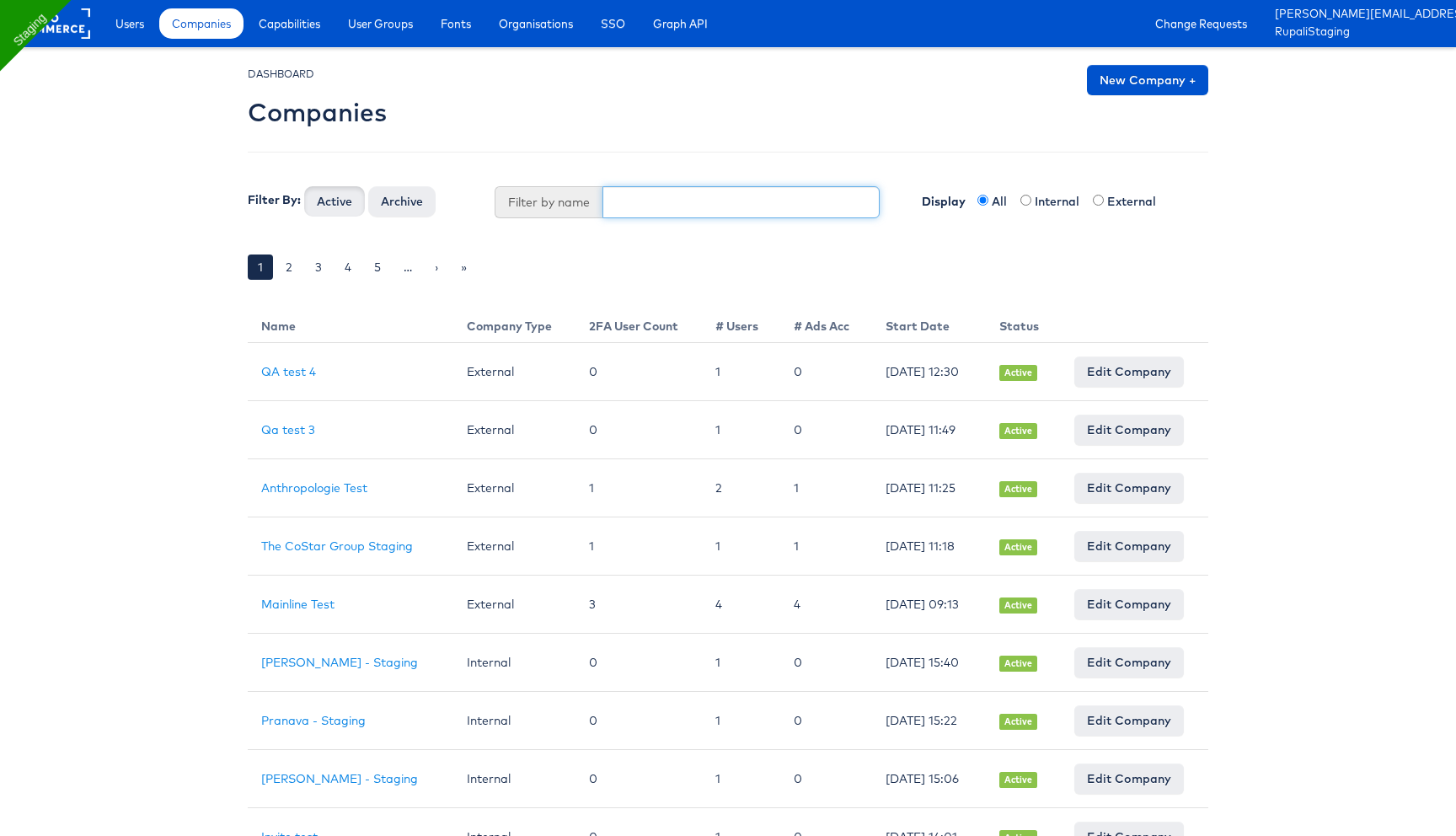
click at [656, 200] on input "text" at bounding box center [741, 202] width 278 height 32
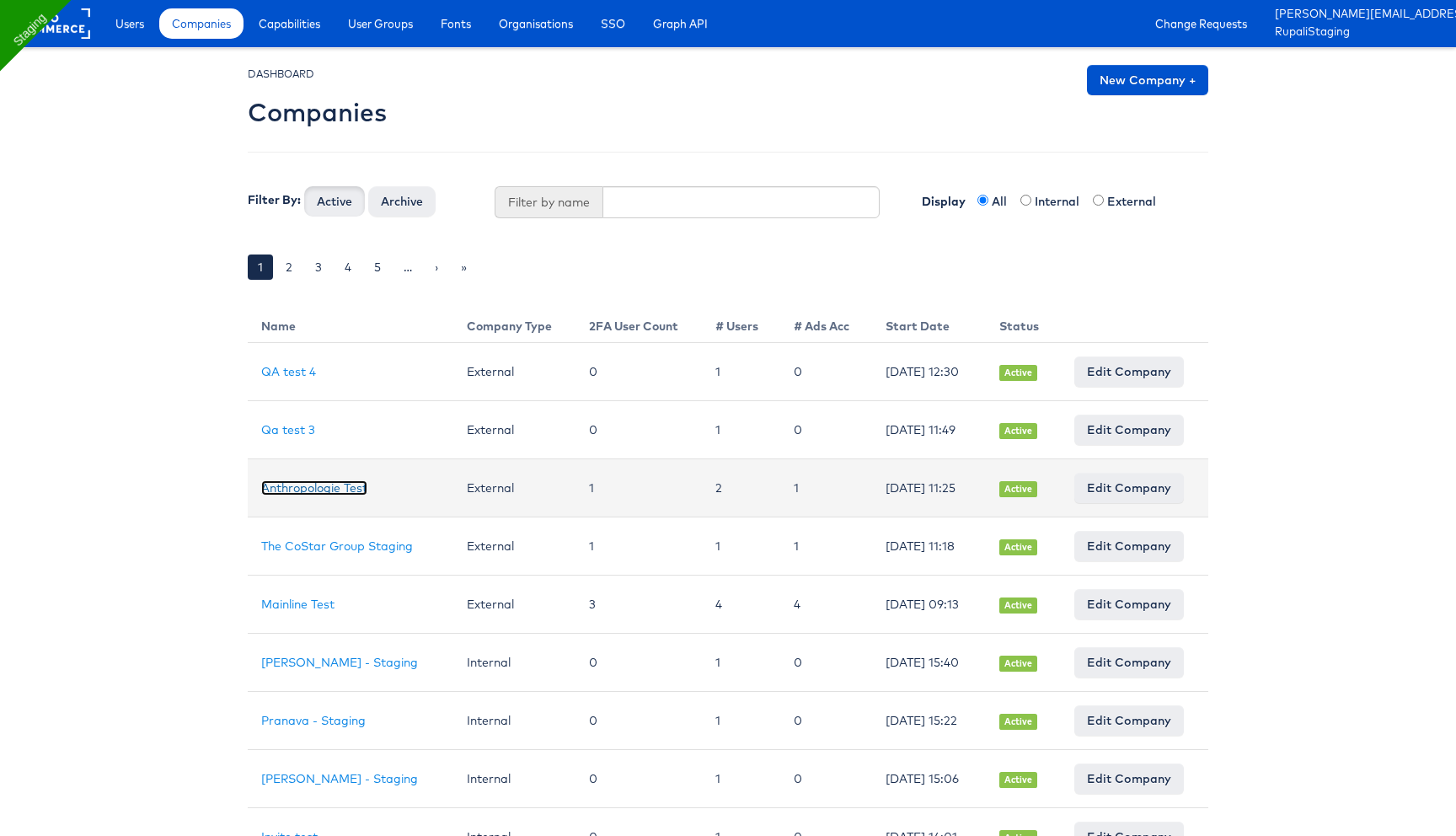
click at [326, 489] on link "Anthropologie Test" at bounding box center [314, 487] width 106 height 15
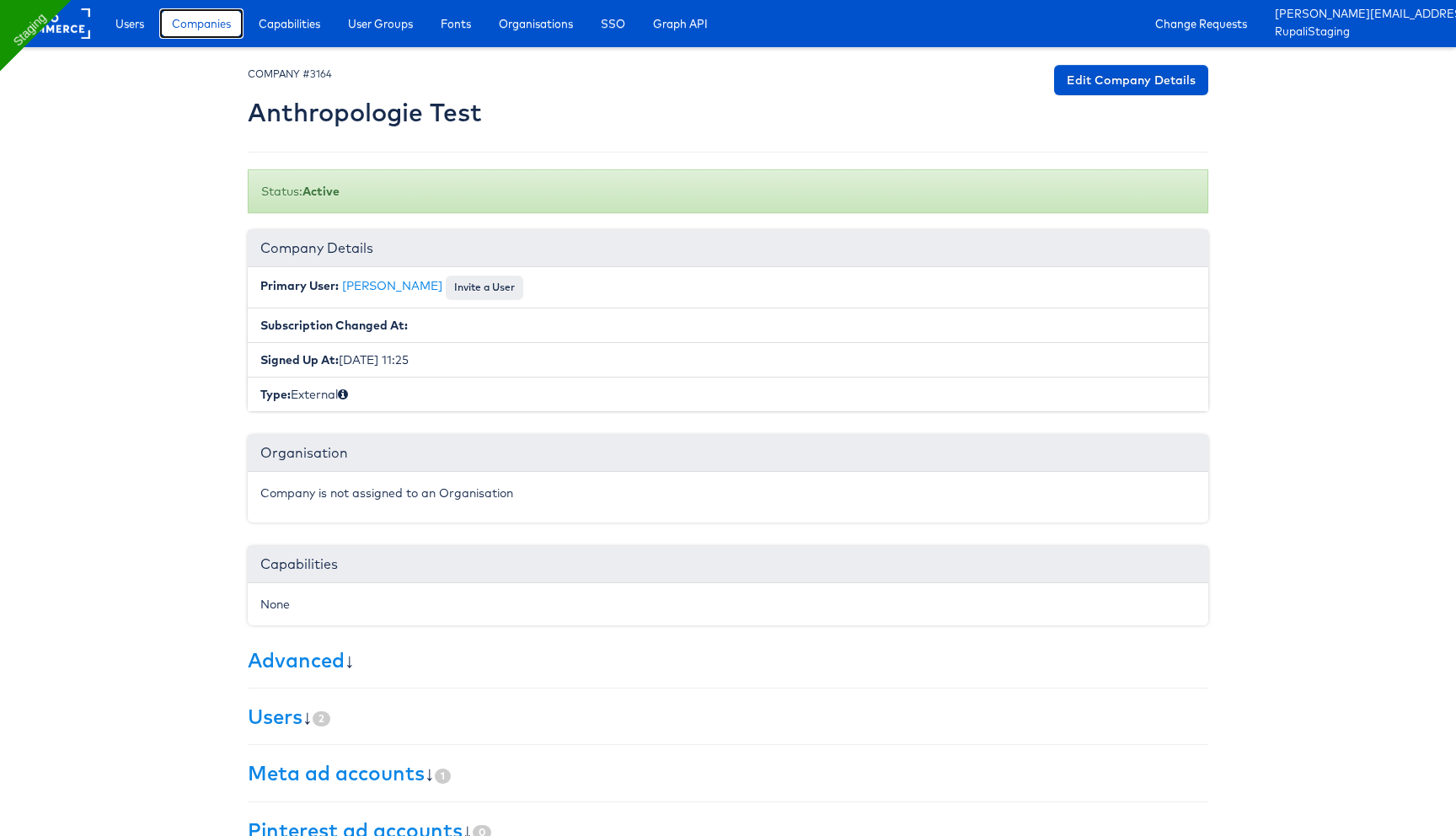
click at [211, 24] on span "Companies" at bounding box center [201, 23] width 59 height 17
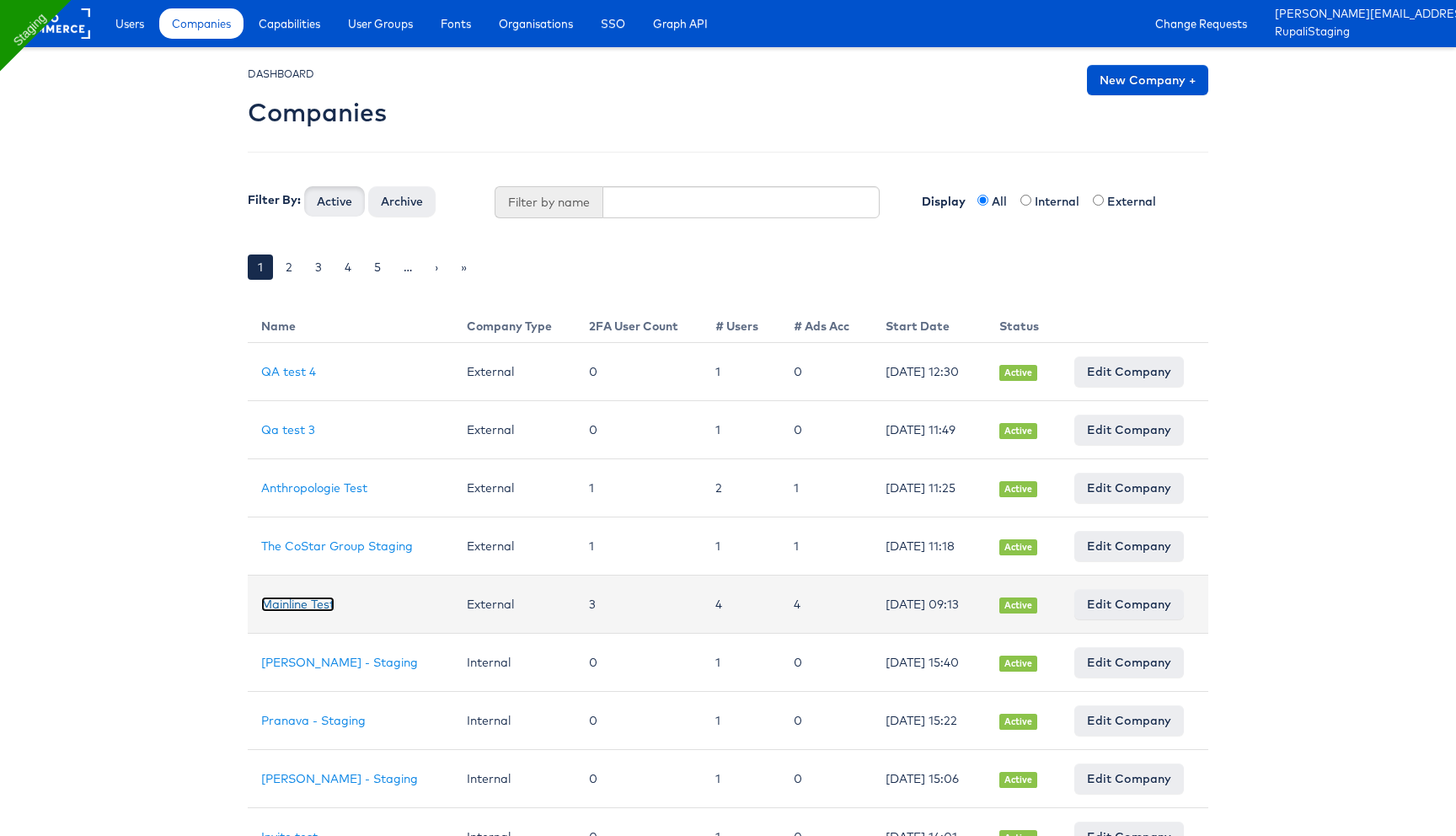
click at [309, 601] on link "Mainline Test" at bounding box center [297, 603] width 73 height 15
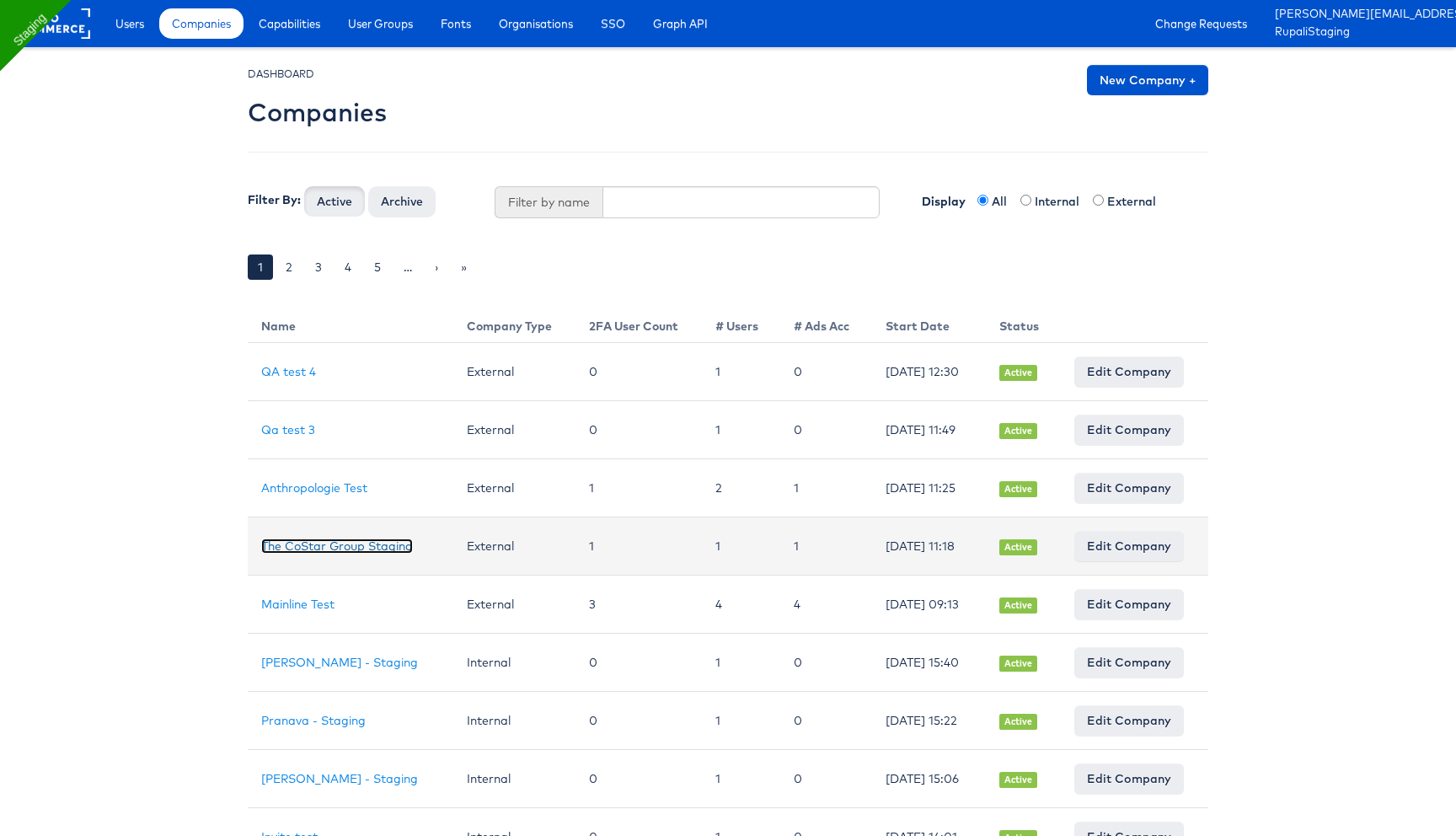
click at [308, 539] on link "The CoStar Group Staging" at bounding box center [337, 545] width 152 height 15
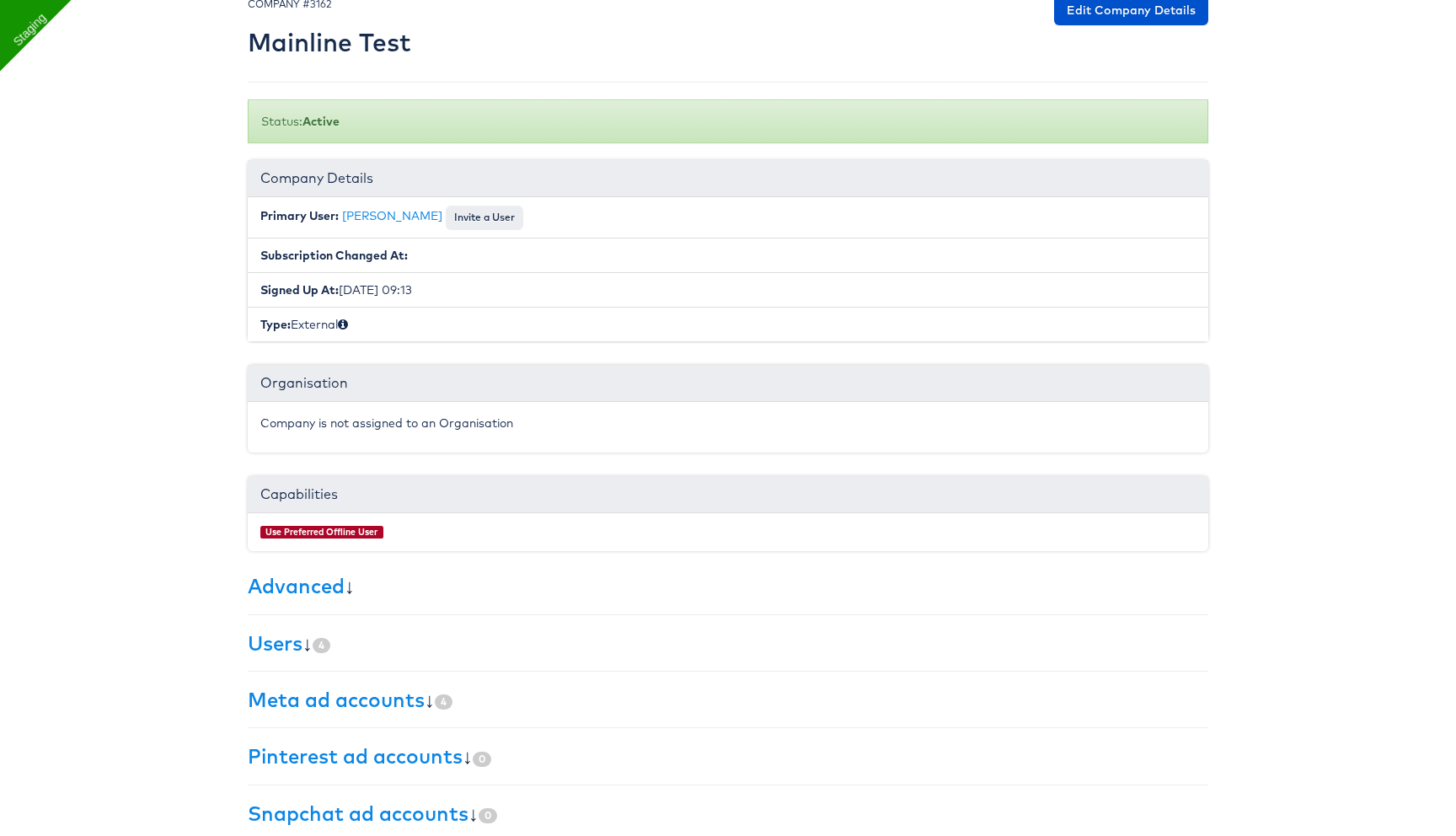
scroll to position [149, 0]
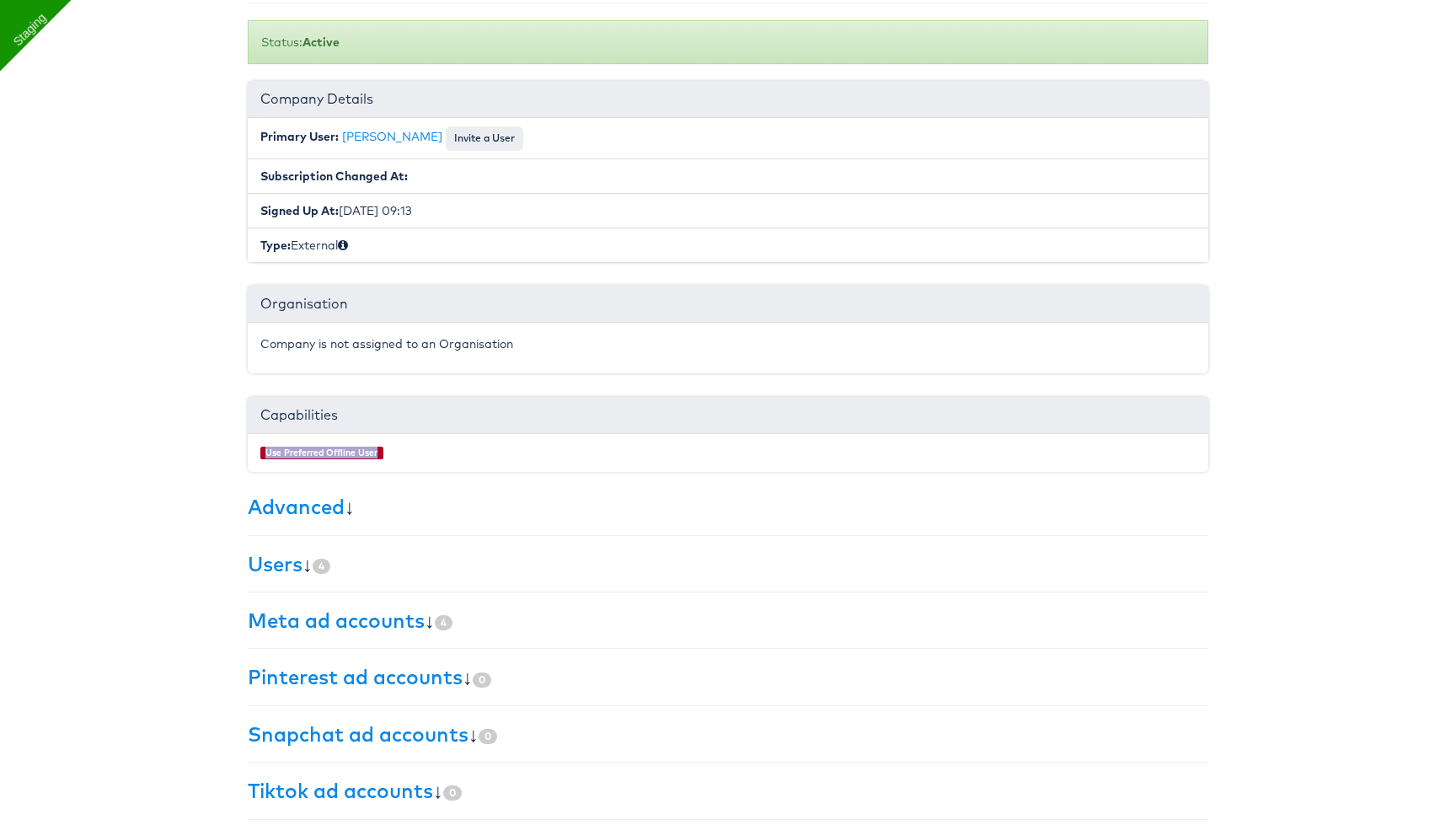
drag, startPoint x: 256, startPoint y: 449, endPoint x: 430, endPoint y: 457, distance: 174.2
click at [430, 457] on div "Use Preferred Offline User" at bounding box center [728, 453] width 960 height 39
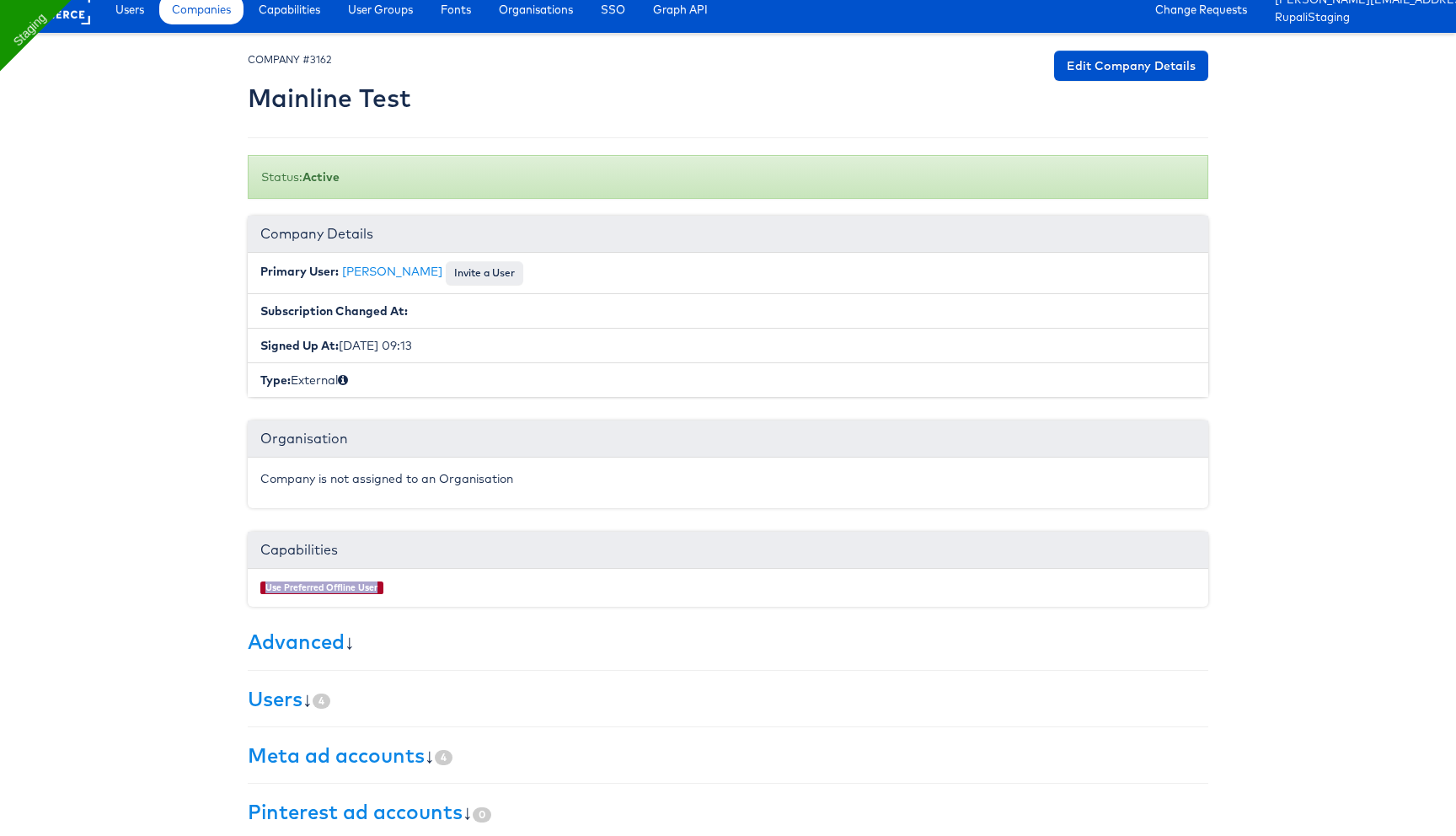
scroll to position [0, 0]
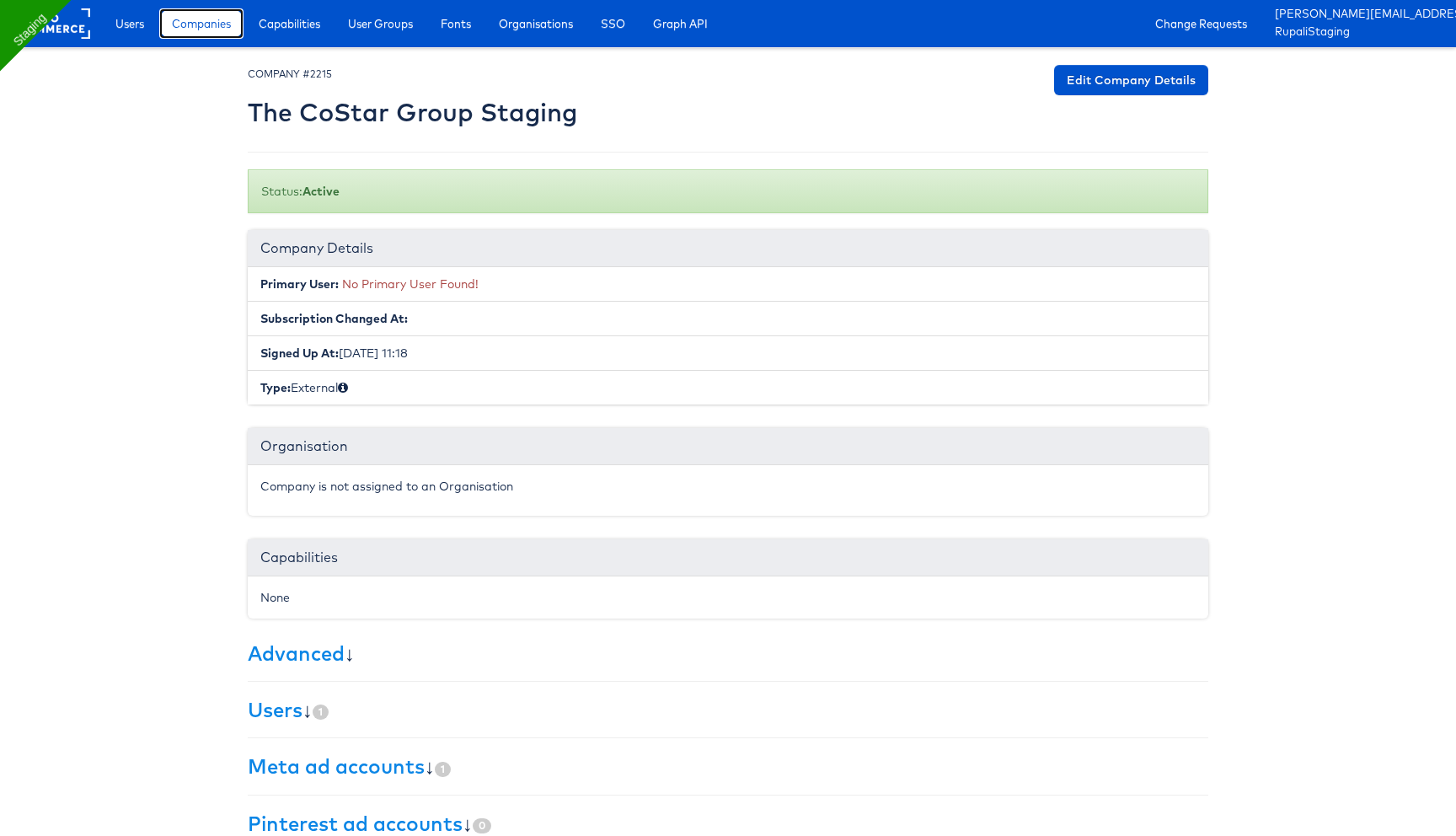
click at [202, 31] on span "Companies" at bounding box center [201, 23] width 59 height 17
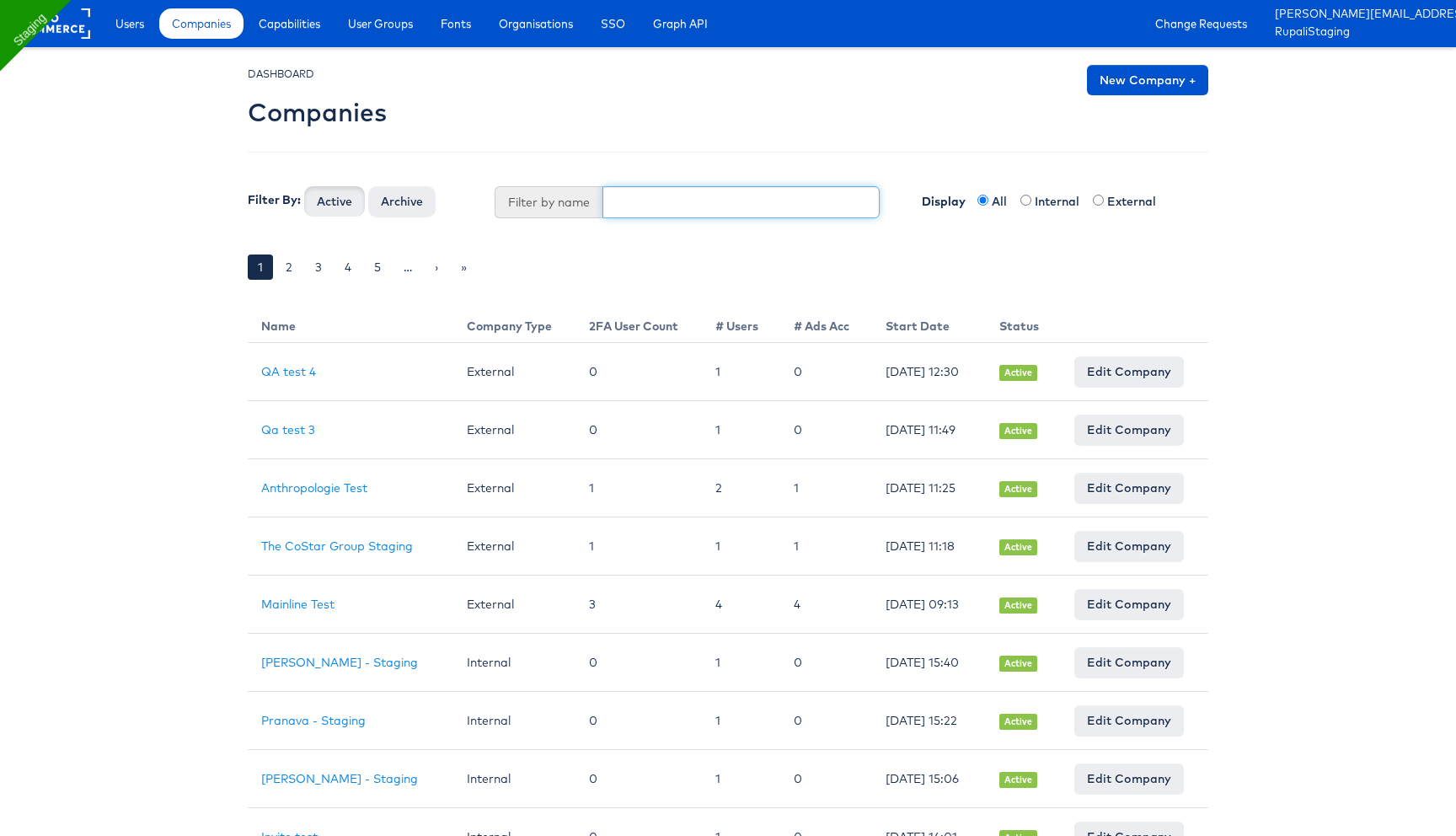
click at [664, 205] on input "text" at bounding box center [741, 202] width 278 height 32
type input "jd"
click at [304, 186] on button "Active" at bounding box center [334, 201] width 61 height 30
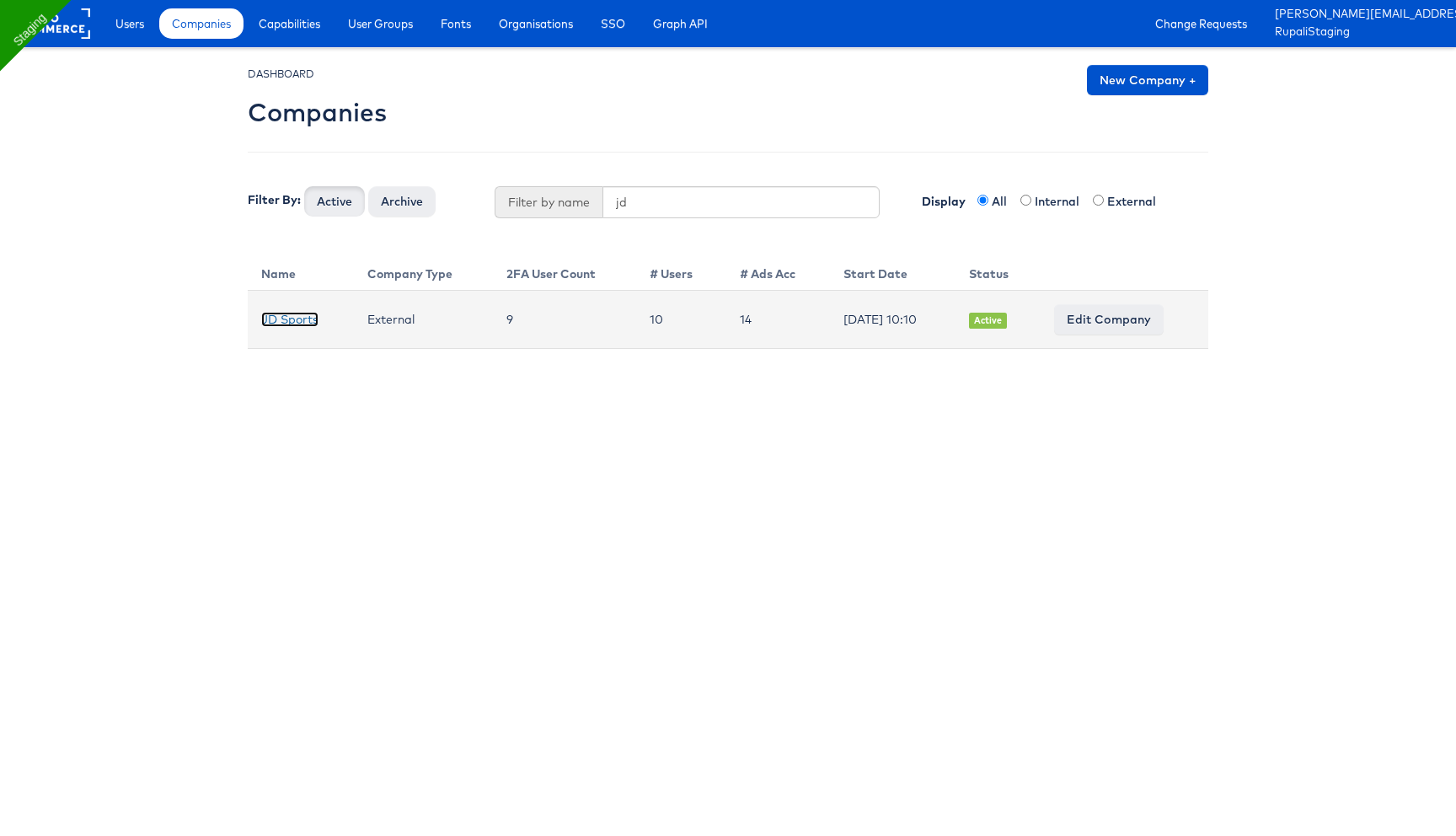
click at [315, 316] on link "JD Sports" at bounding box center [289, 318] width 57 height 15
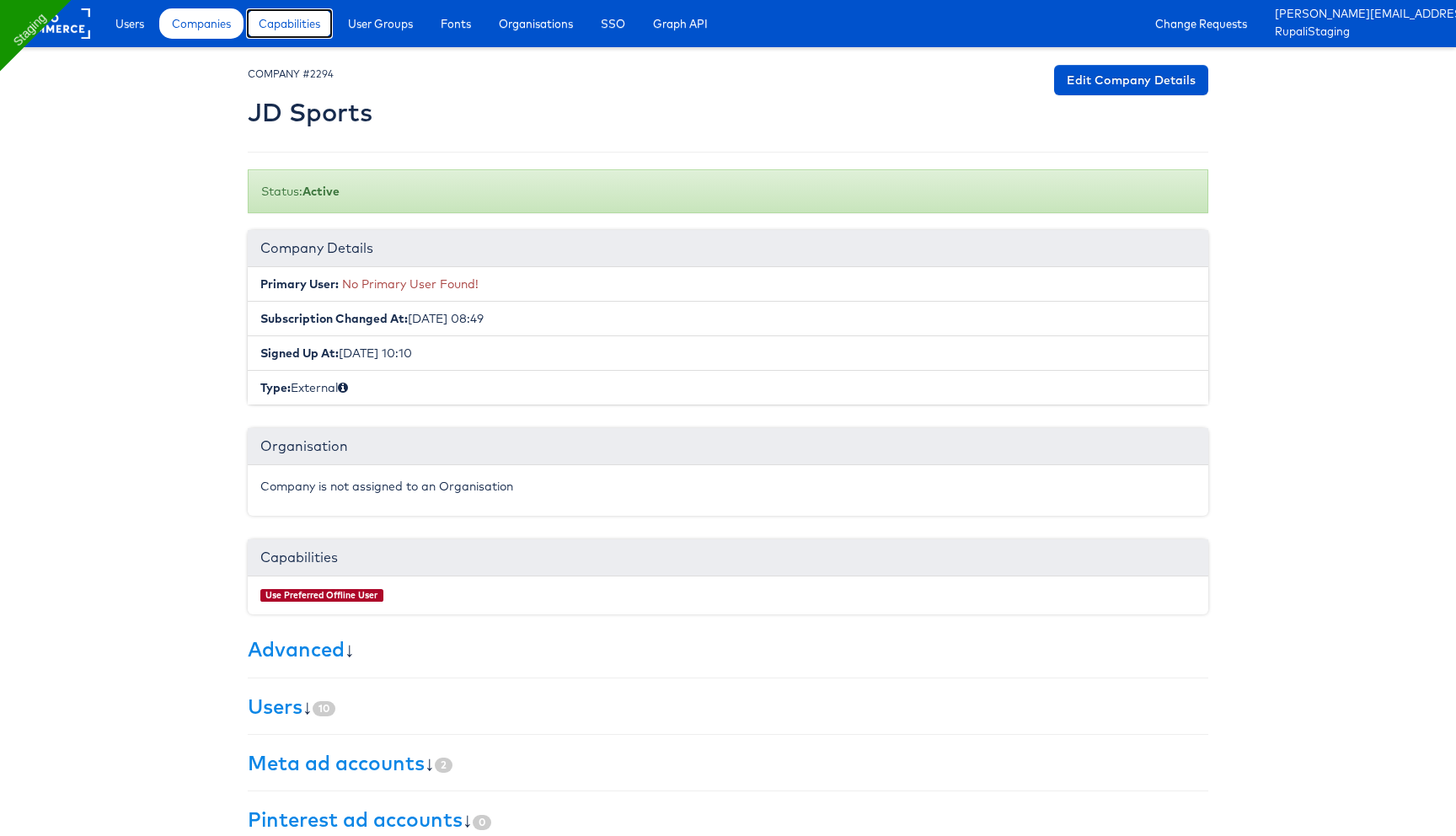
click at [294, 19] on span "Capabilities" at bounding box center [289, 23] width 62 height 17
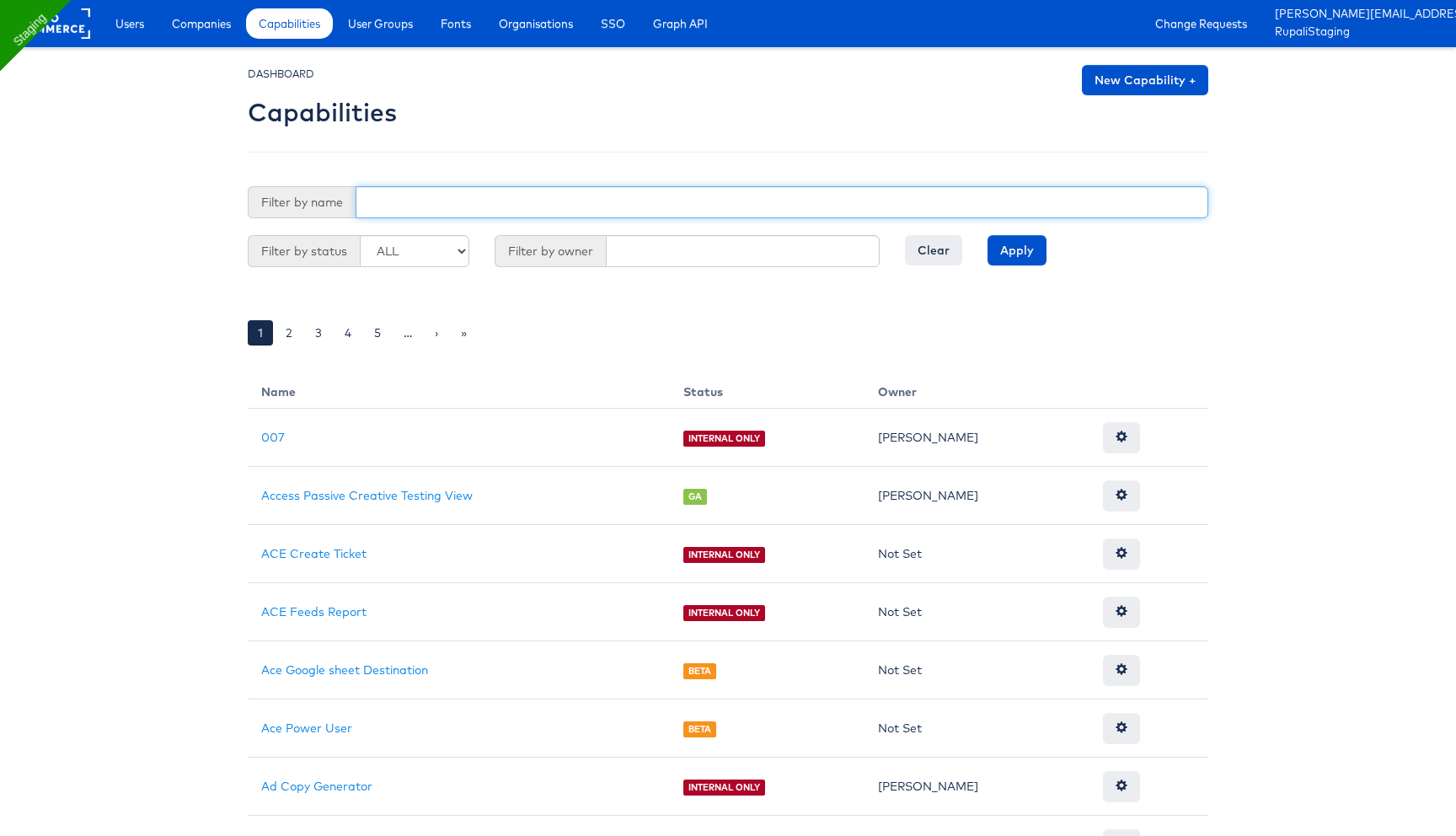
click at [482, 198] on input "text" at bounding box center [781, 202] width 853 height 32
type input "bug"
click at [988, 235] on input "Apply" at bounding box center [1017, 250] width 59 height 30
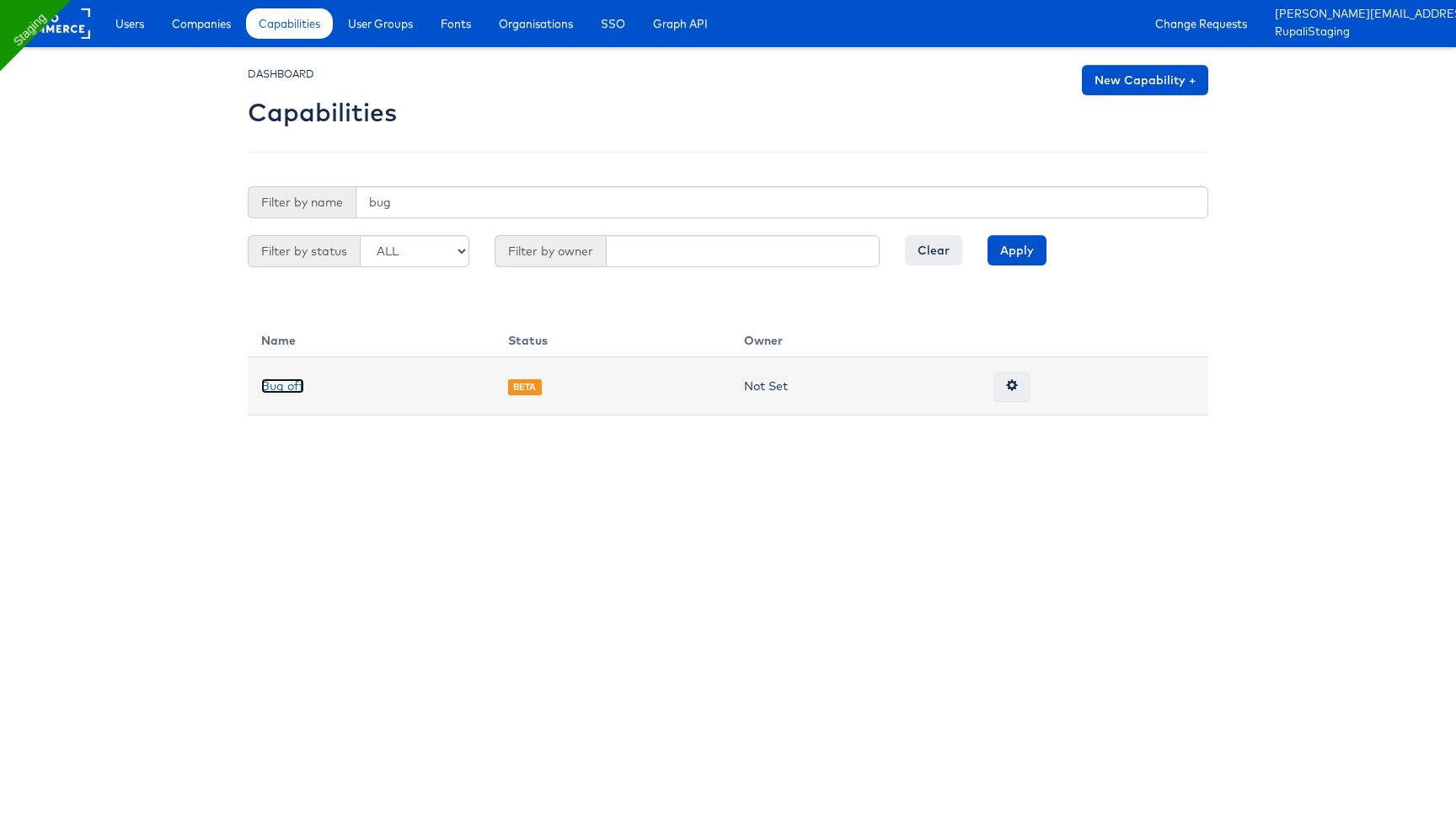
click at [297, 384] on link "Bug off" at bounding box center [282, 385] width 43 height 15
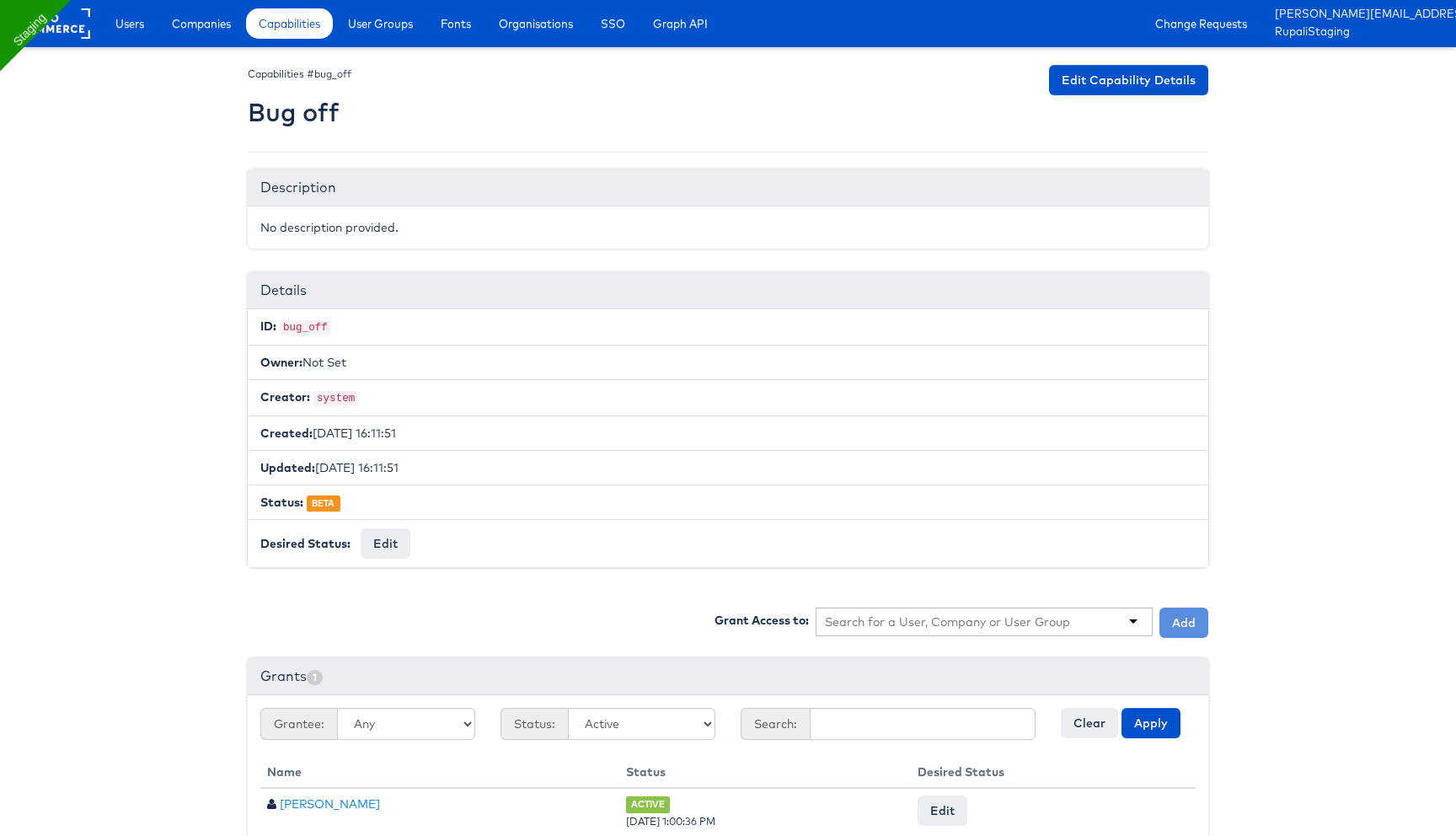
click at [903, 620] on input "text" at bounding box center [947, 621] width 246 height 17
type input "anth"
click at [1191, 620] on button "Add" at bounding box center [1183, 623] width 49 height 30
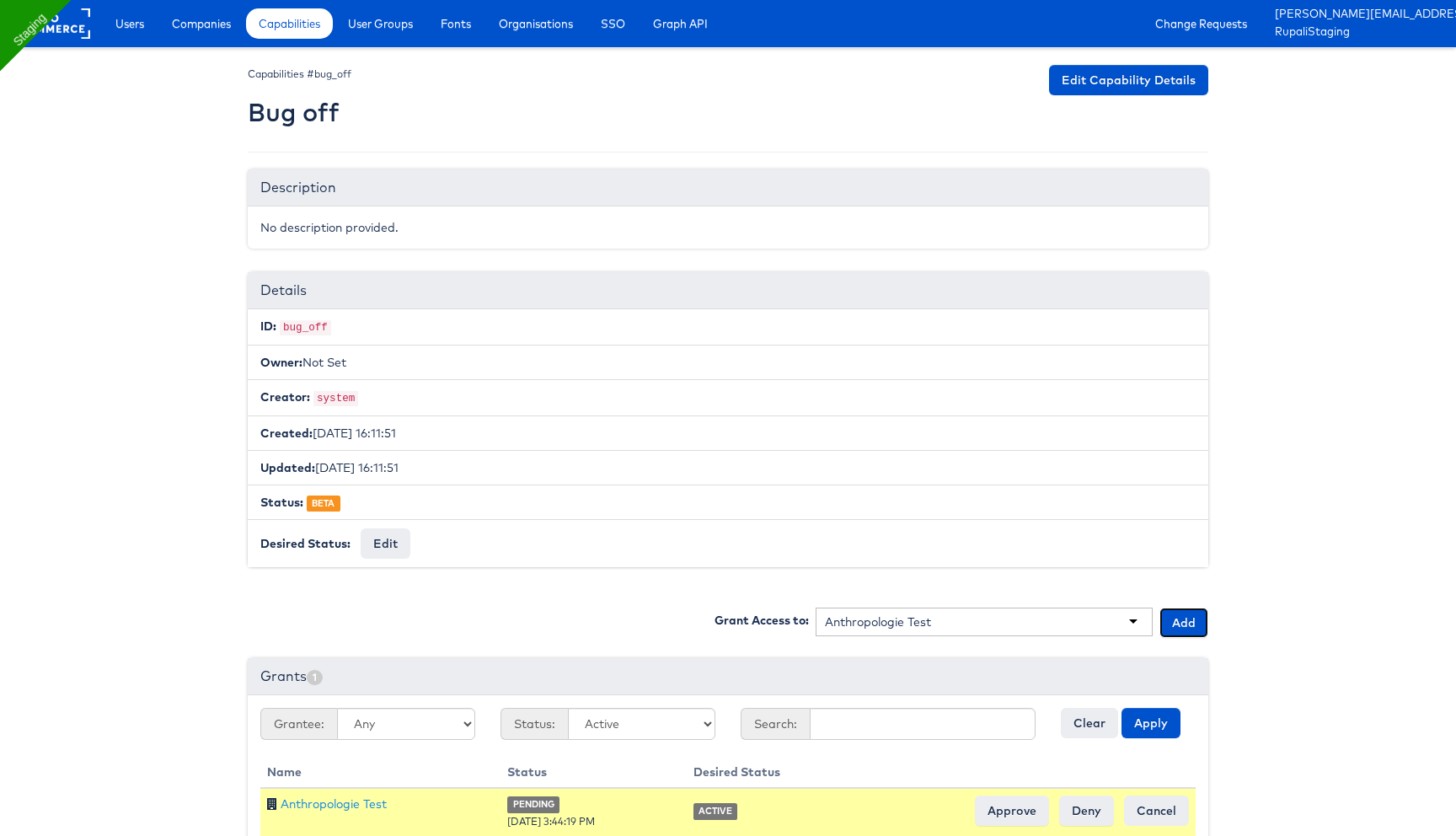
scroll to position [98, 0]
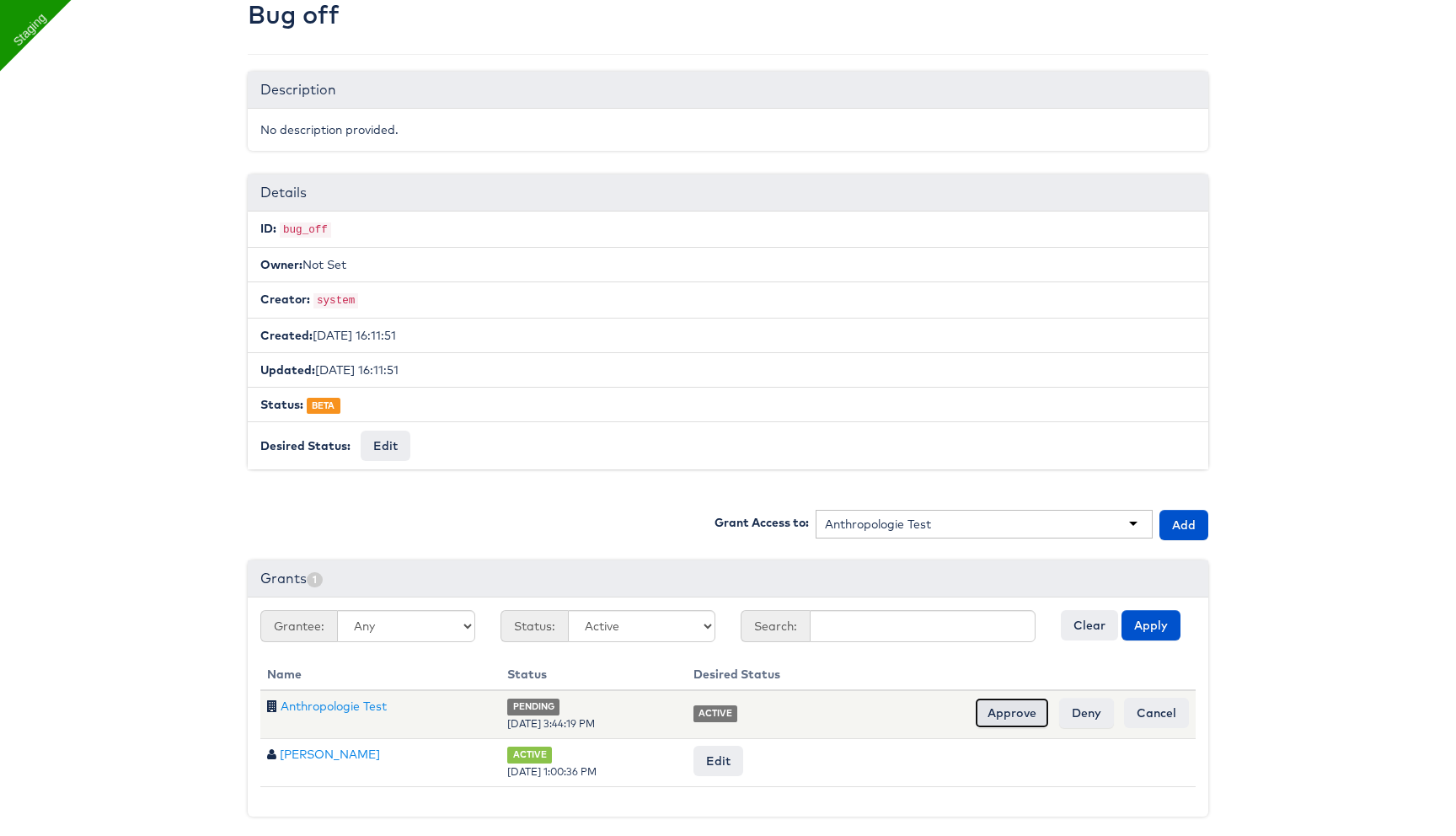
click at [1003, 703] on input "Approve" at bounding box center [1012, 713] width 74 height 30
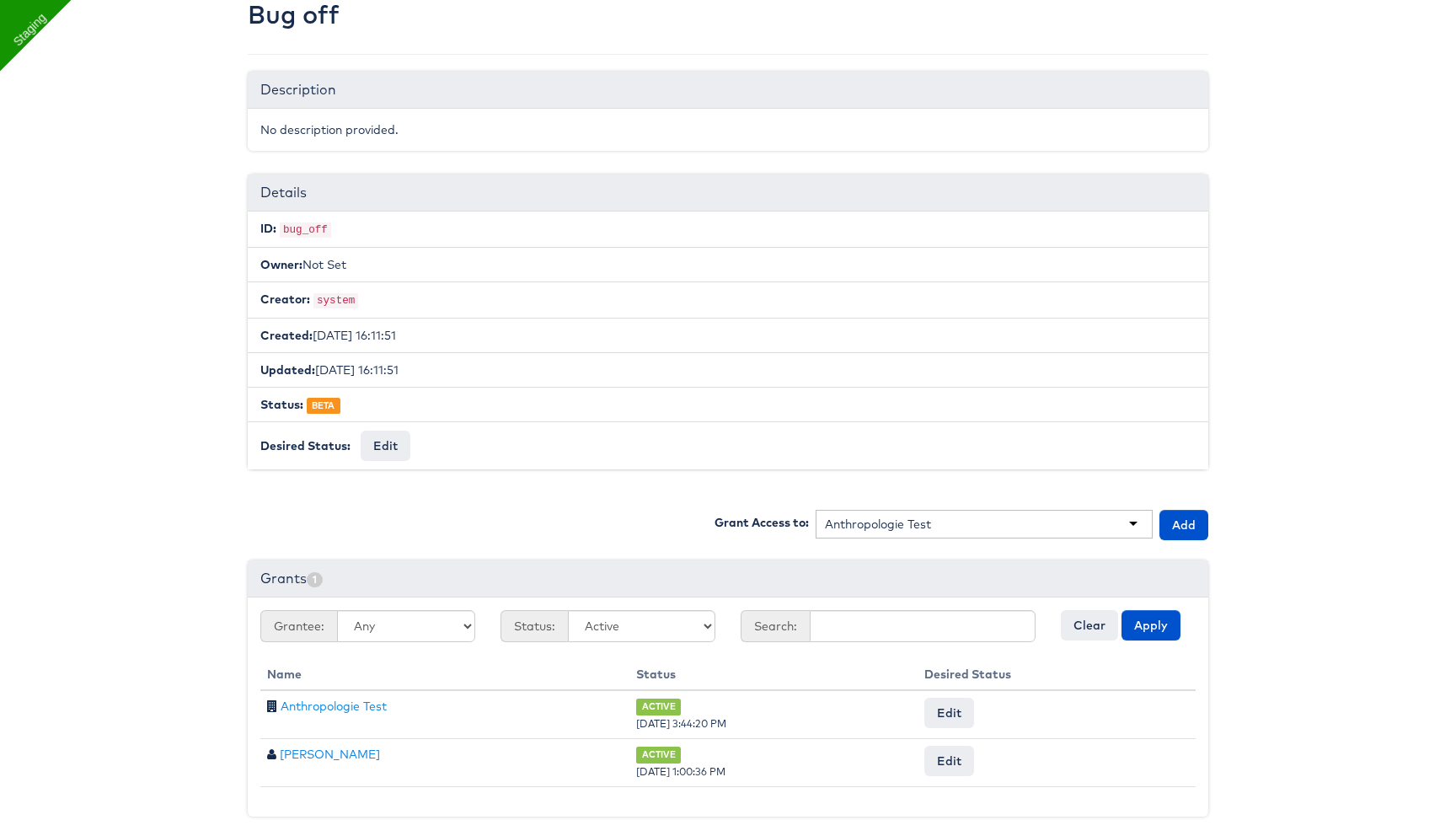
scroll to position [0, 0]
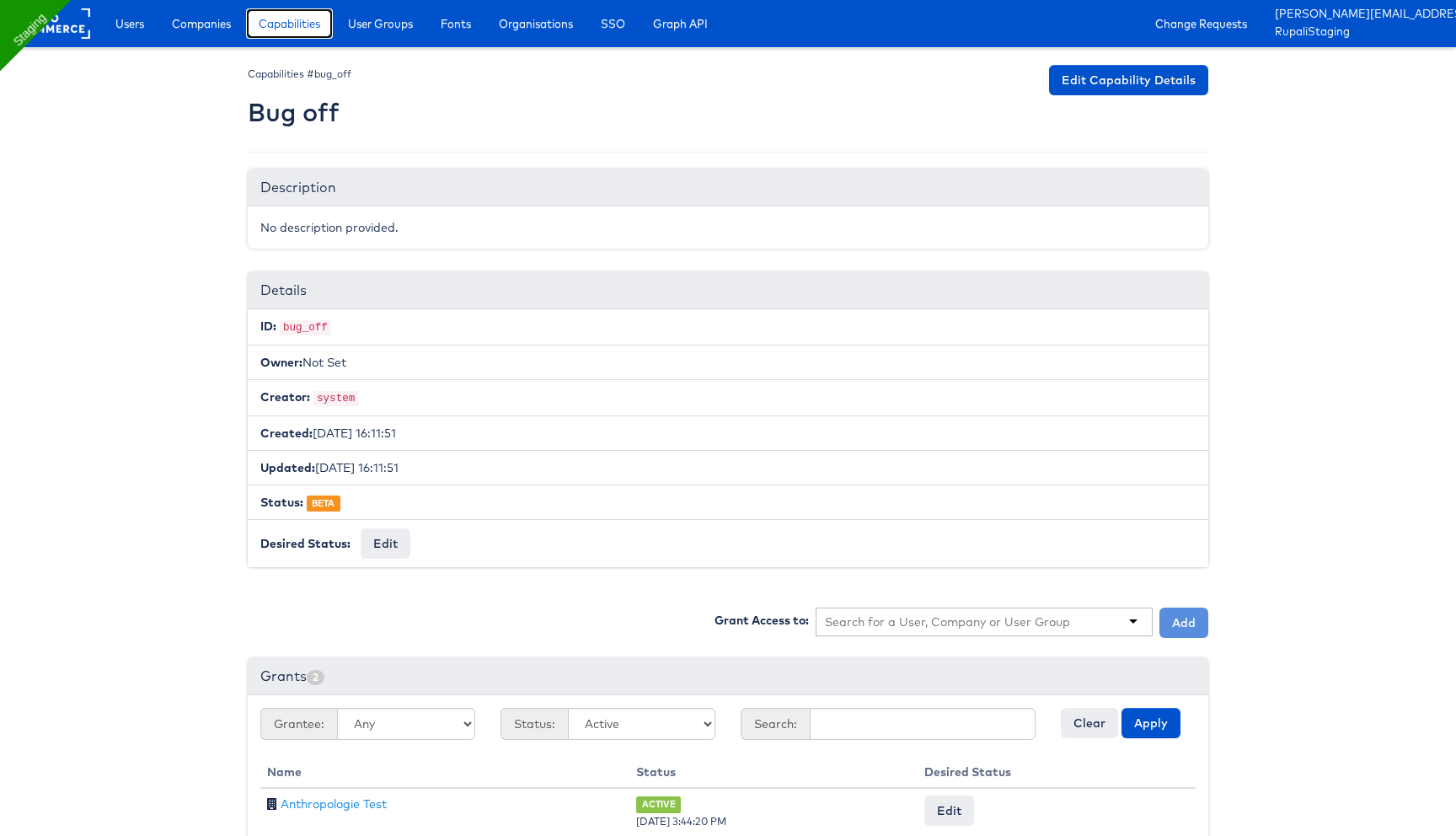
click at [266, 28] on span "Capabilities" at bounding box center [289, 23] width 62 height 17
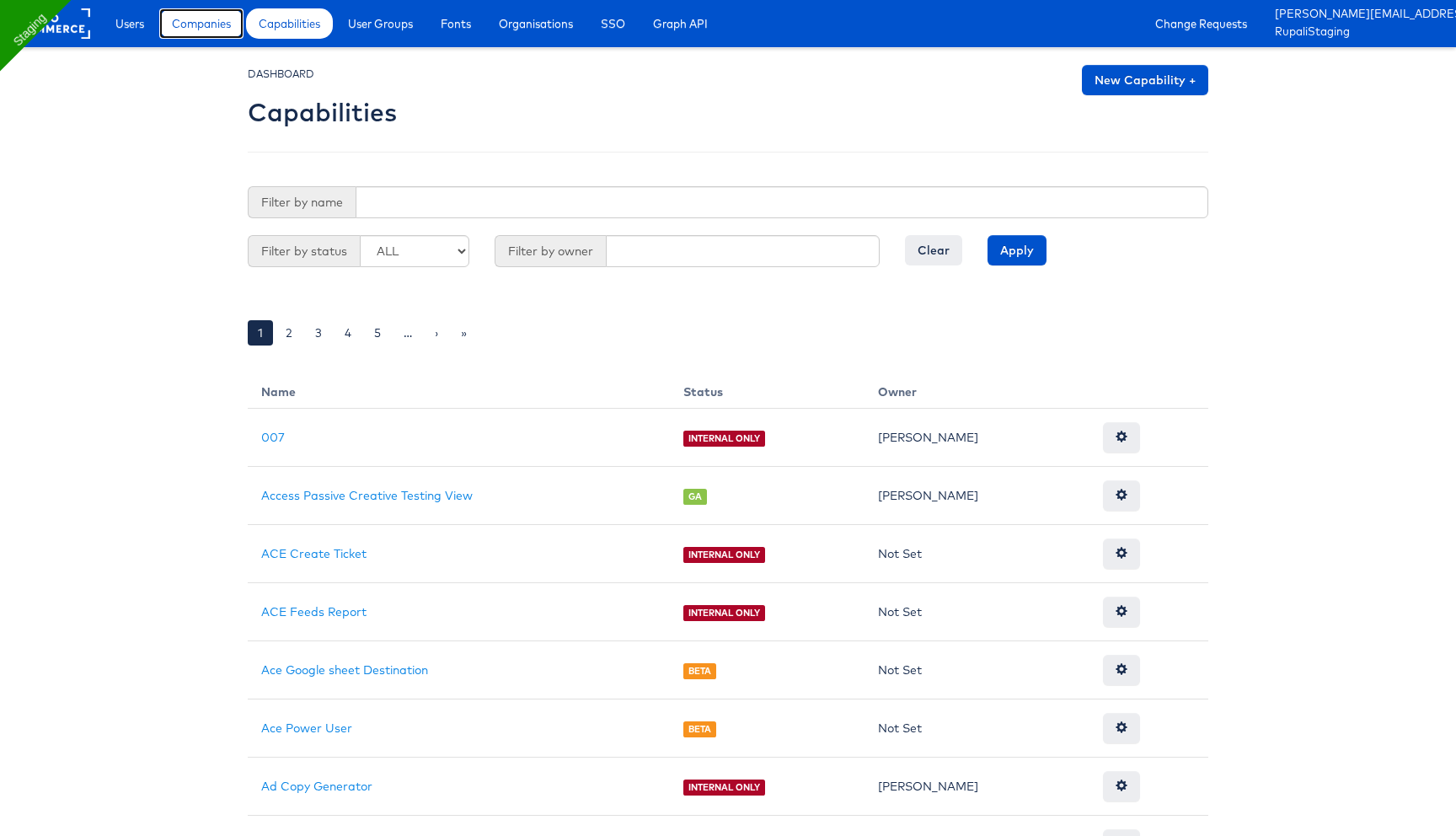
click at [202, 33] on link "Companies" at bounding box center [202, 24] width 85 height 30
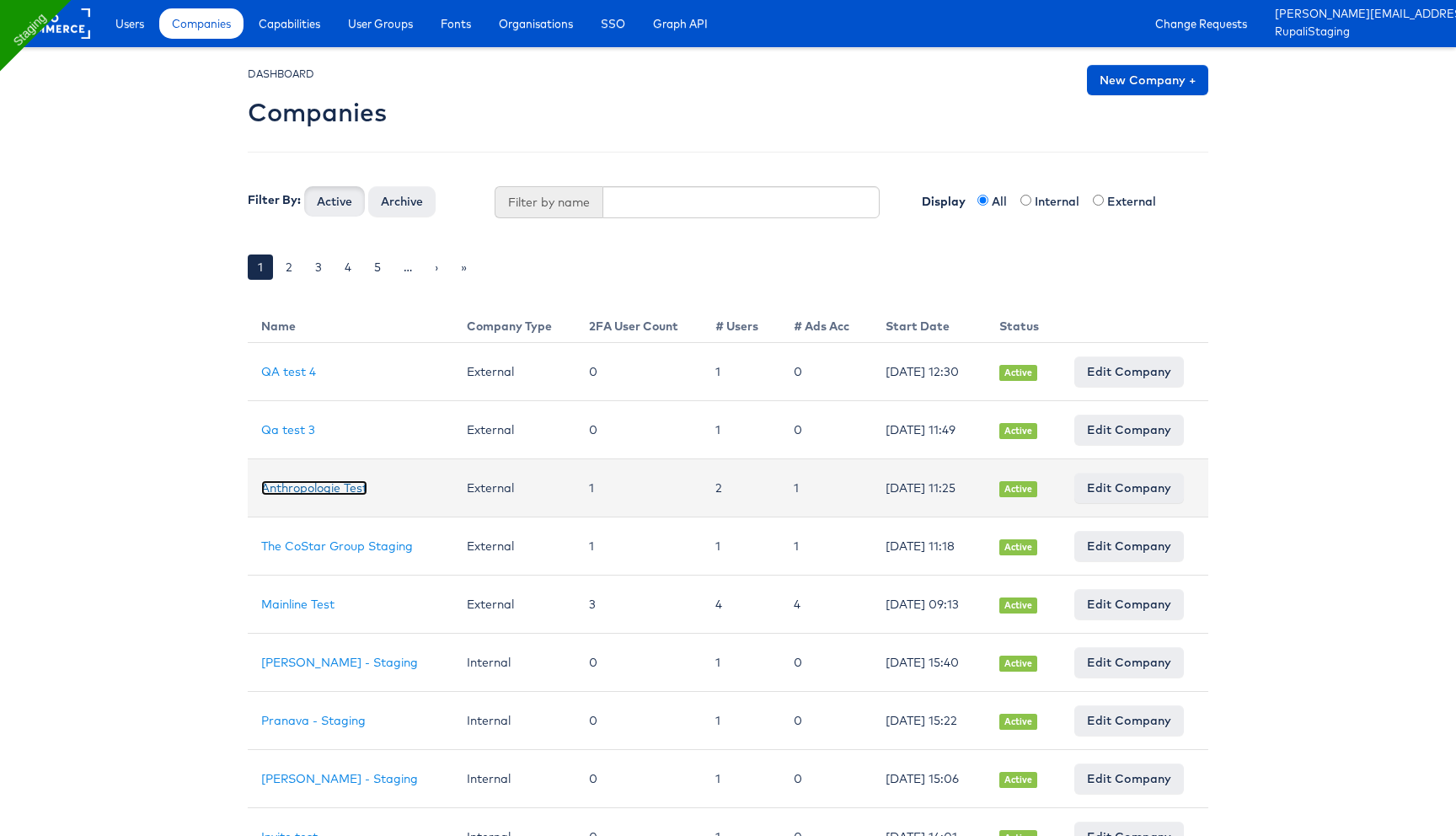
click at [325, 485] on link "Anthropologie Test" at bounding box center [314, 487] width 106 height 15
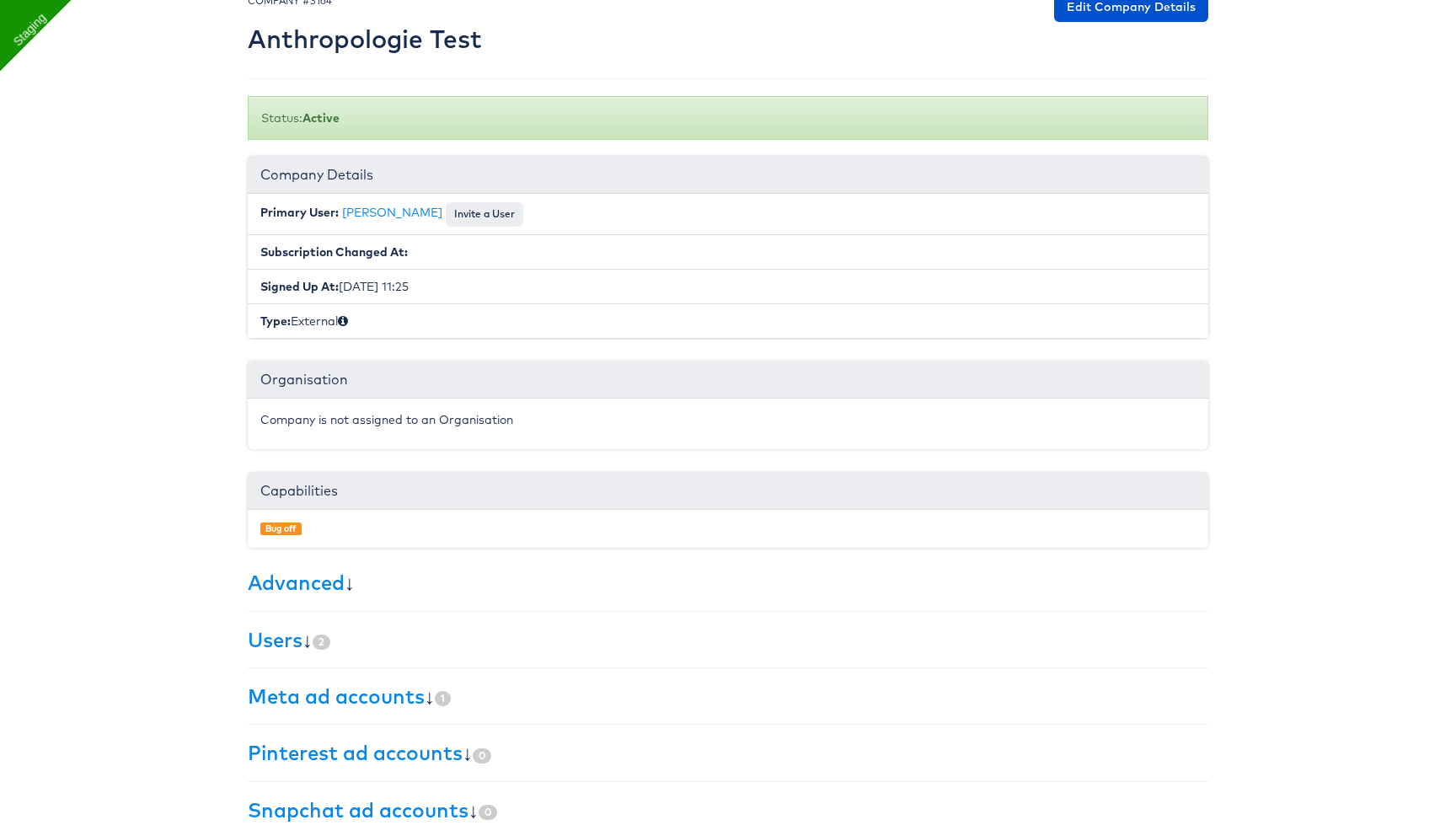
scroll to position [149, 0]
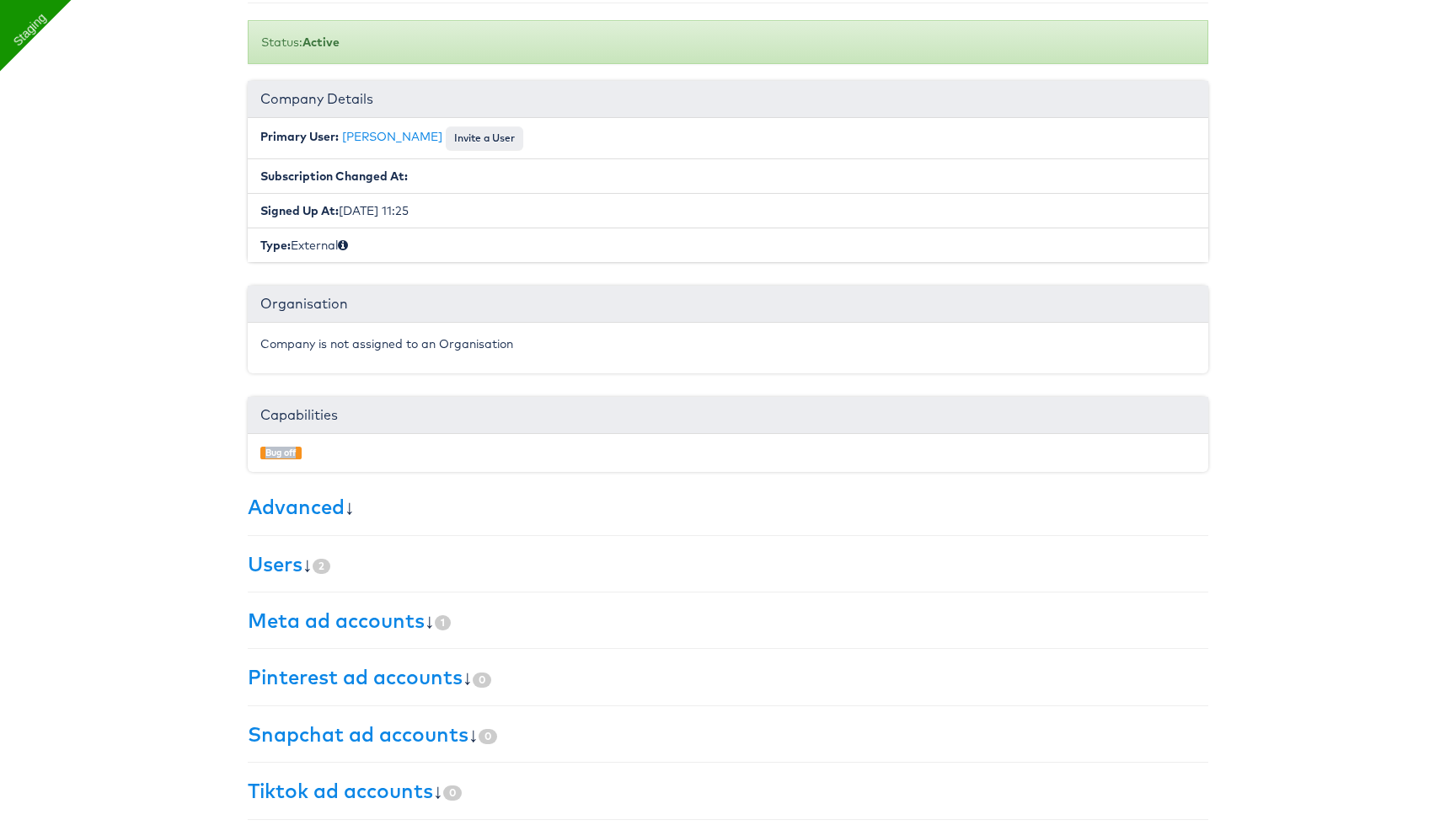
drag, startPoint x: 310, startPoint y: 454, endPoint x: 241, endPoint y: 454, distance: 69.0
click at [241, 454] on div "× Set primary user The current primary user will be reverted back to their orig…" at bounding box center [728, 376] width 986 height 921
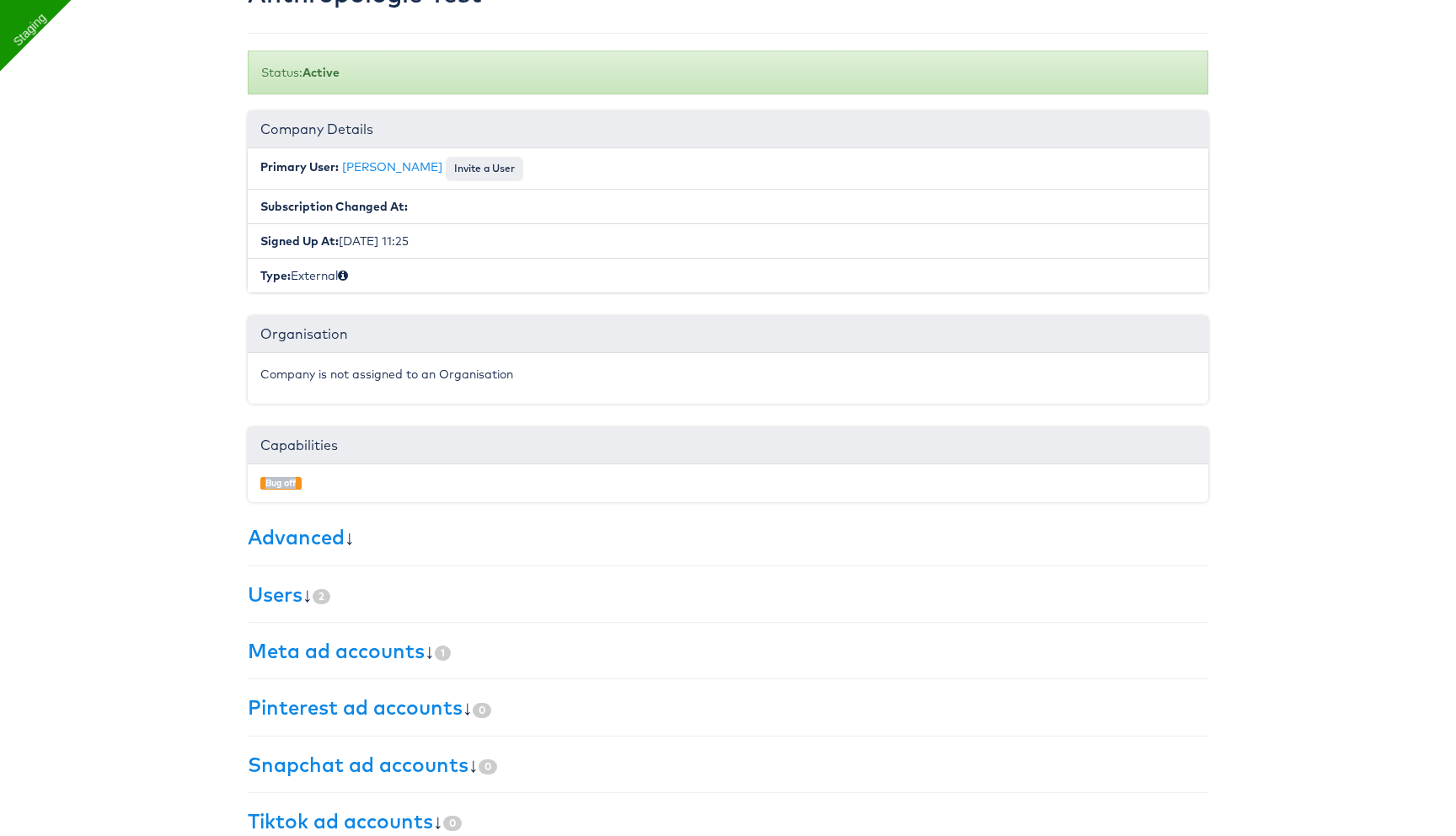
scroll to position [0, 0]
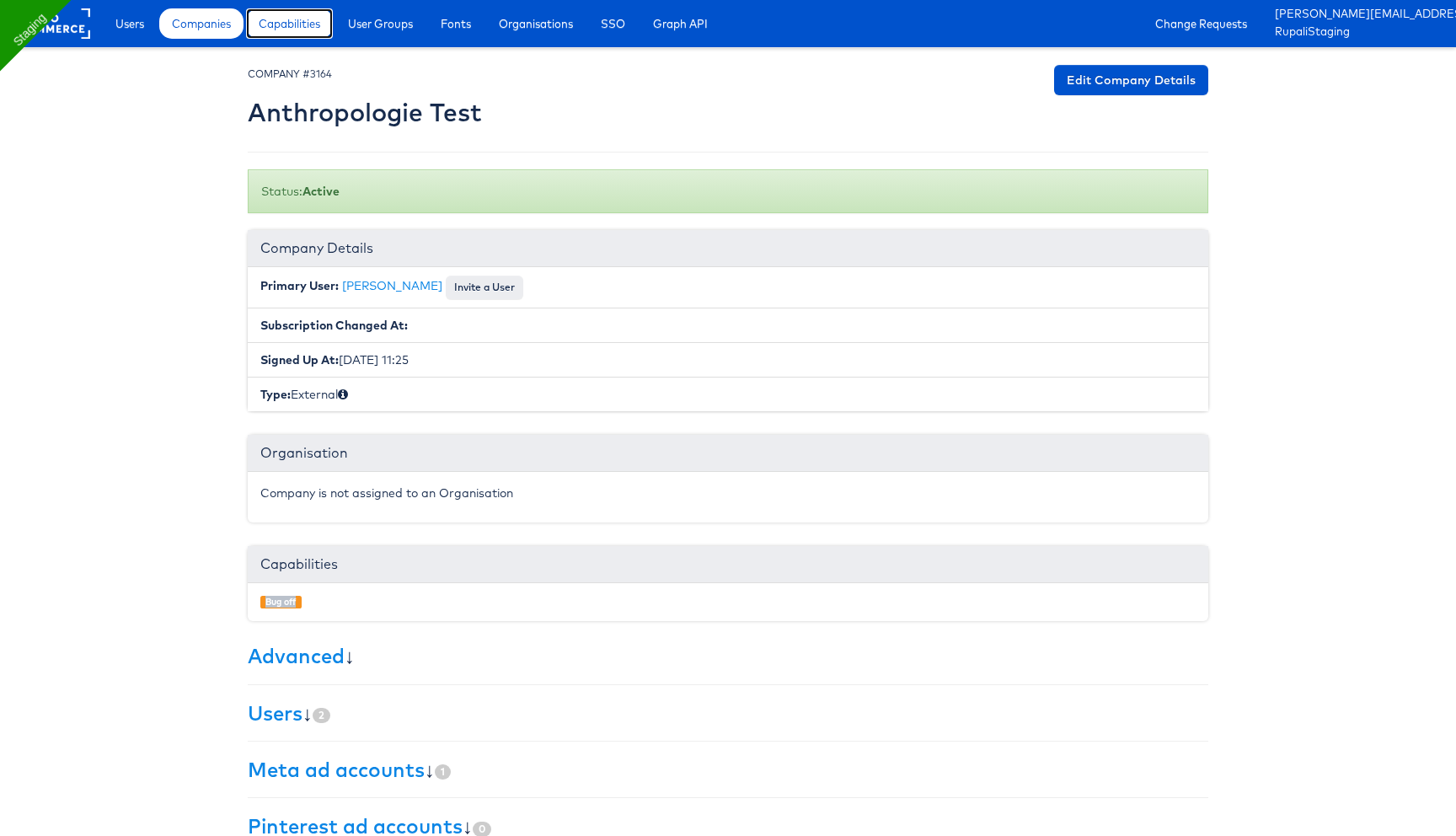
click at [302, 28] on span "Capabilities" at bounding box center [289, 23] width 62 height 17
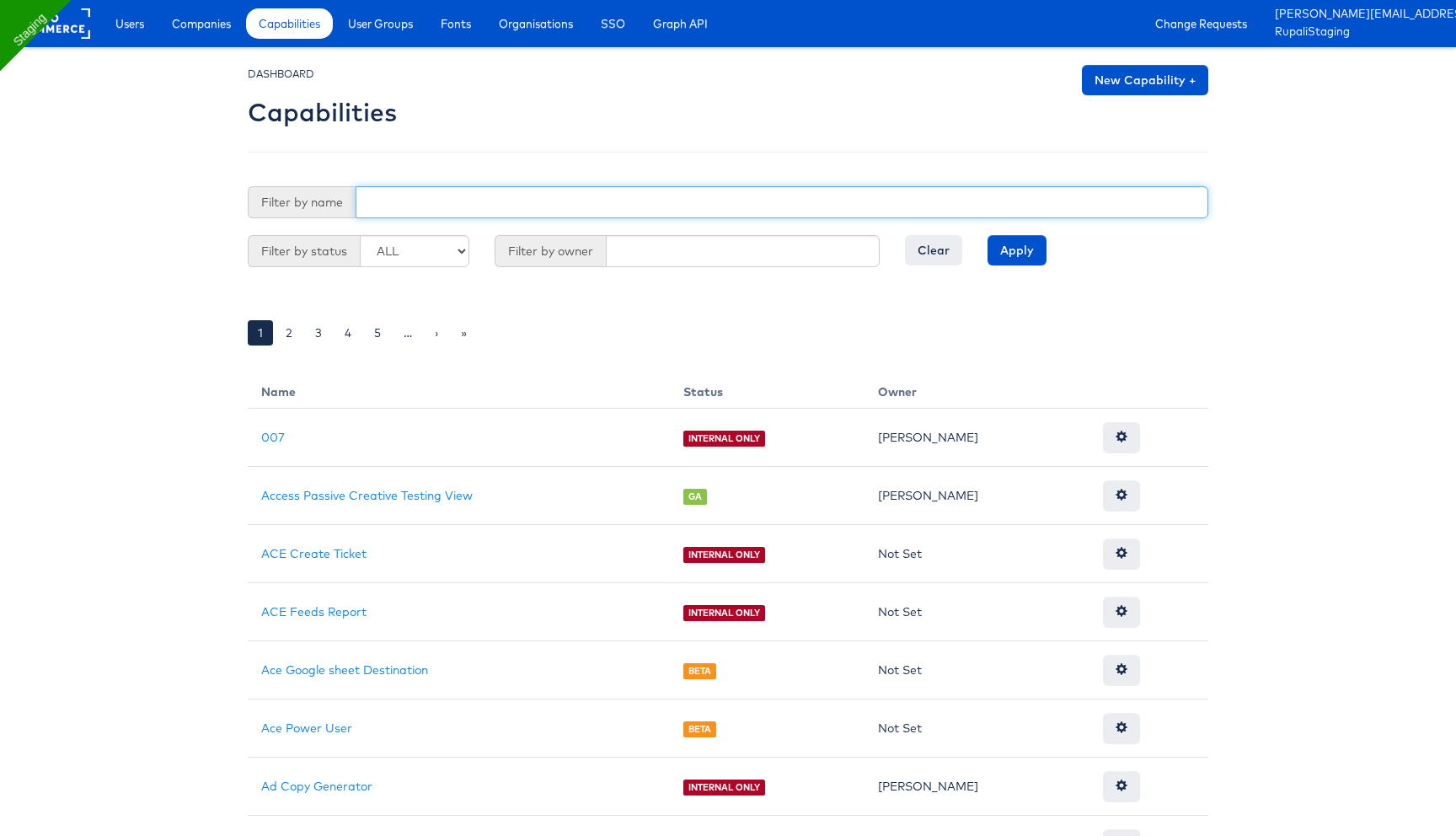
click at [518, 198] on input "text" at bounding box center [781, 202] width 853 height 32
type input "bug"
click at [988, 235] on input "Apply" at bounding box center [1017, 250] width 59 height 30
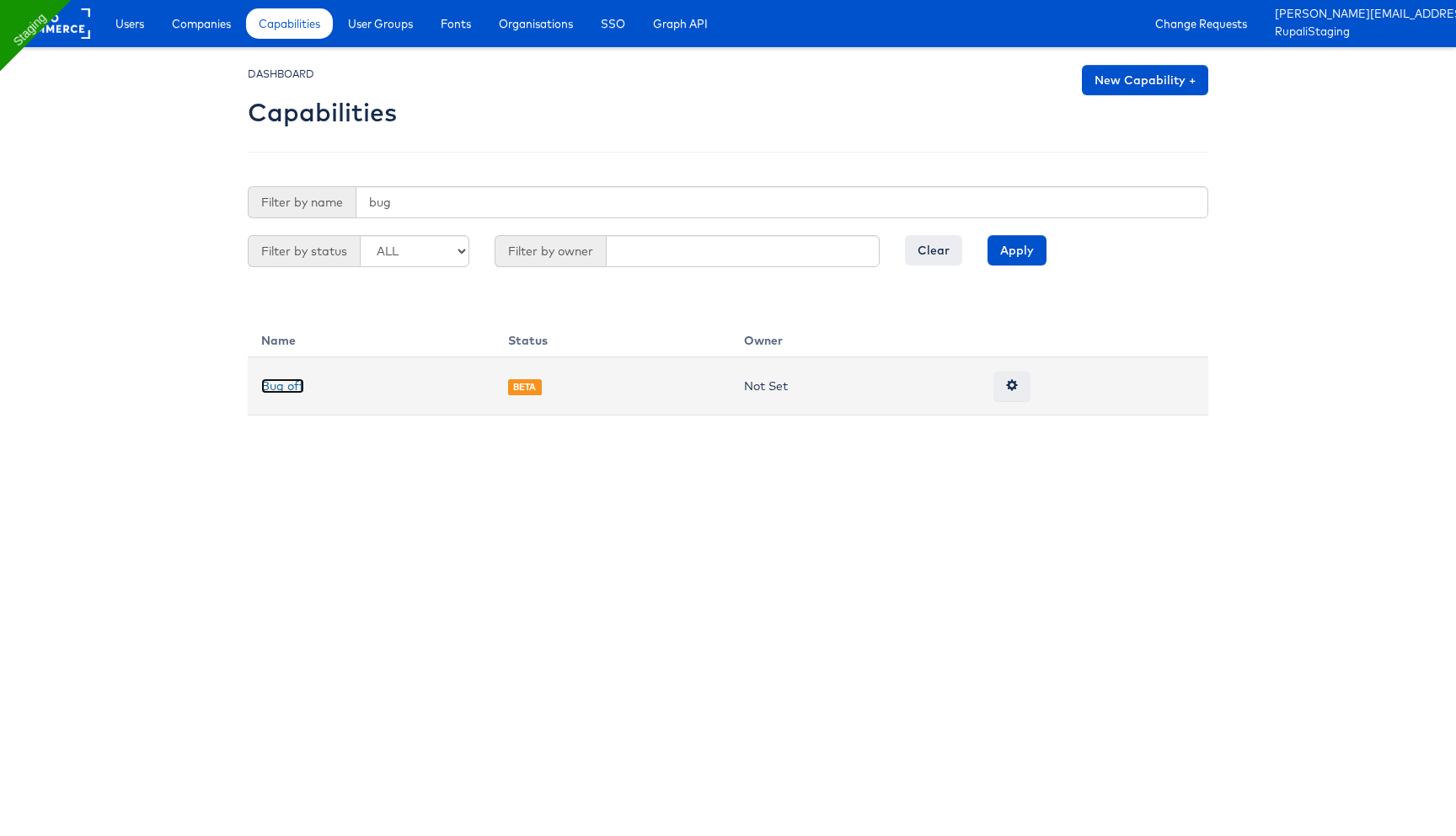
click at [291, 384] on link "Bug off" at bounding box center [282, 385] width 43 height 15
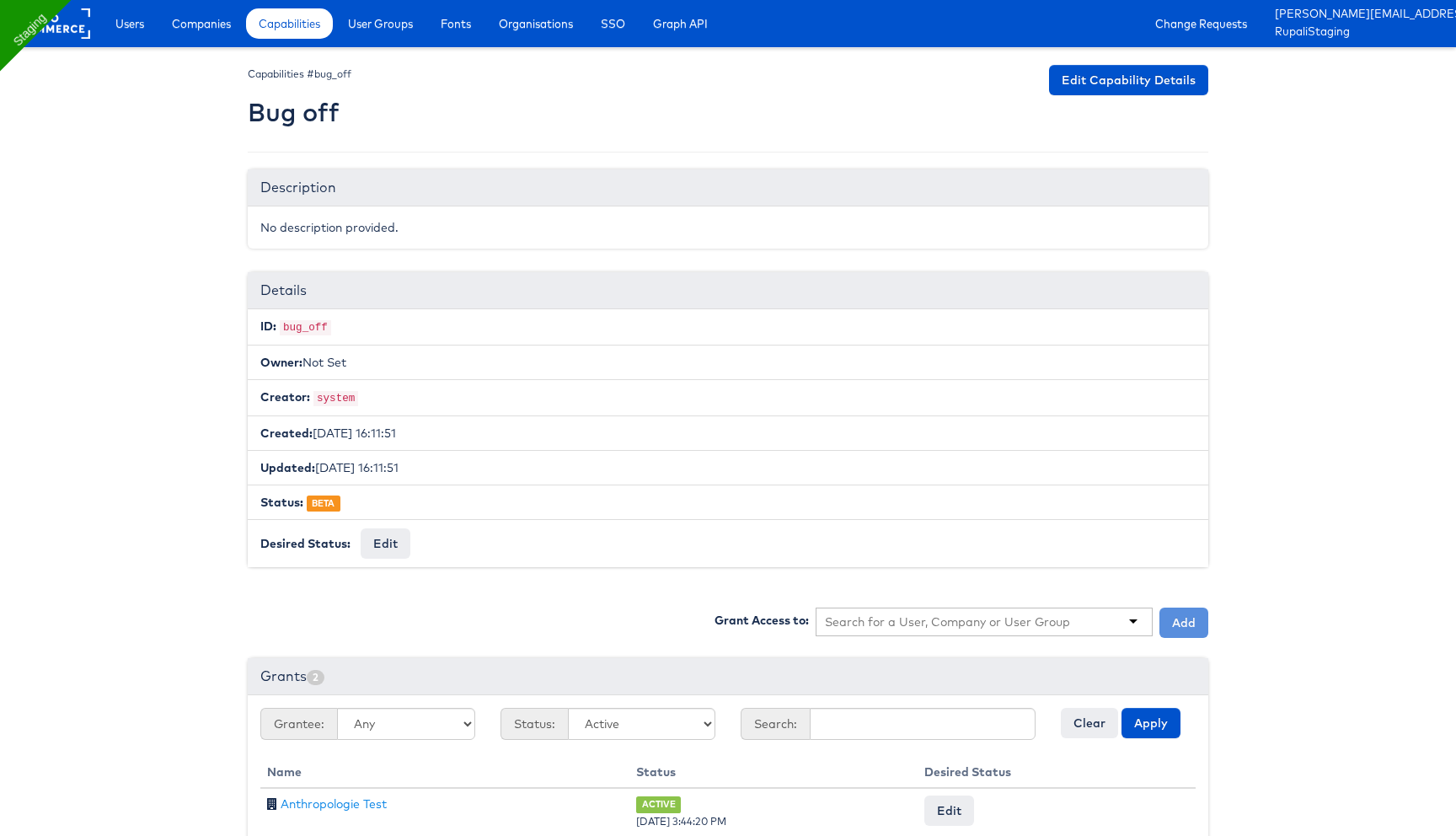
scroll to position [98, 0]
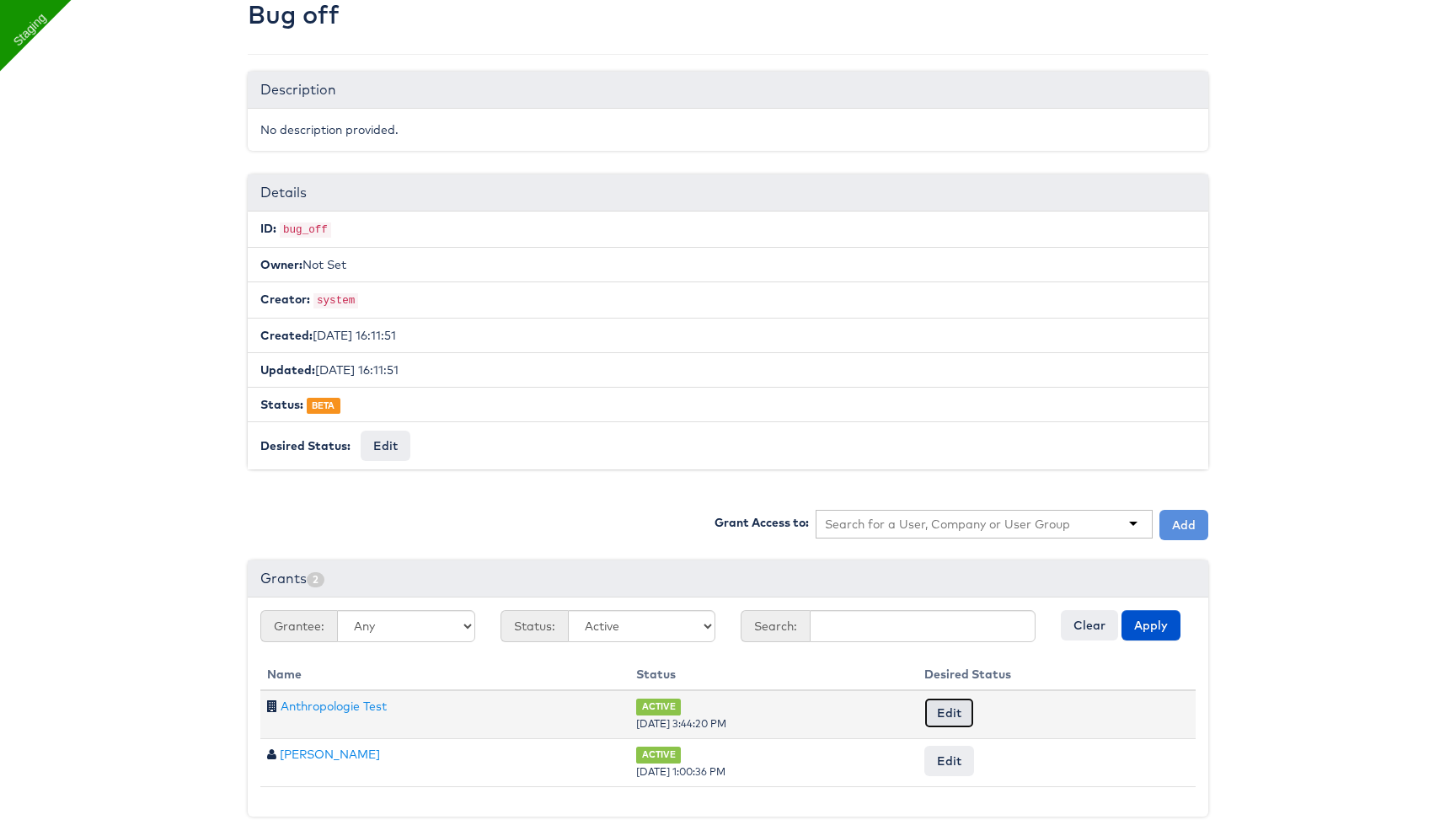
click at [963, 710] on button "Edit" at bounding box center [949, 713] width 49 height 30
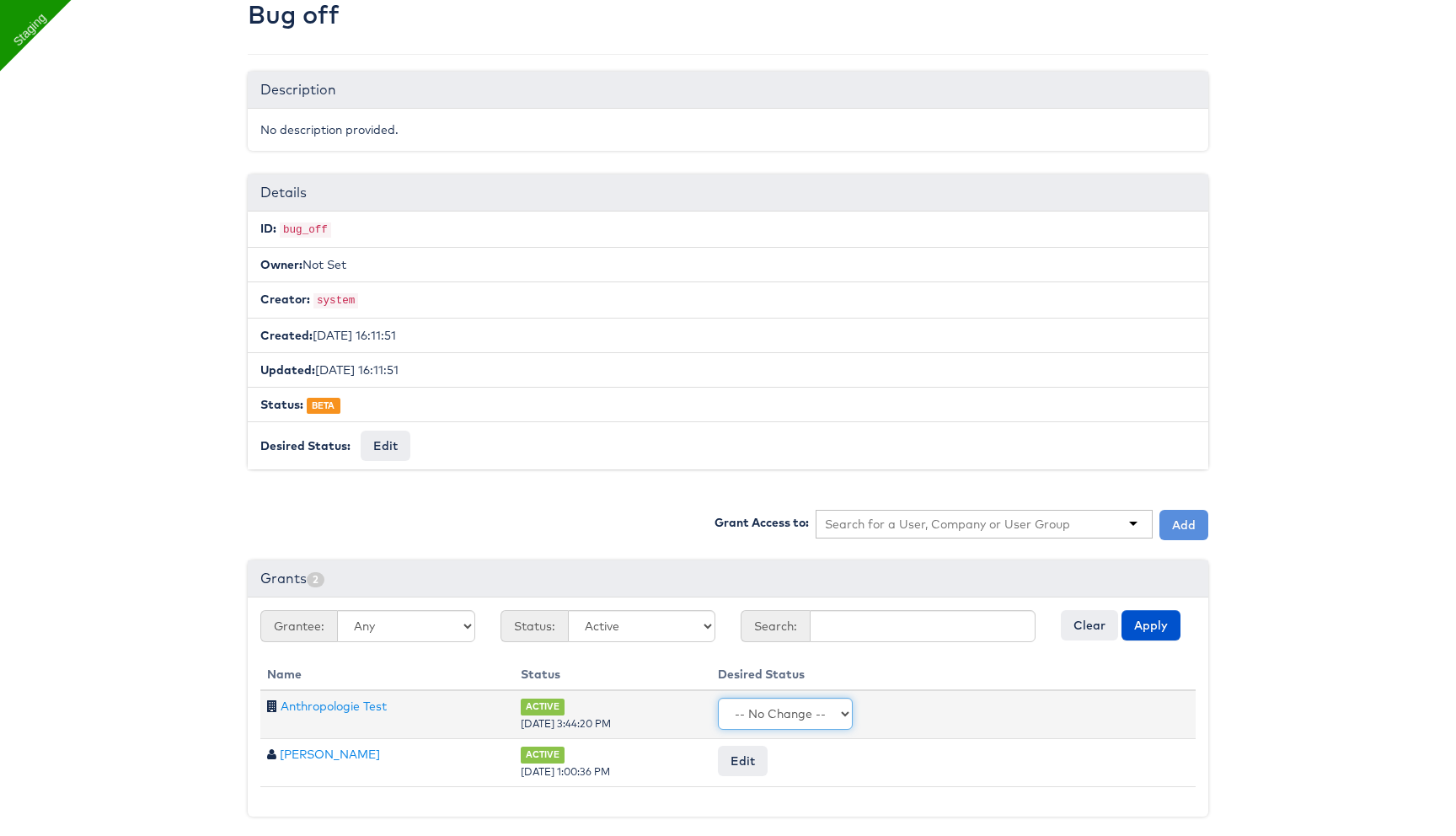
click at [818, 708] on select "-- No Change -- Active Revoked" at bounding box center [785, 713] width 135 height 32
select select "REVOKED"
click at [737, 698] on select "-- No Change -- Active Revoked" at bounding box center [785, 713] width 135 height 32
click at [1109, 709] on input "Request Change" at bounding box center [1140, 713] width 96 height 24
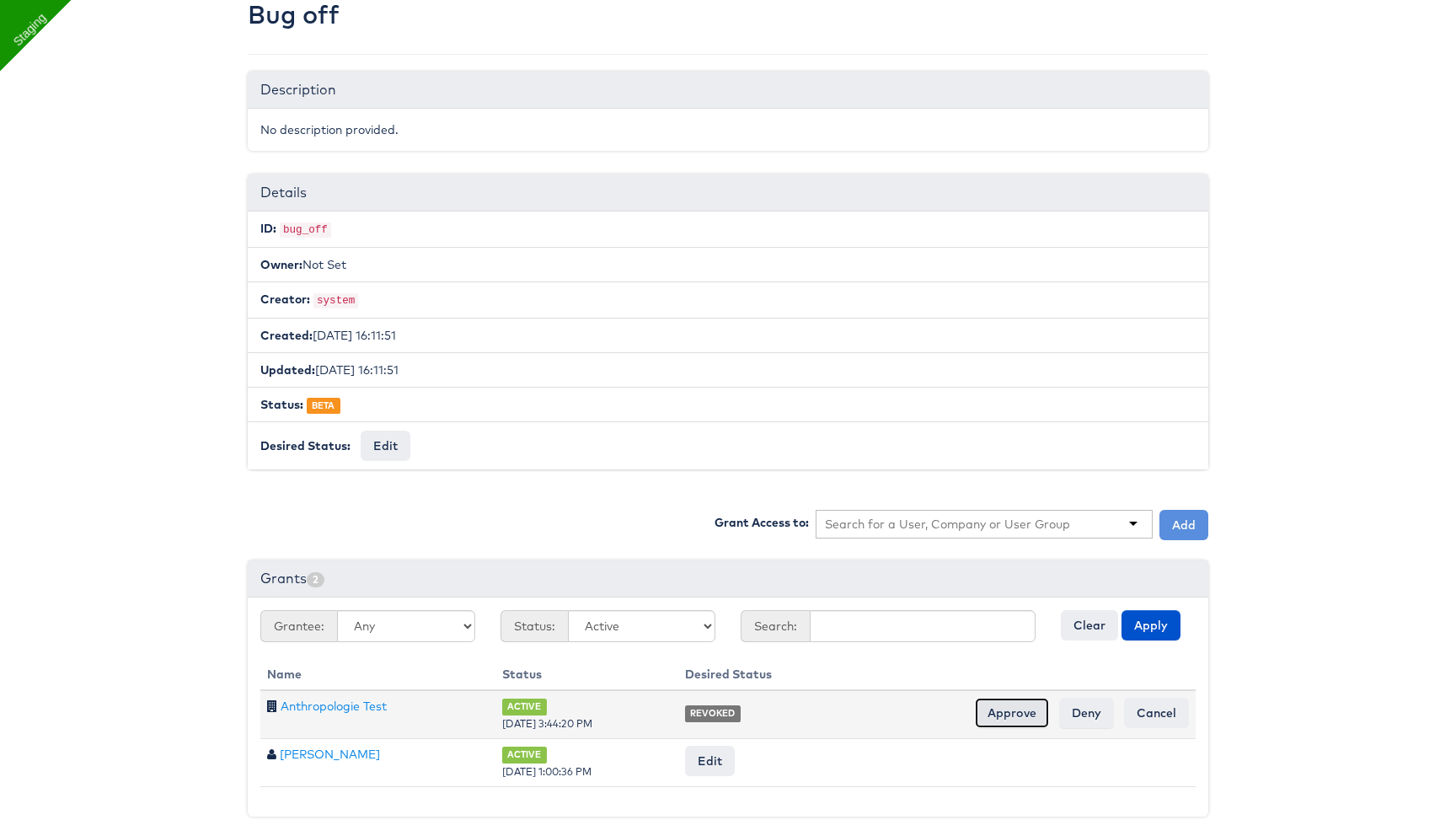
click at [1011, 707] on input "Approve" at bounding box center [1012, 713] width 74 height 30
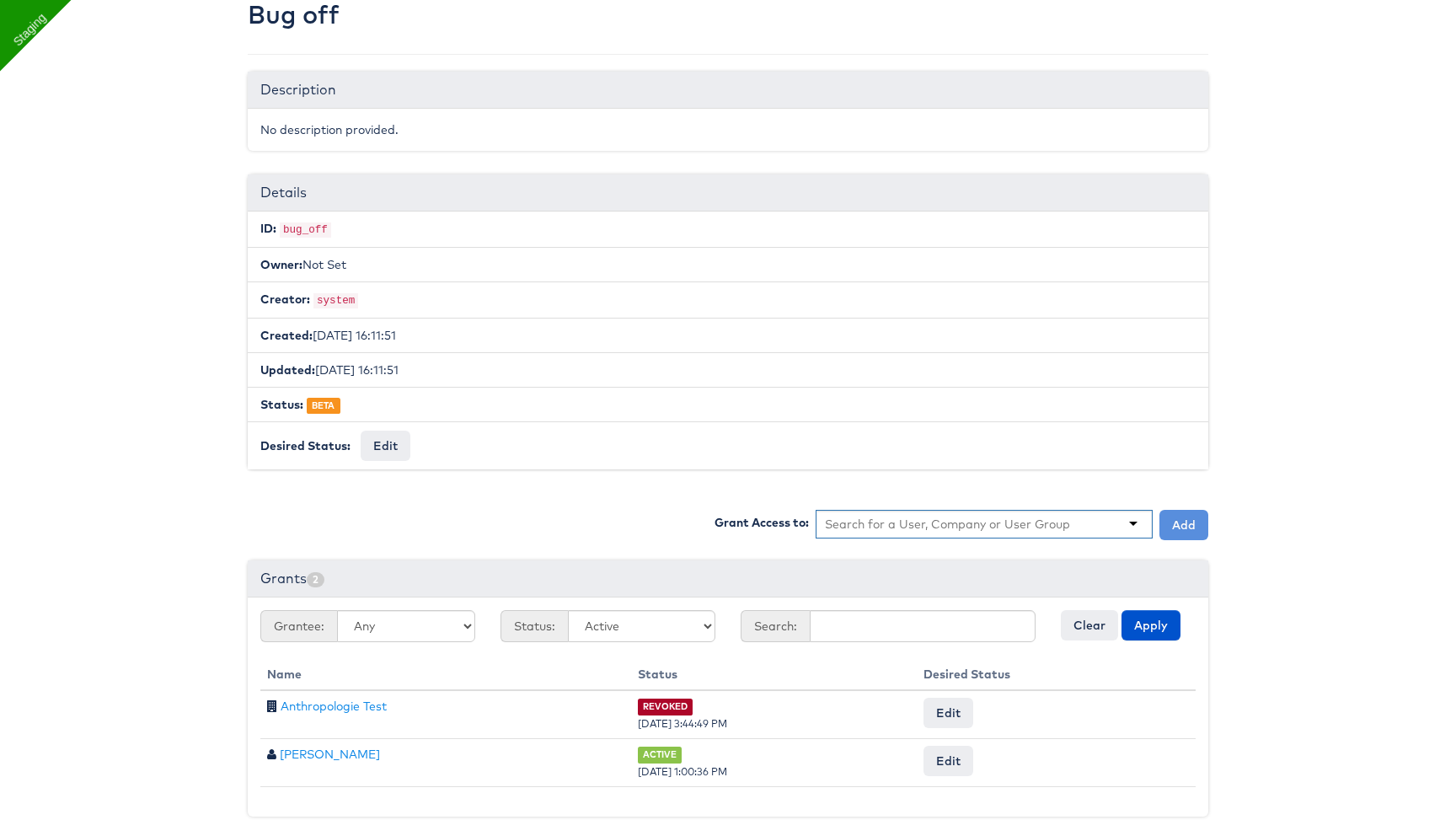
click at [981, 516] on input "text" at bounding box center [947, 524] width 246 height 17
type input "mainlin"
click at [1178, 518] on button "Add" at bounding box center [1183, 525] width 49 height 30
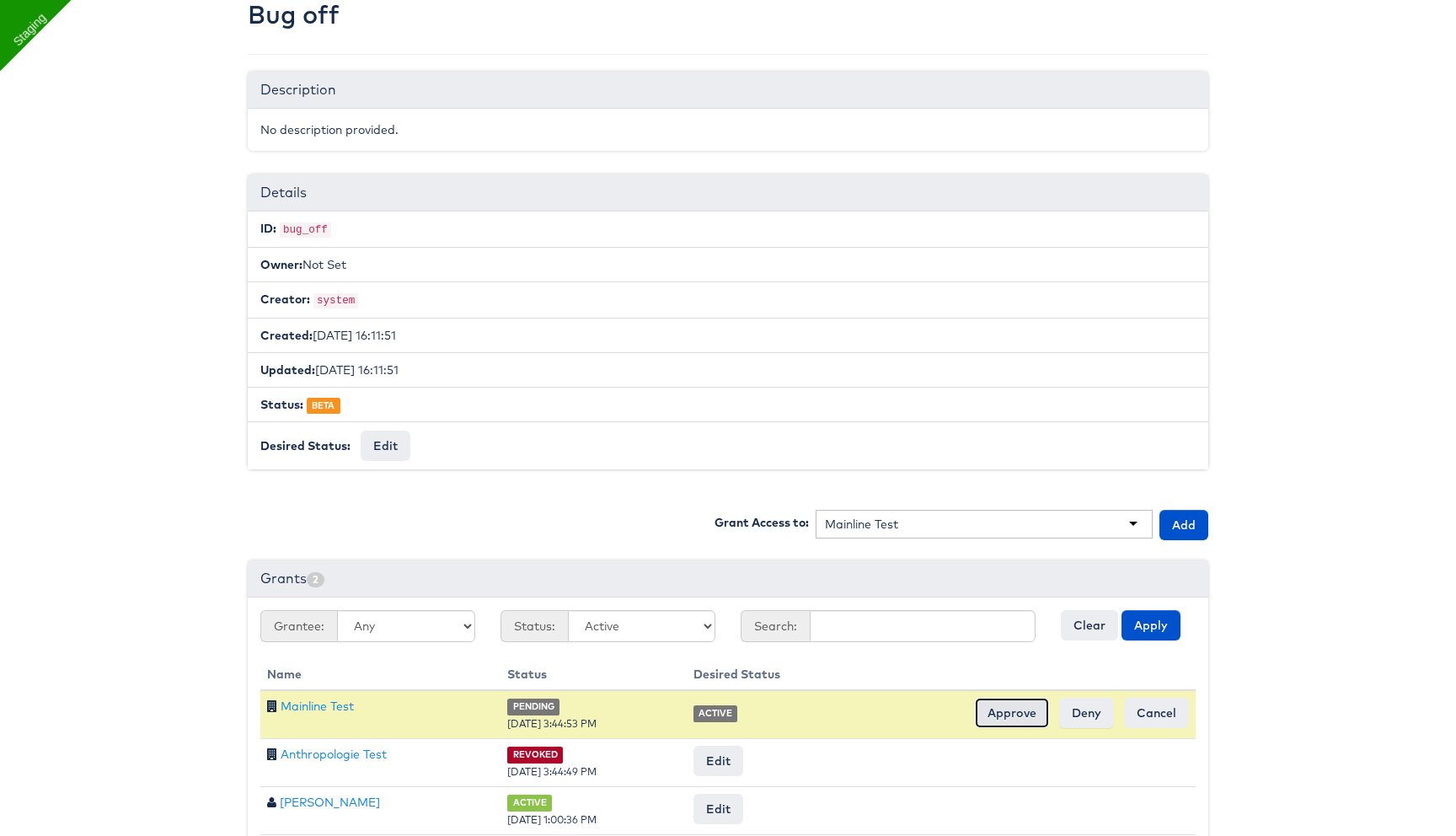
click at [999, 700] on input "Approve" at bounding box center [1012, 713] width 74 height 30
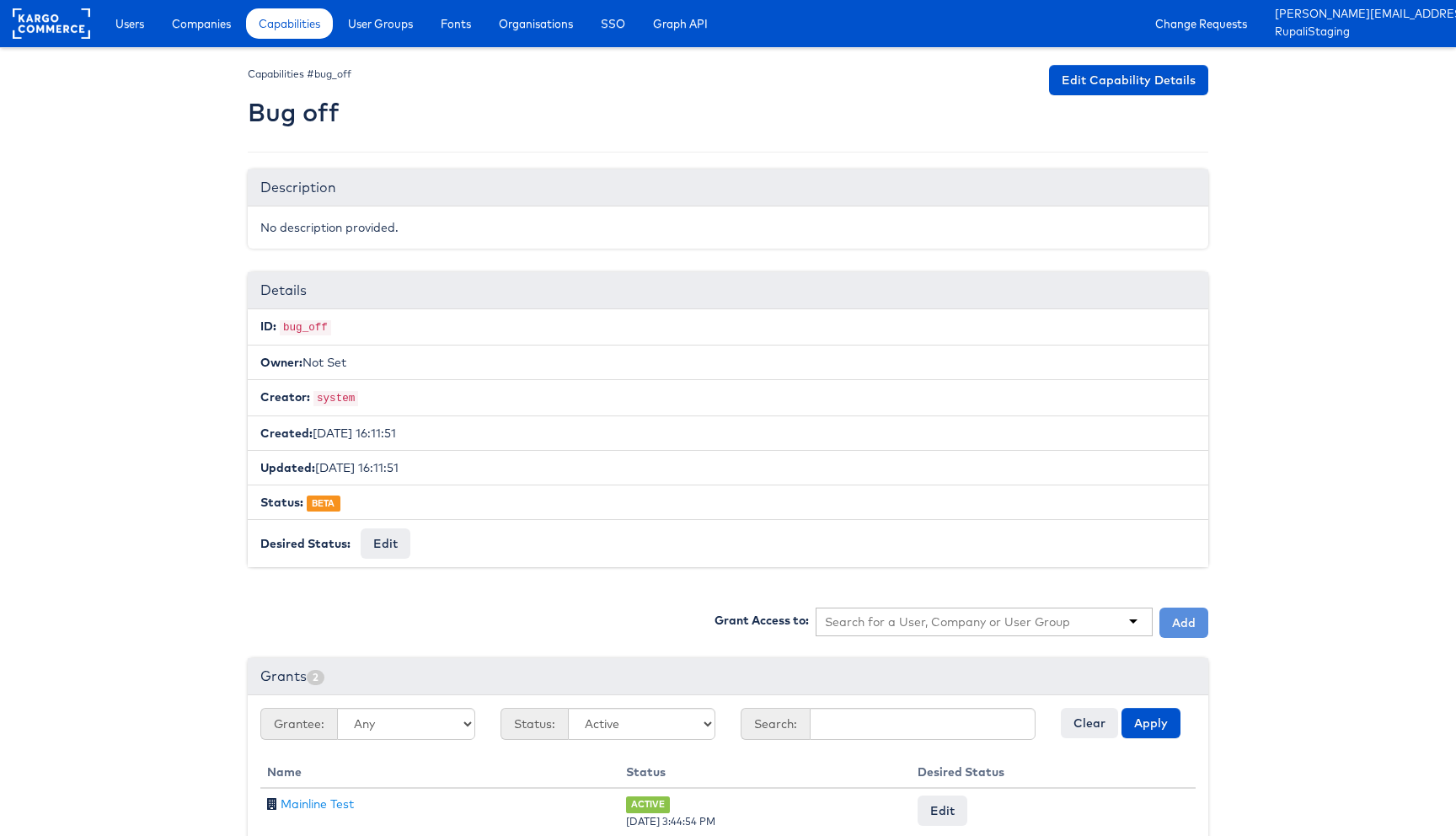
scroll to position [98, 0]
click at [1139, 73] on link "Edit Capability Details" at bounding box center [1128, 80] width 160 height 30
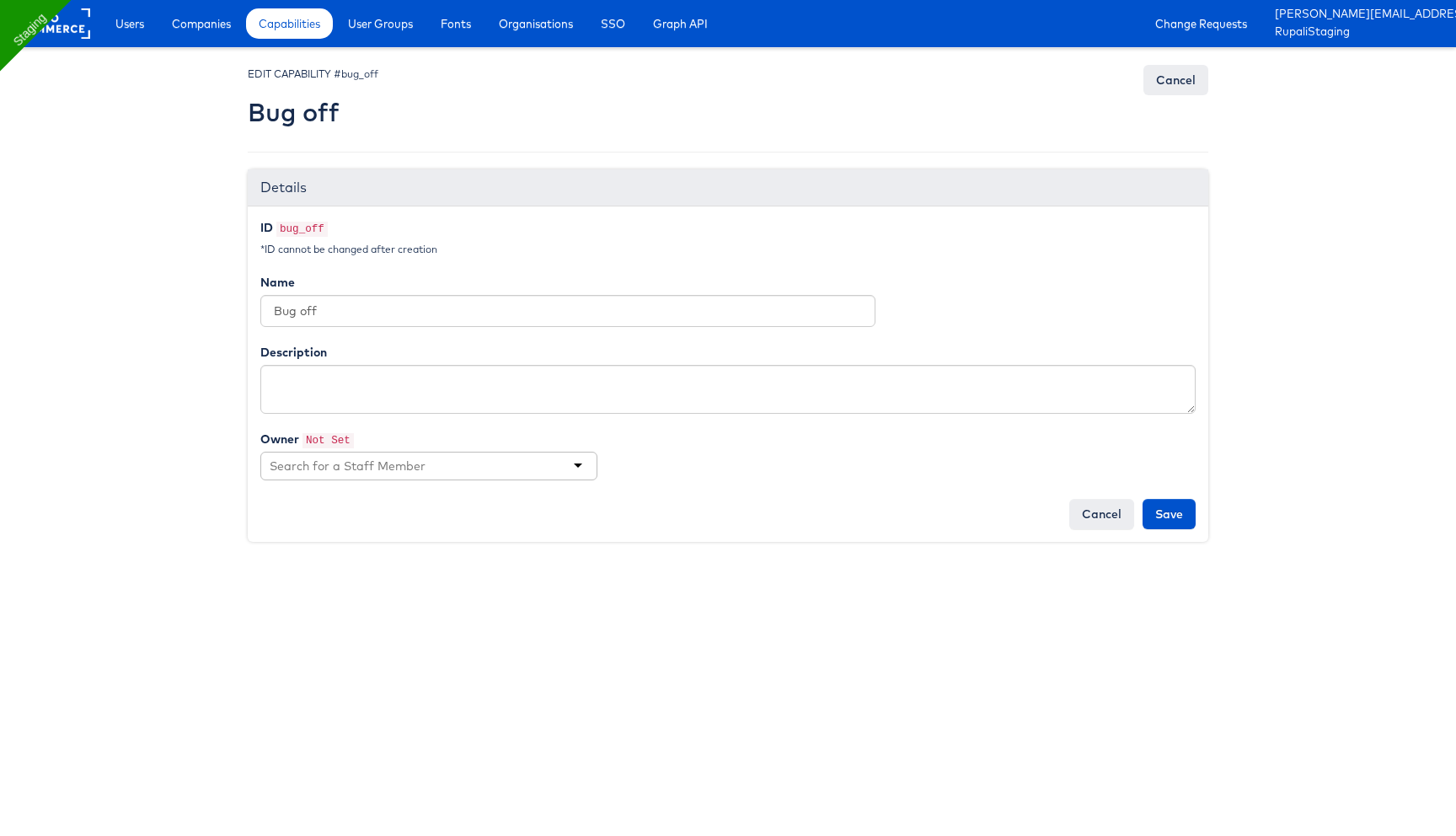
click at [363, 476] on div at bounding box center [429, 466] width 337 height 28
click at [946, 452] on div "[PERSON_NAME] [PERSON_NAME] [PERSON_NAME] [PERSON_NAME] [PERSON_NAME] [PERSON_N…" at bounding box center [728, 467] width 935 height 30
click at [1157, 515] on input "Save" at bounding box center [1169, 513] width 53 height 30
click at [604, 383] on textarea "Description" at bounding box center [728, 389] width 935 height 49
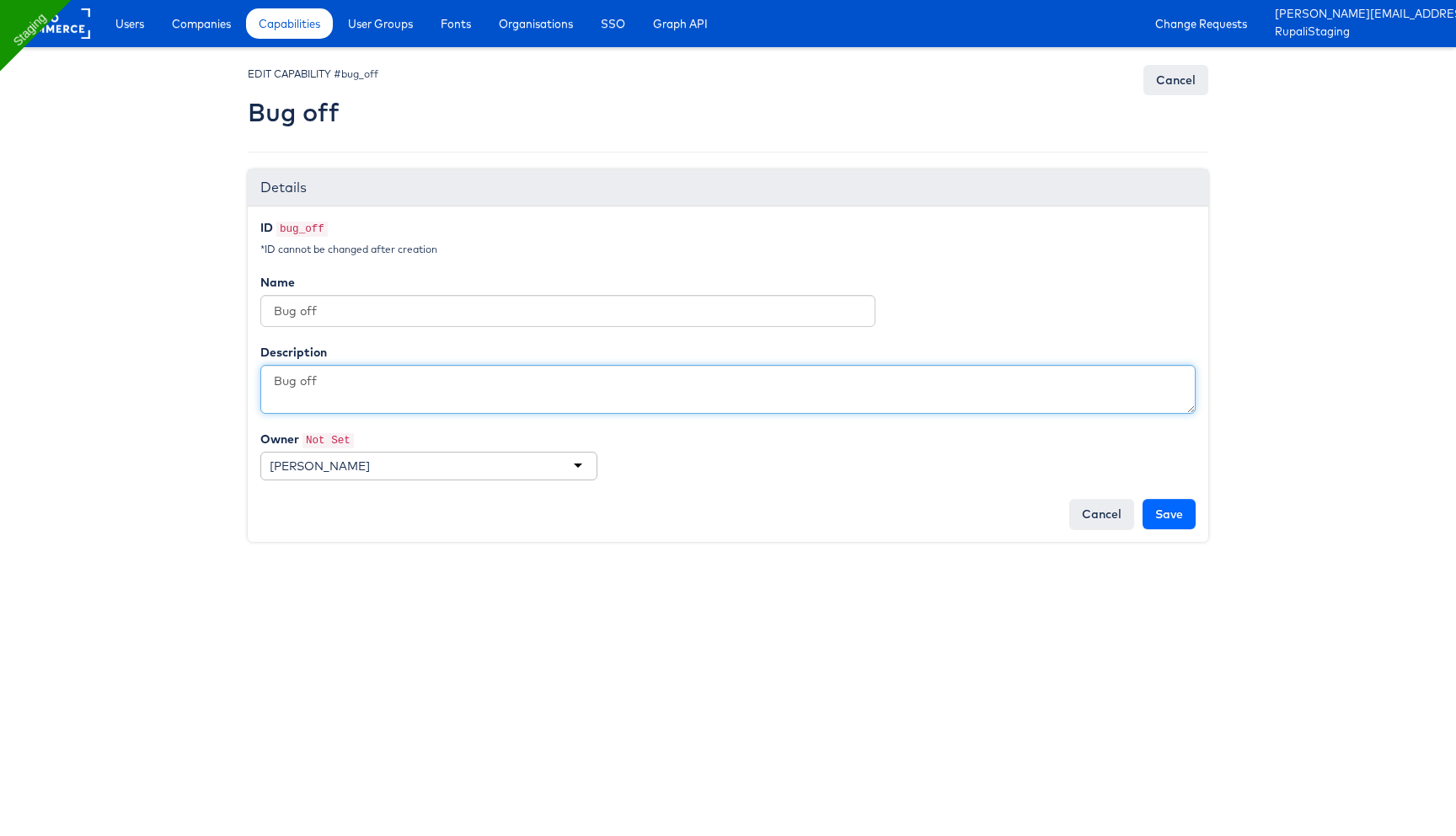
type textarea "Bug off"
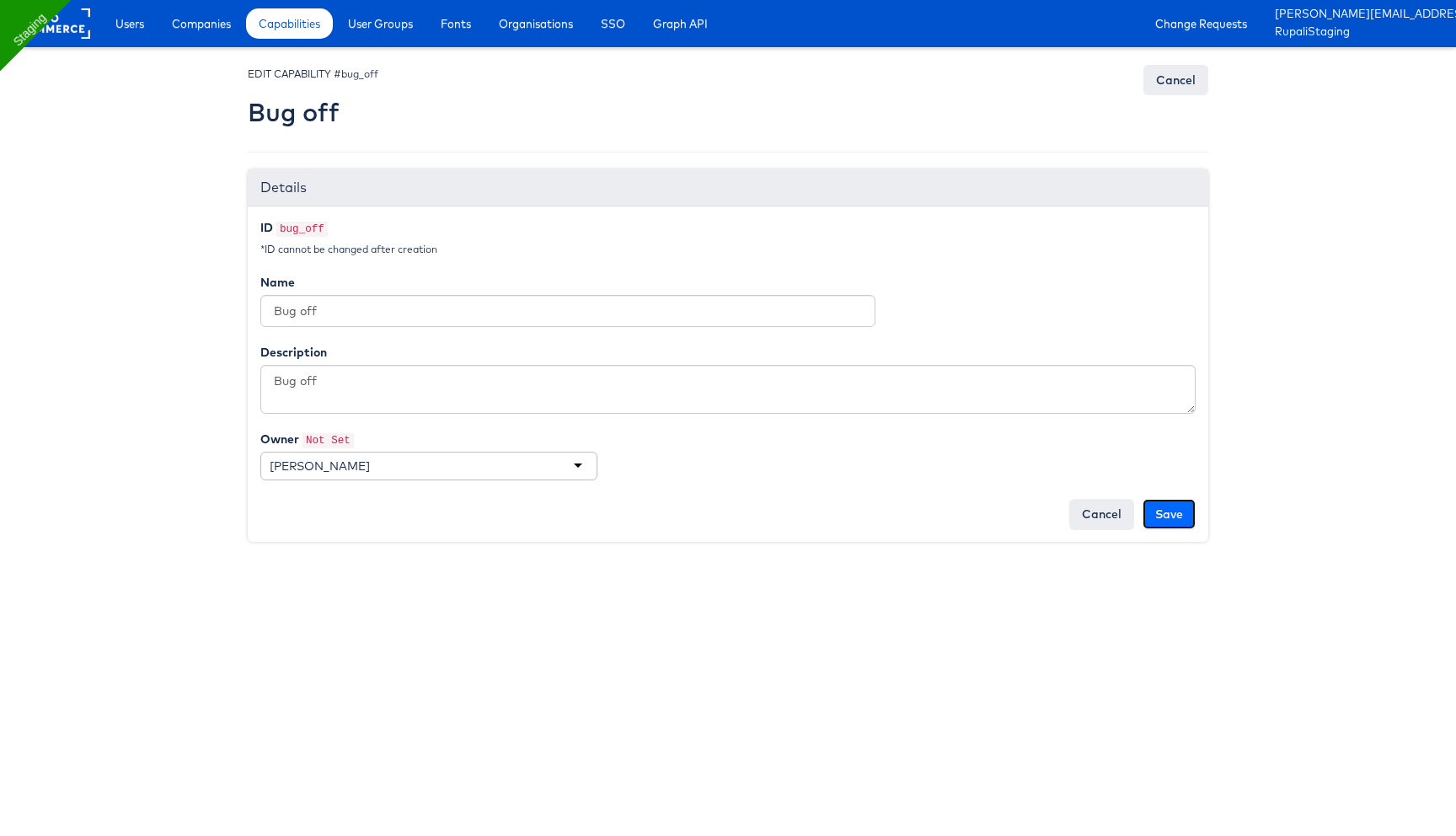
click at [1169, 520] on input "Save" at bounding box center [1169, 513] width 53 height 30
type input "Saving..."
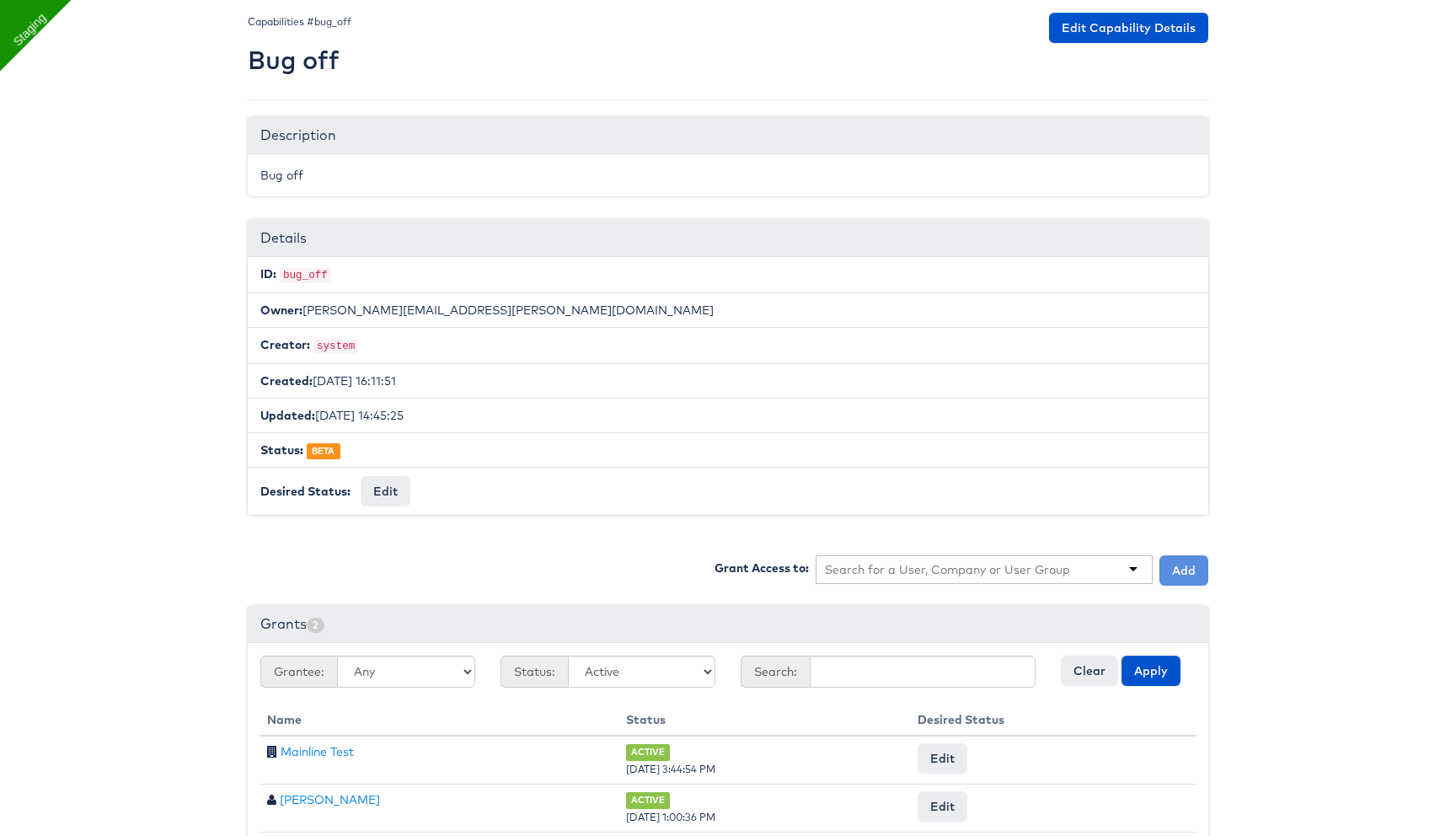
scroll to position [98, 0]
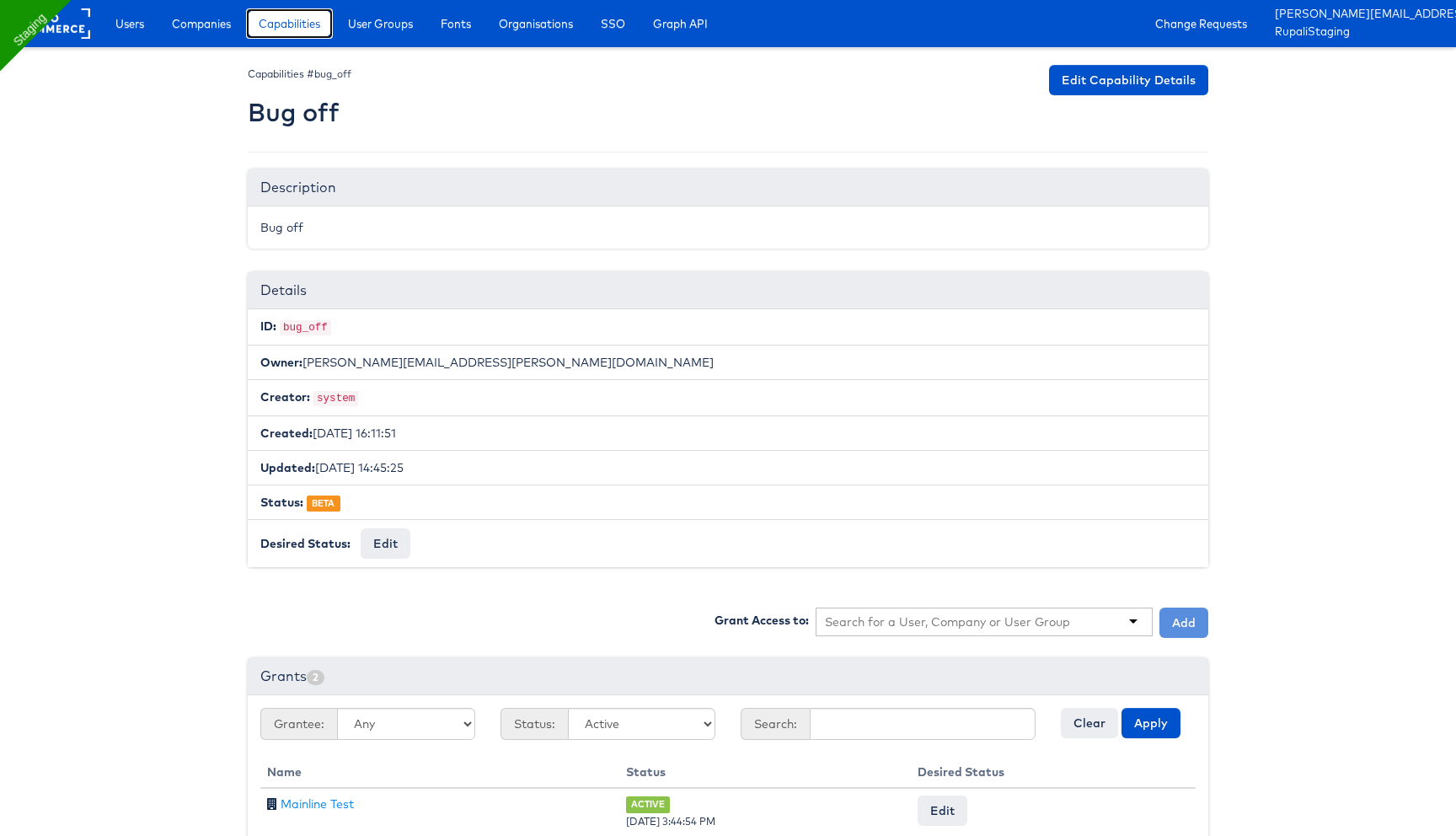
click at [278, 36] on link "Capabilities" at bounding box center [289, 24] width 86 height 30
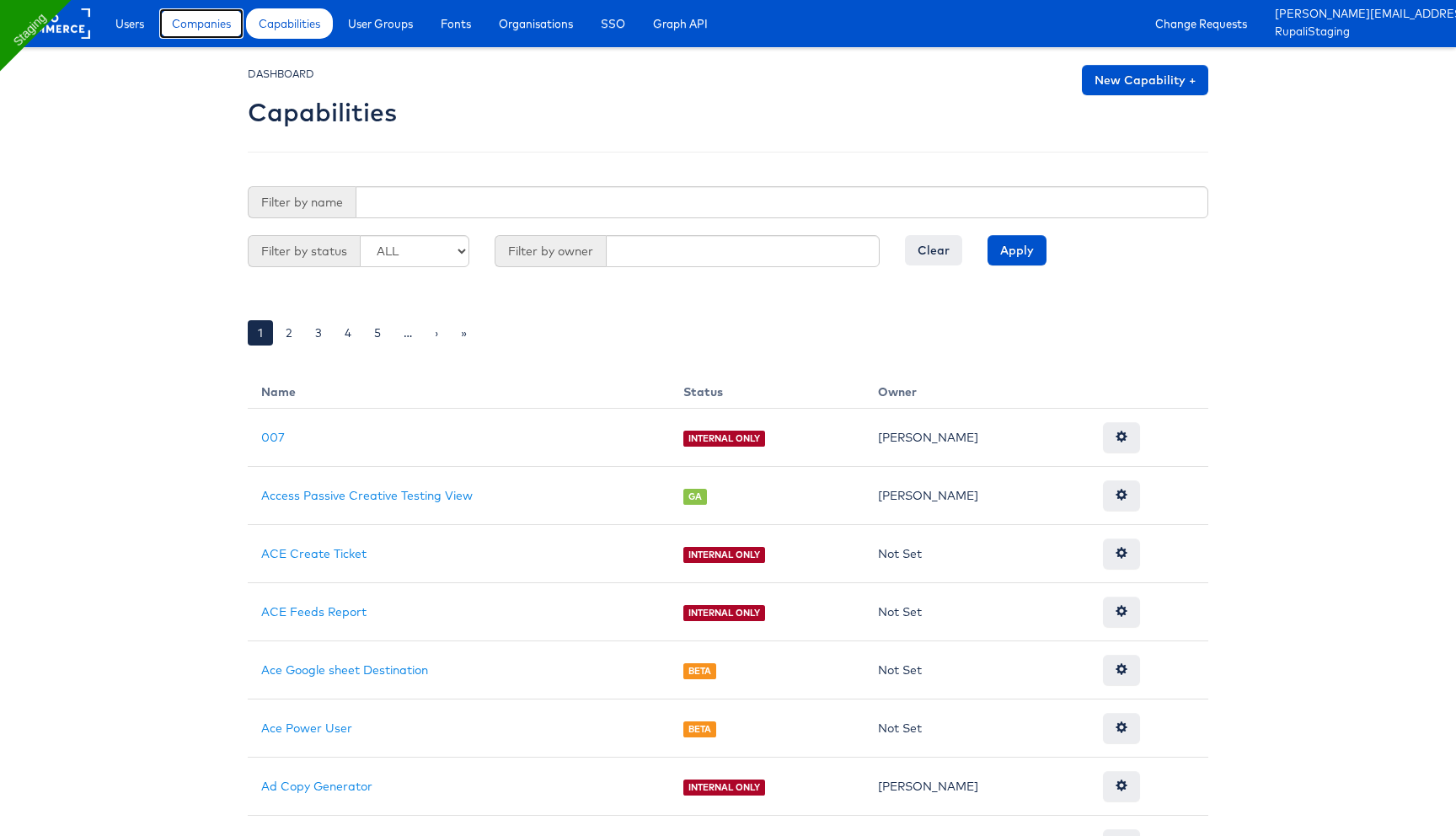
click at [202, 23] on span "Companies" at bounding box center [201, 23] width 59 height 17
